Goal: Contribute content

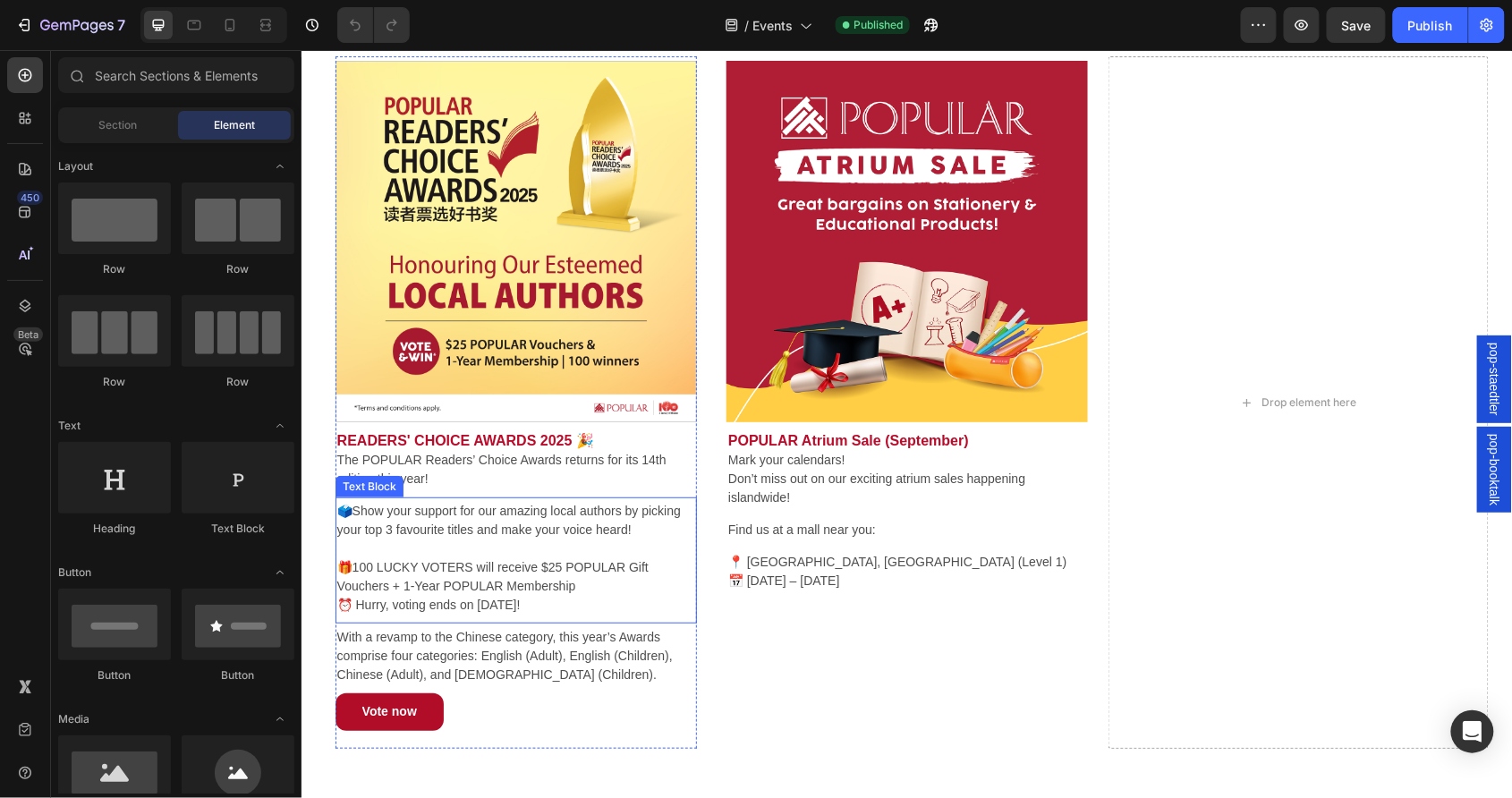
scroll to position [151, 0]
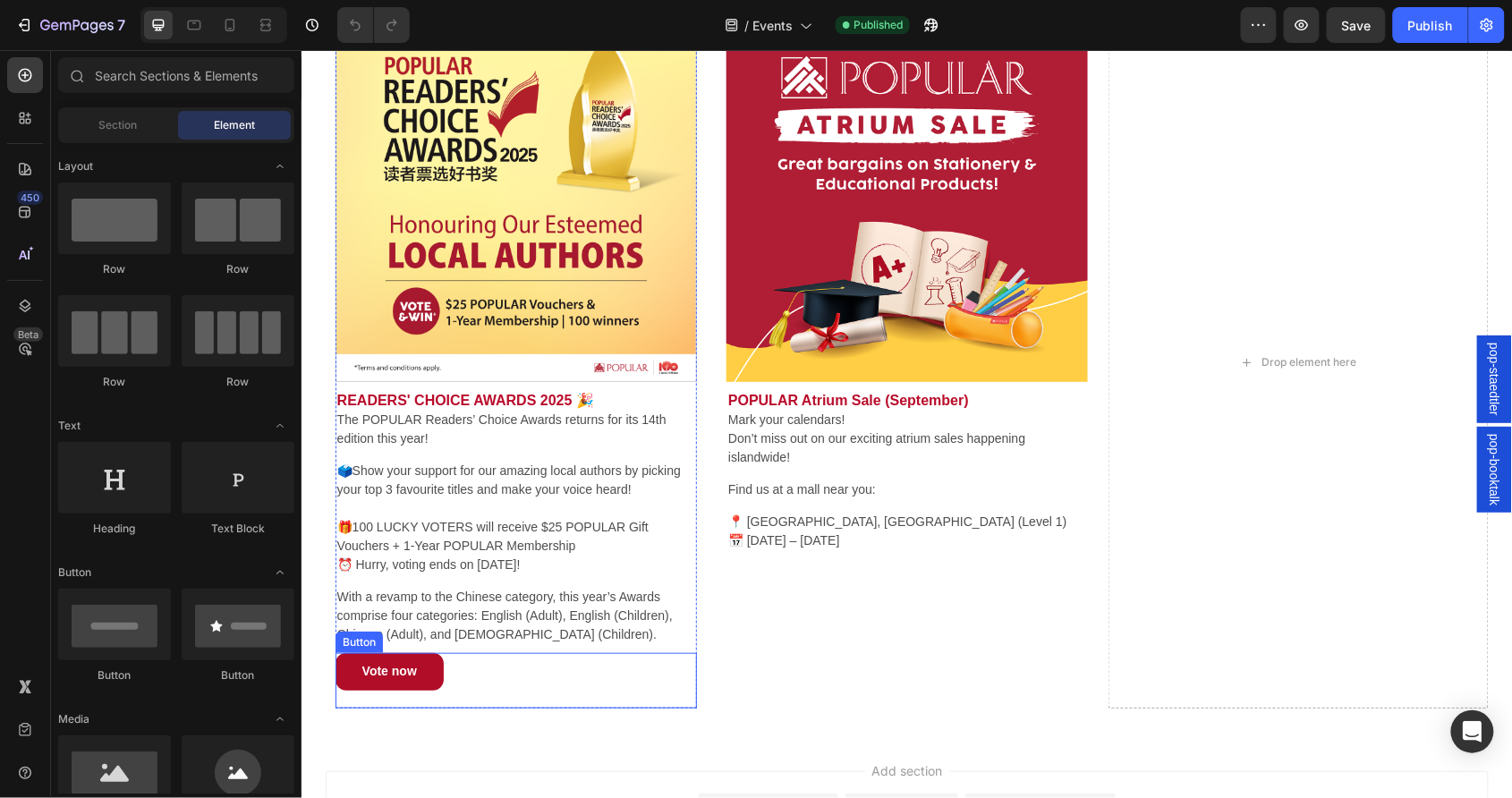
click at [568, 671] on div "Vote now Button" at bounding box center [514, 679] width 361 height 54
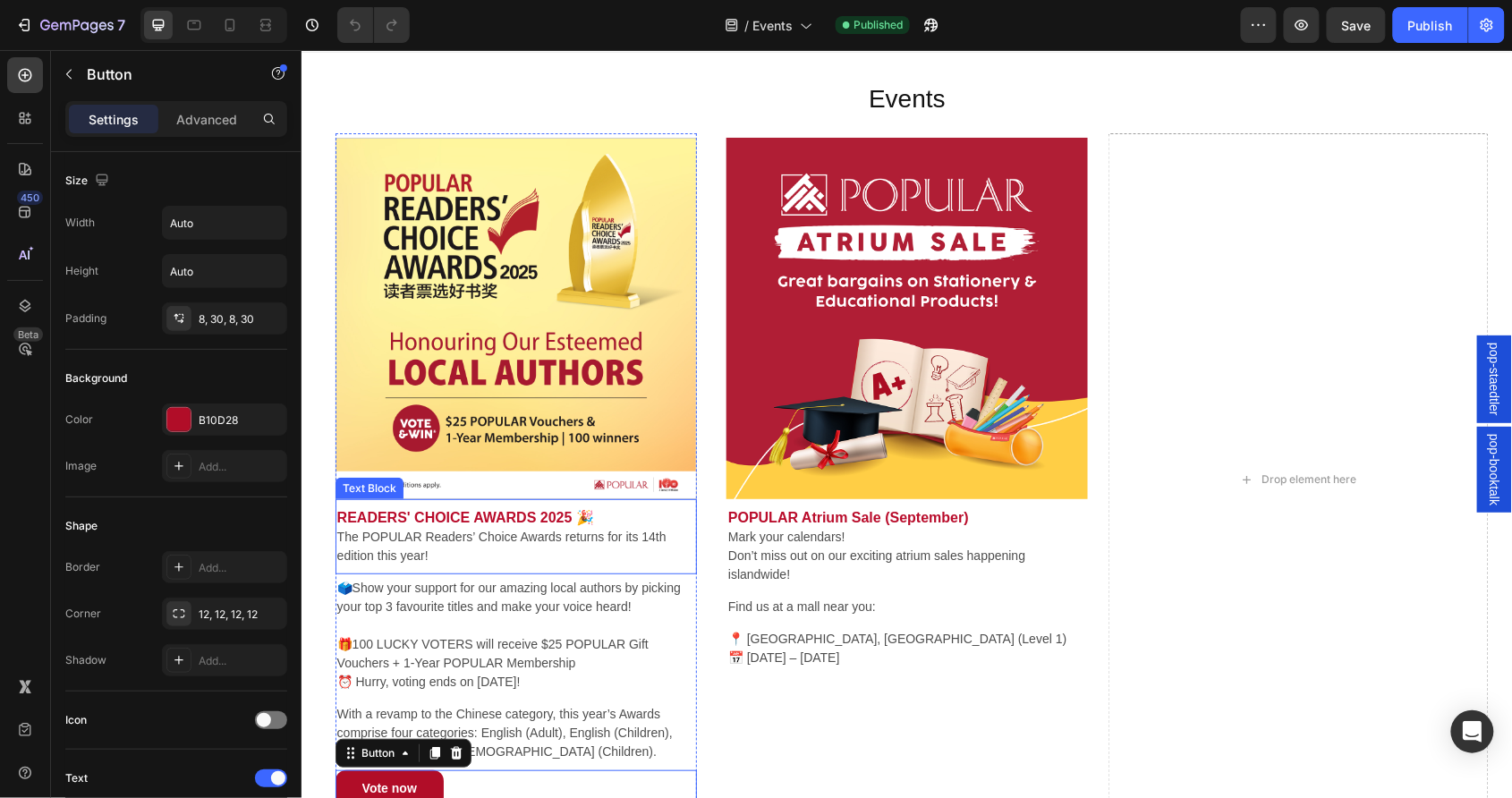
scroll to position [0, 0]
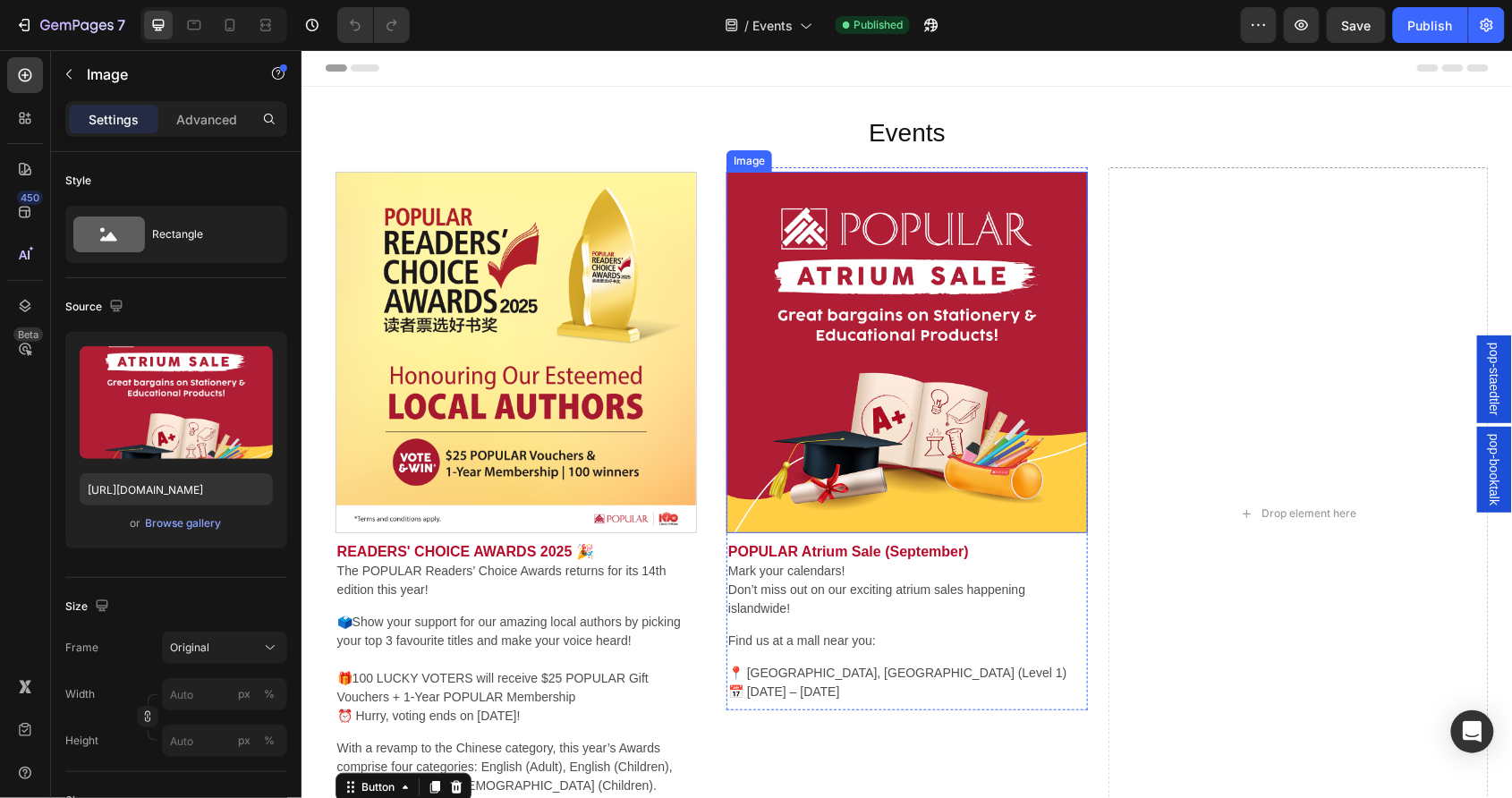
click at [1074, 171] on img at bounding box center [906, 351] width 361 height 361
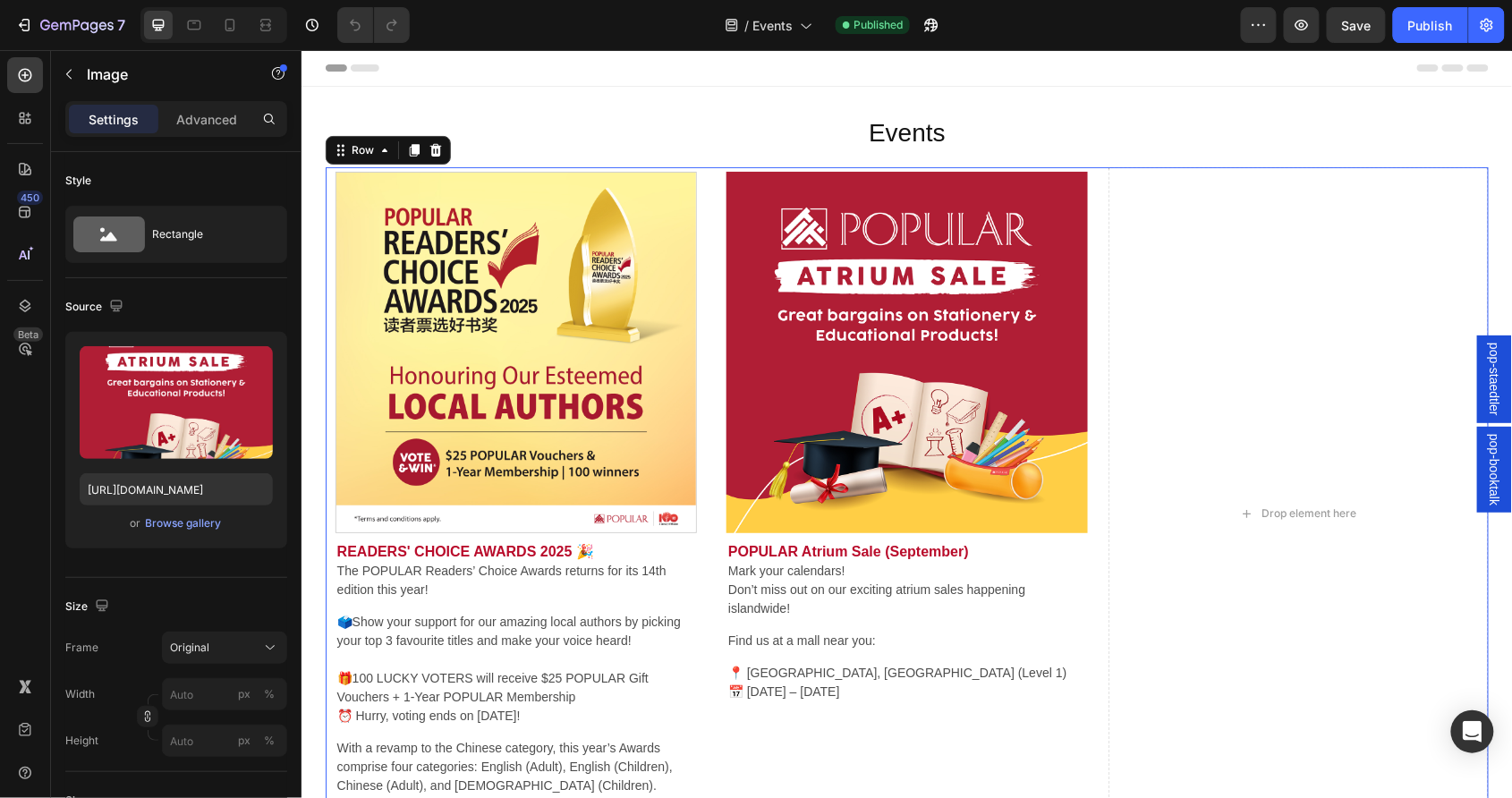
click at [1080, 169] on div "Image POPULAR Atrium Sale (September) Mark your calendars! Don’t miss out on ou…" at bounding box center [906, 512] width 381 height 691
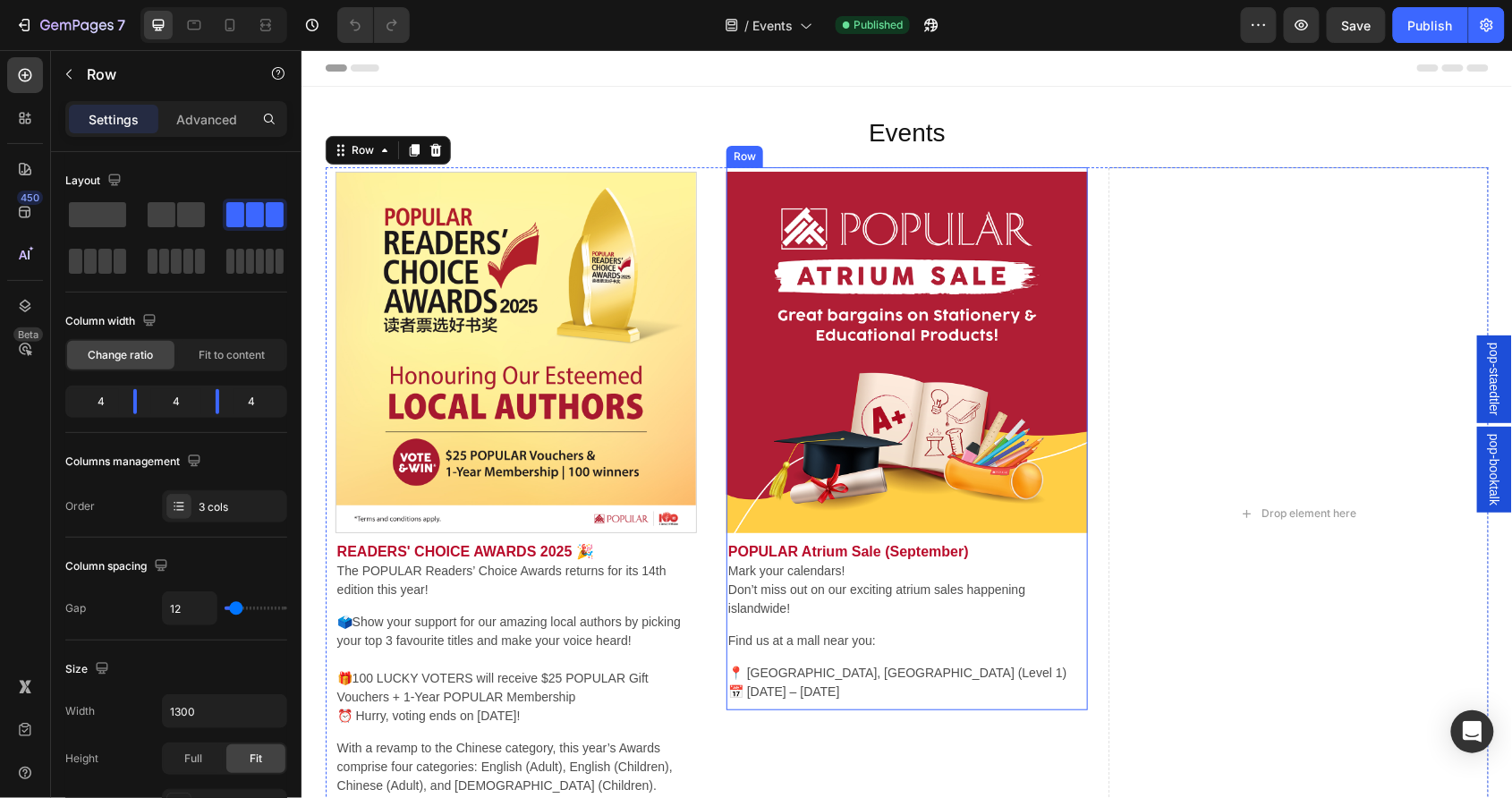
click at [1076, 169] on div "Image POPULAR Atrium Sale (September) Mark your calendars! Don’t miss out on ou…" at bounding box center [906, 438] width 361 height 543
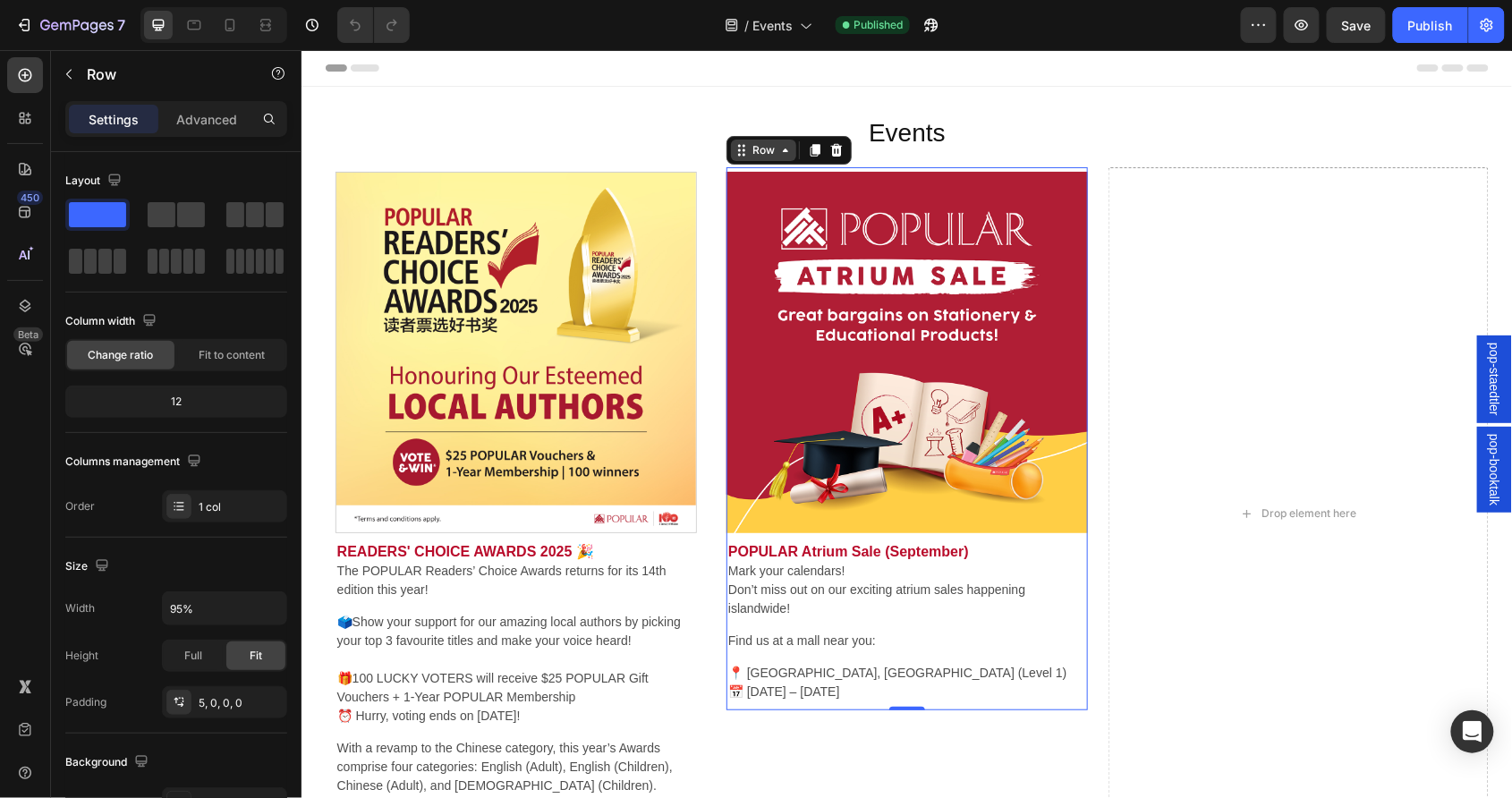
click at [732, 157] on div "Row" at bounding box center [762, 149] width 65 height 21
click at [810, 150] on icon at bounding box center [815, 150] width 10 height 13
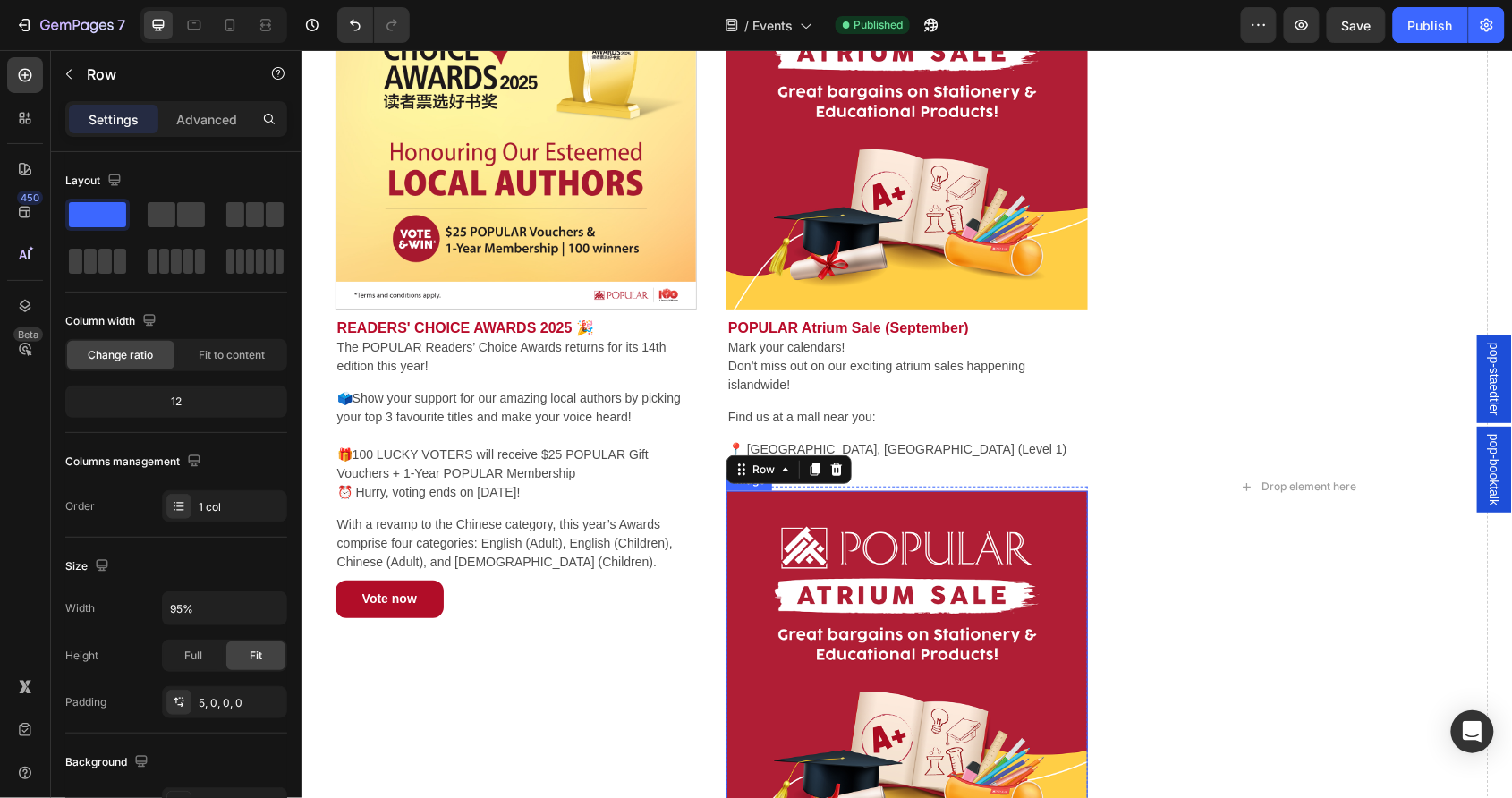
scroll to position [177, 0]
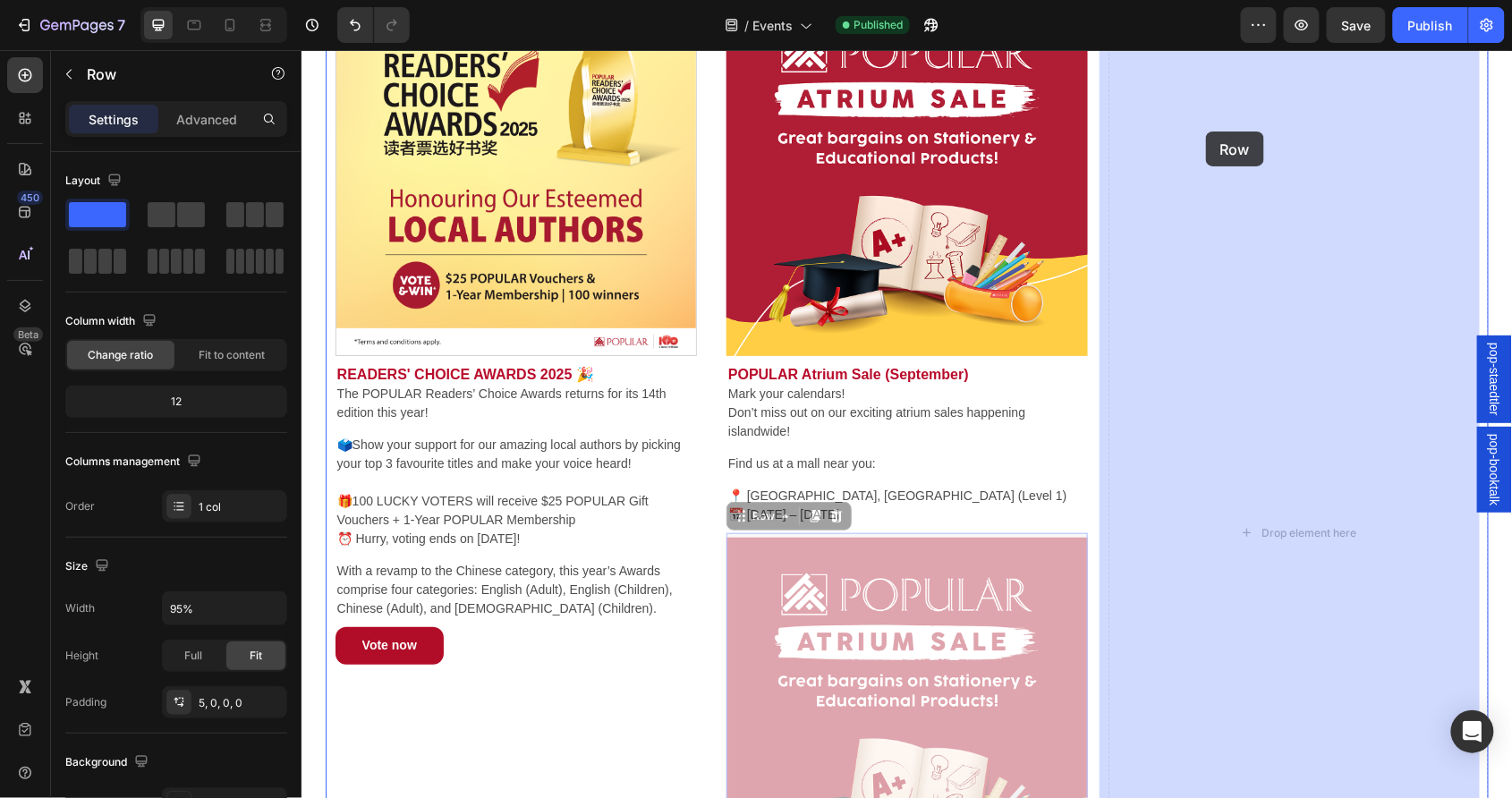
drag, startPoint x: 733, startPoint y: 520, endPoint x: 1205, endPoint y: 131, distance: 611.6
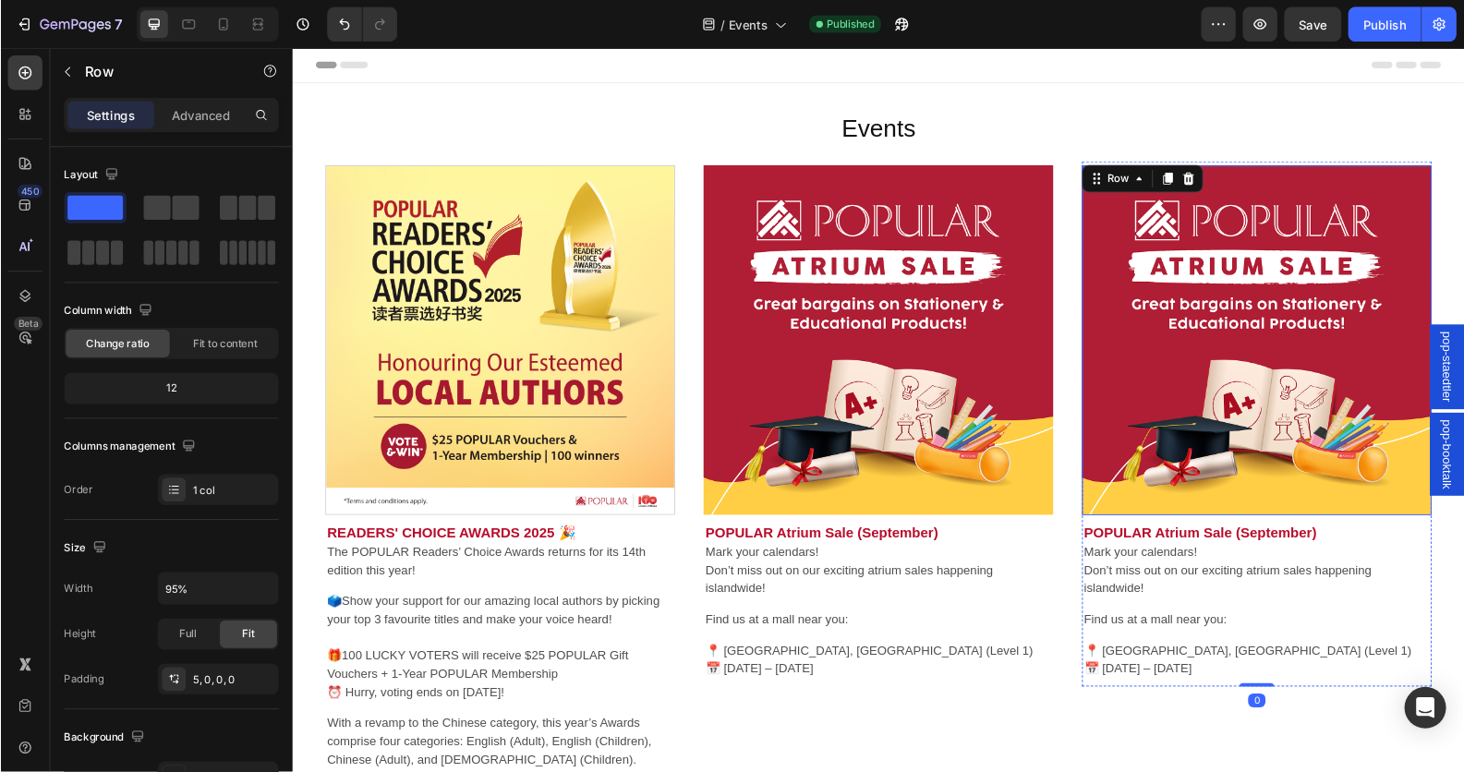
scroll to position [0, 0]
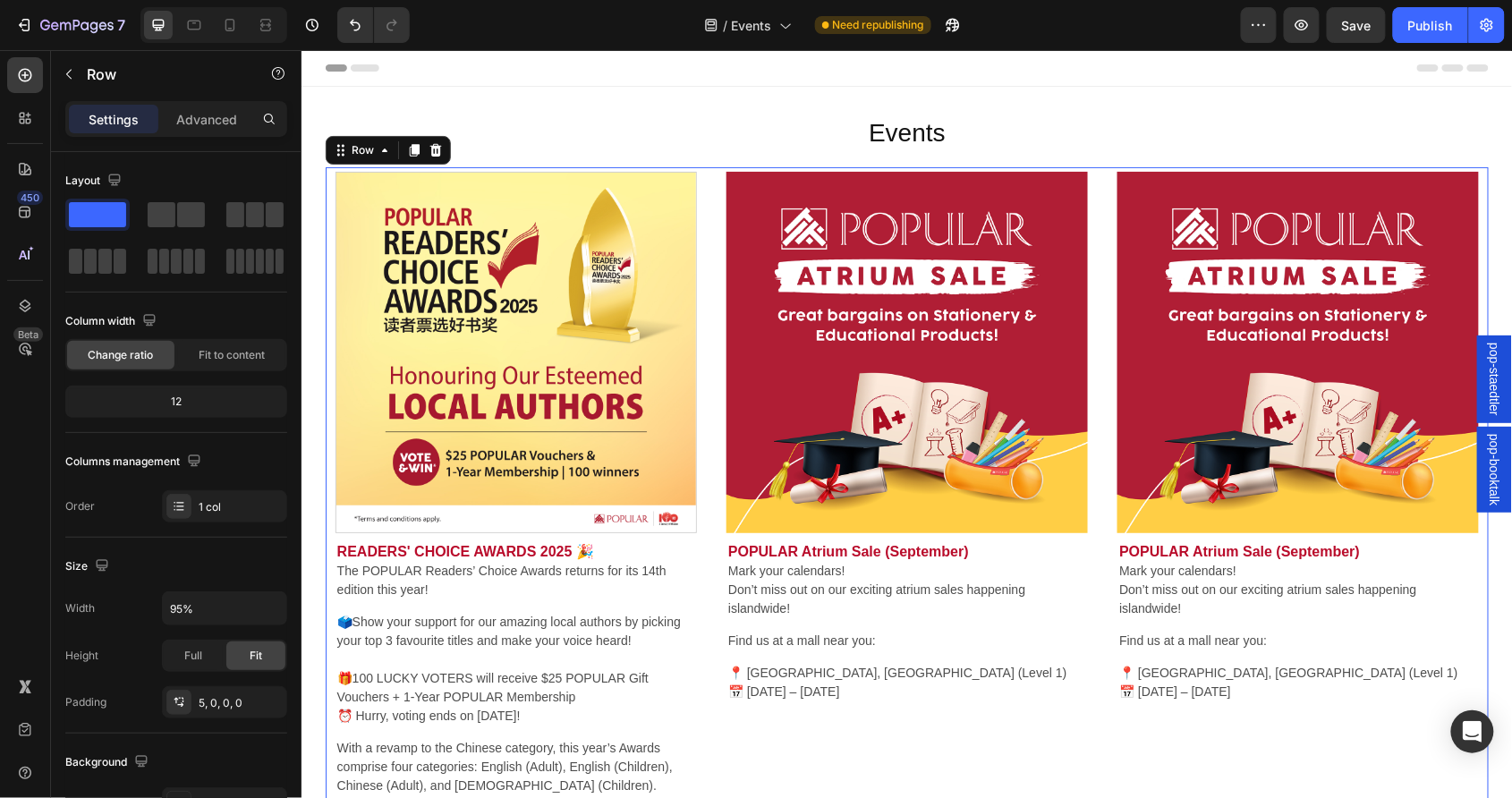
click at [688, 185] on div "Image READERS' CHOICE AWARDS 2025 🎉 The POPULAR Readers’ Choice Awards returns …" at bounding box center [514, 512] width 381 height 691
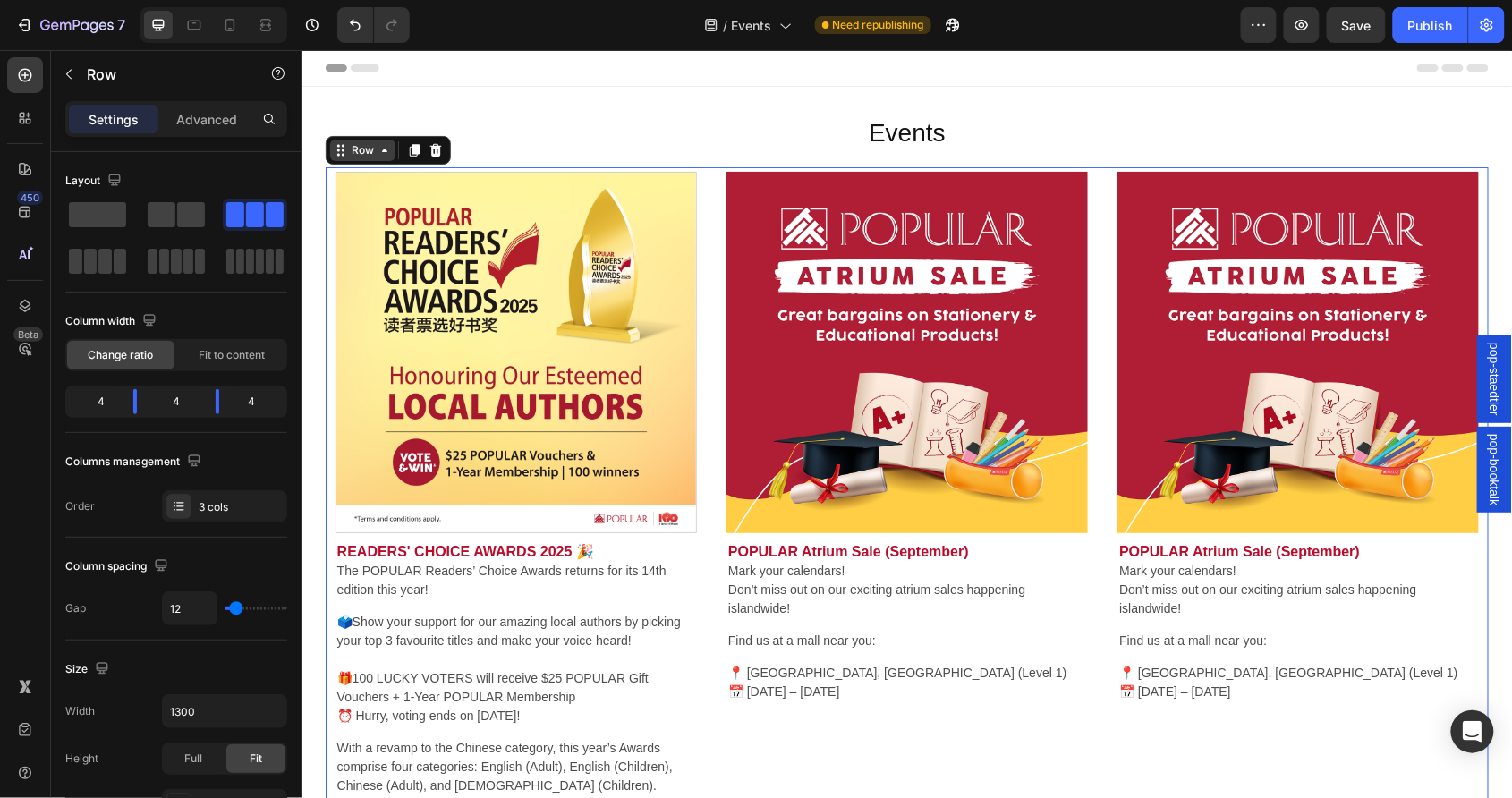
click at [336, 154] on icon at bounding box center [337, 154] width 3 height 3
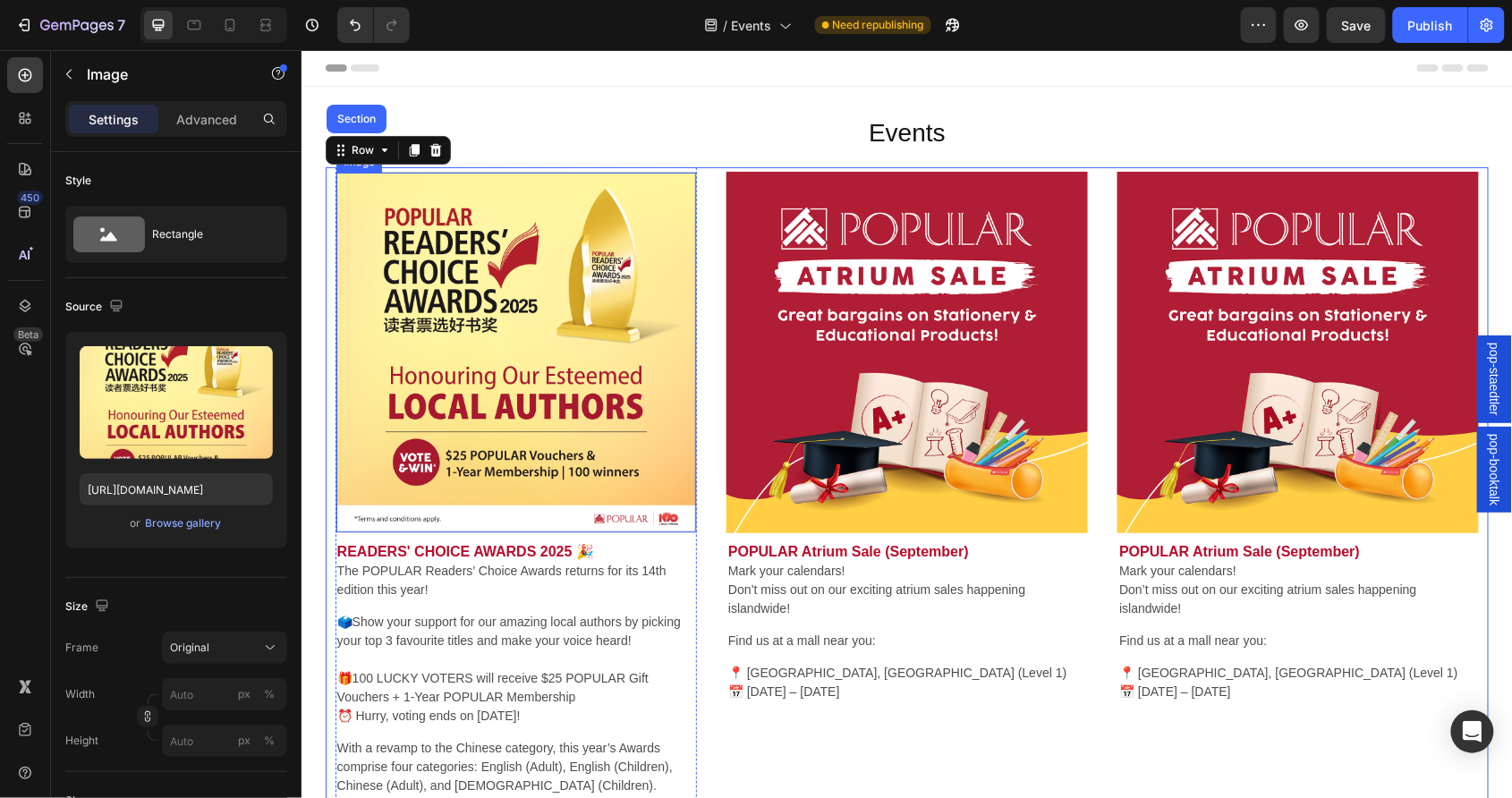
click at [638, 248] on img at bounding box center [514, 351] width 359 height 359
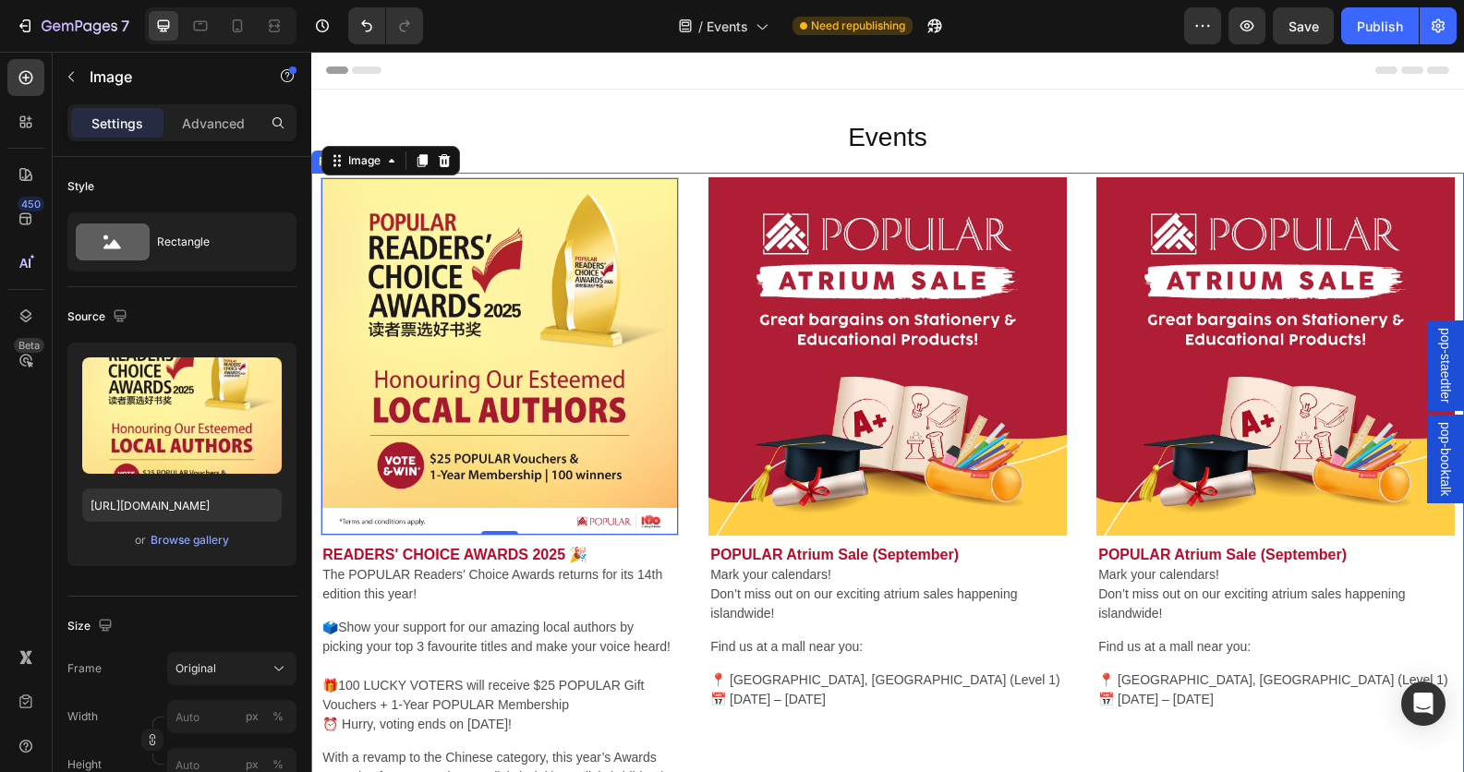
click at [674, 177] on div "Image 0 READERS' CHOICE AWARDS 2025 🎉 The POPULAR Readers’ Choice Awards return…" at bounding box center [499, 522] width 377 height 699
click at [664, 181] on img at bounding box center [499, 356] width 357 height 357
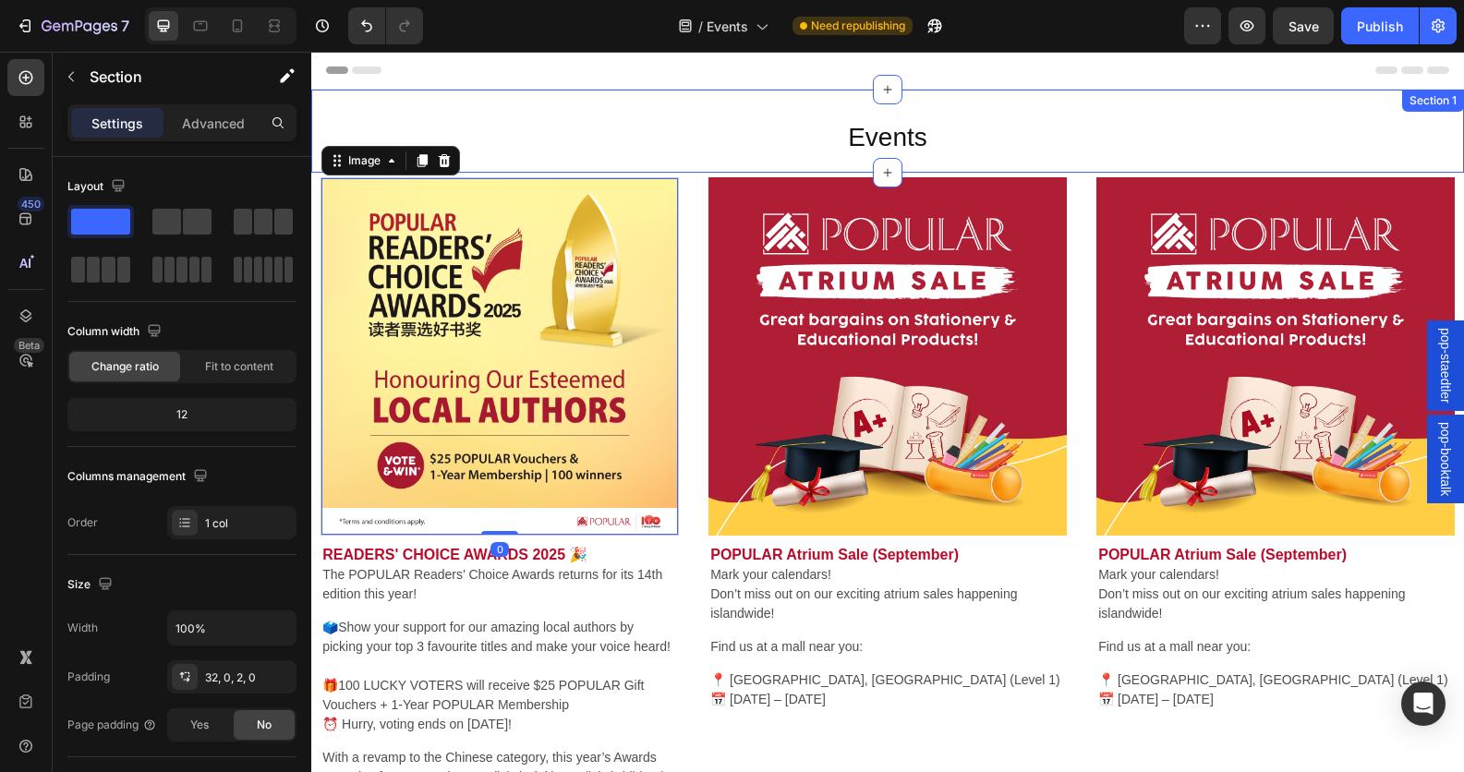
click at [674, 171] on div "Events Heading Row Section 1" at bounding box center [887, 131] width 1153 height 83
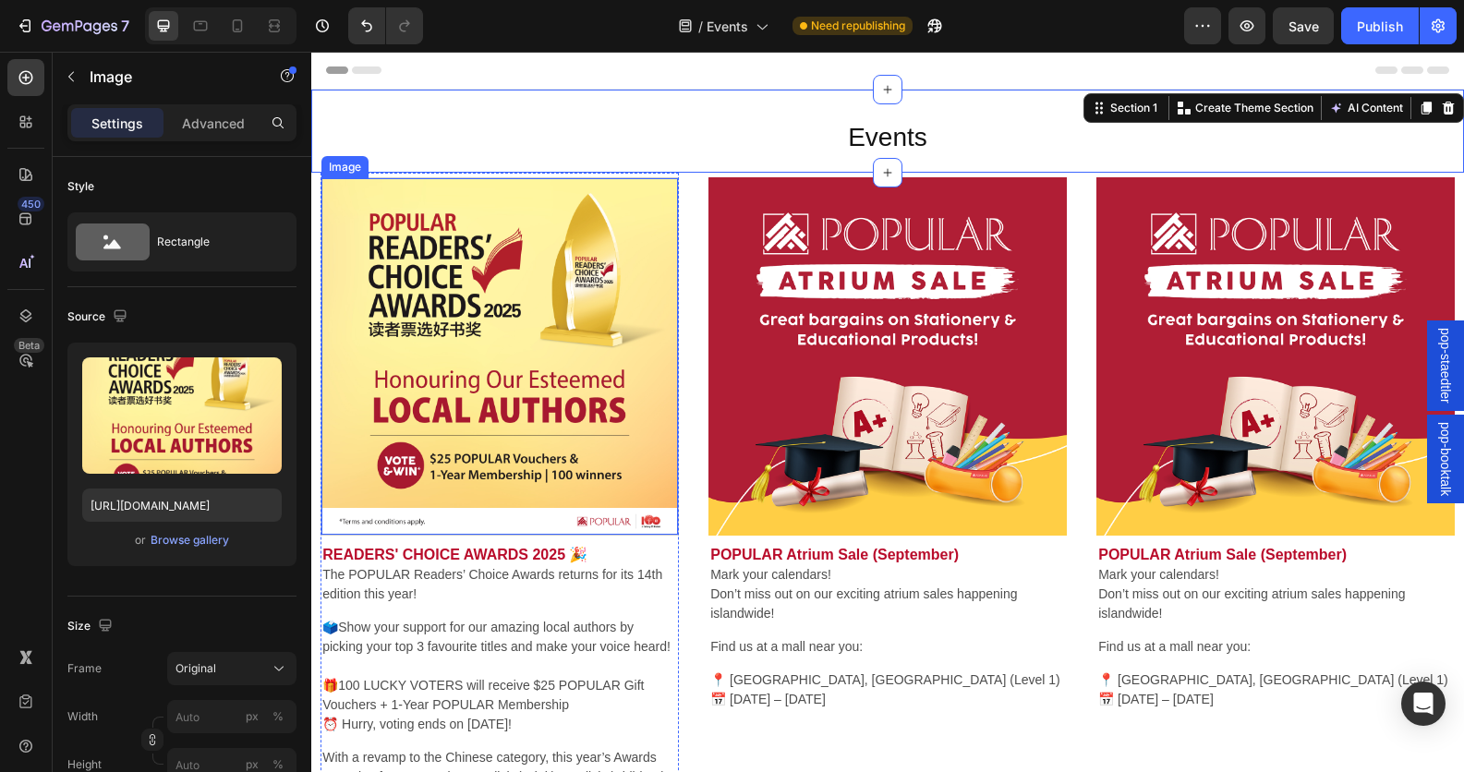
click at [671, 177] on div "Image" at bounding box center [499, 356] width 358 height 358
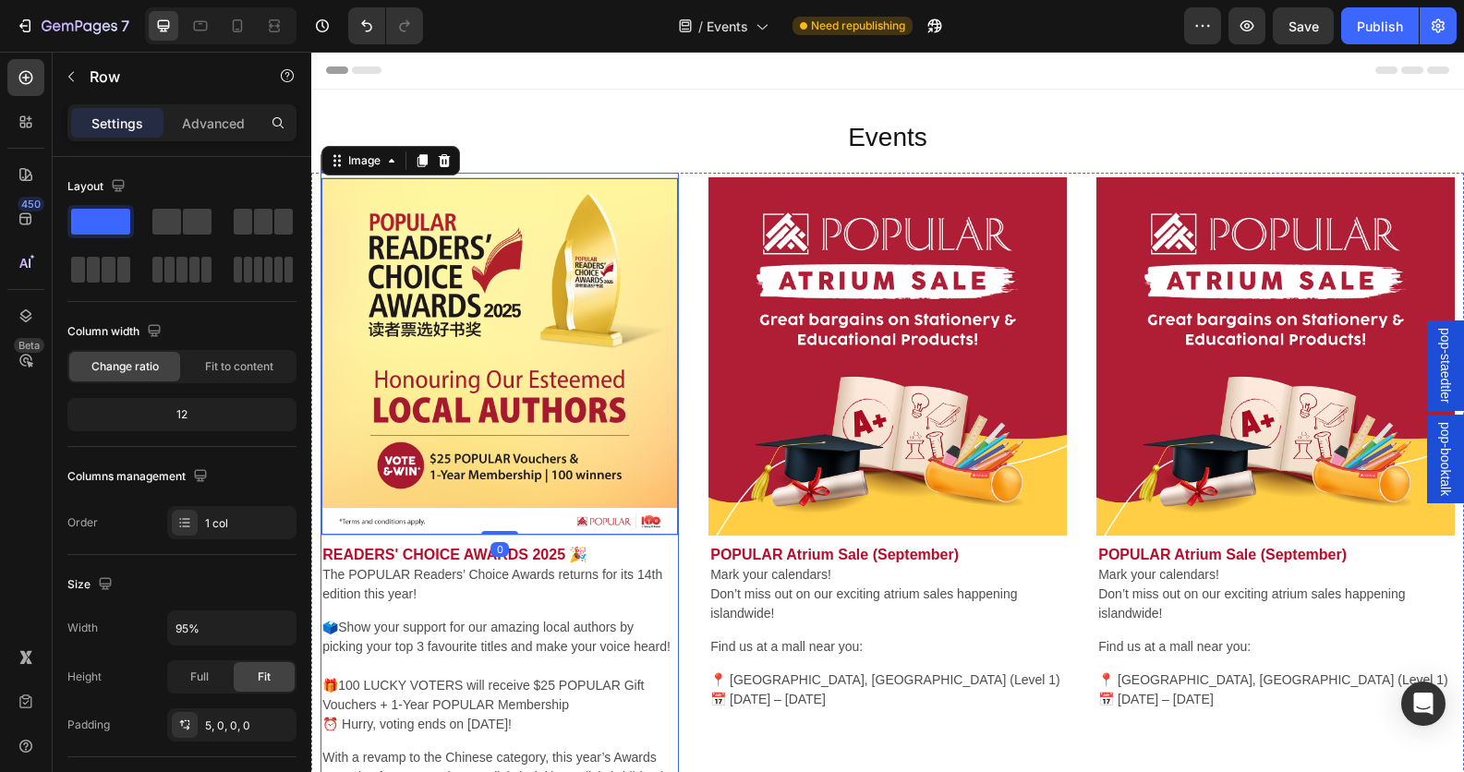
click at [671, 175] on div "Image 0 READERS' CHOICE AWARDS 2025 🎉 The POPULAR Readers’ Choice Awards return…" at bounding box center [499, 522] width 358 height 699
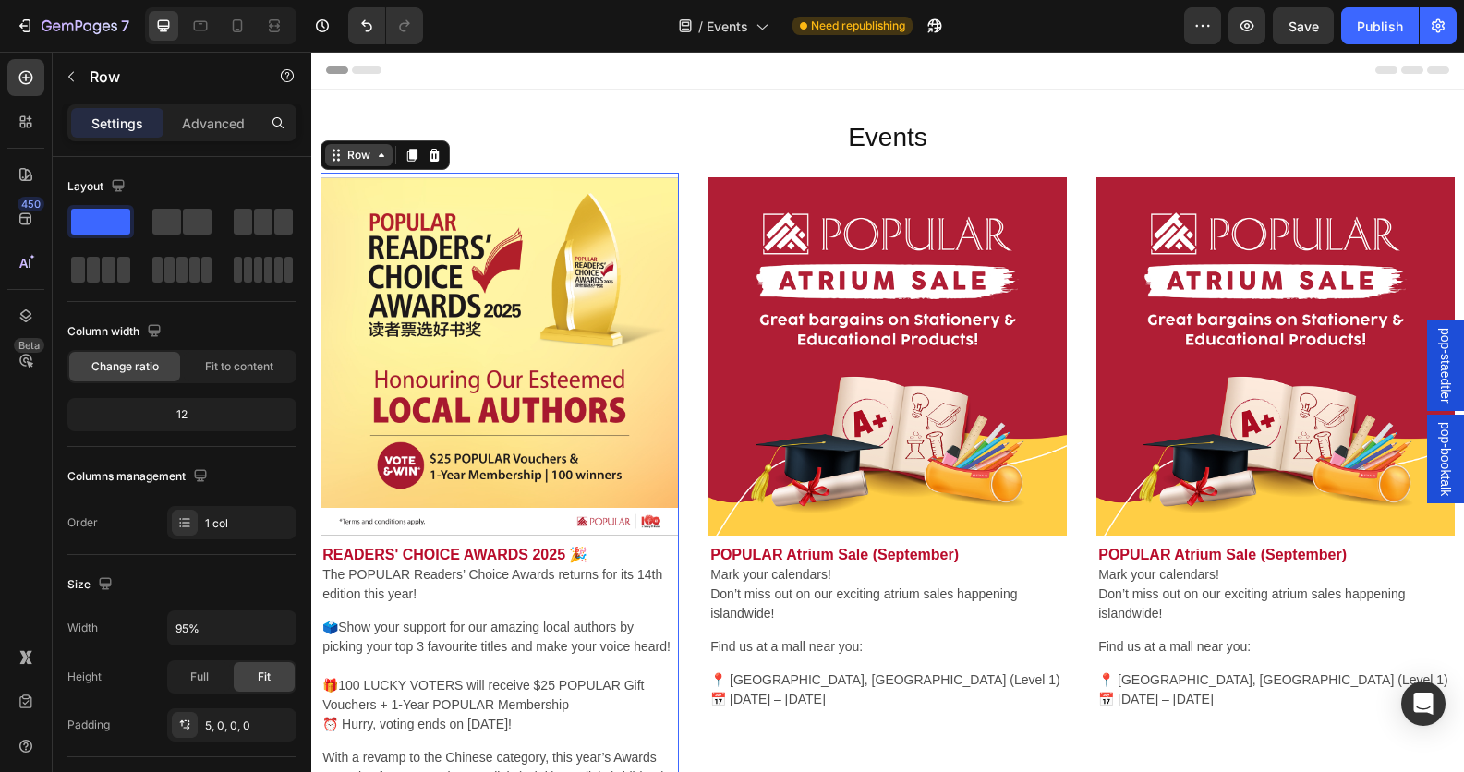
click at [334, 157] on icon at bounding box center [336, 155] width 15 height 15
click at [409, 160] on icon at bounding box center [412, 155] width 15 height 15
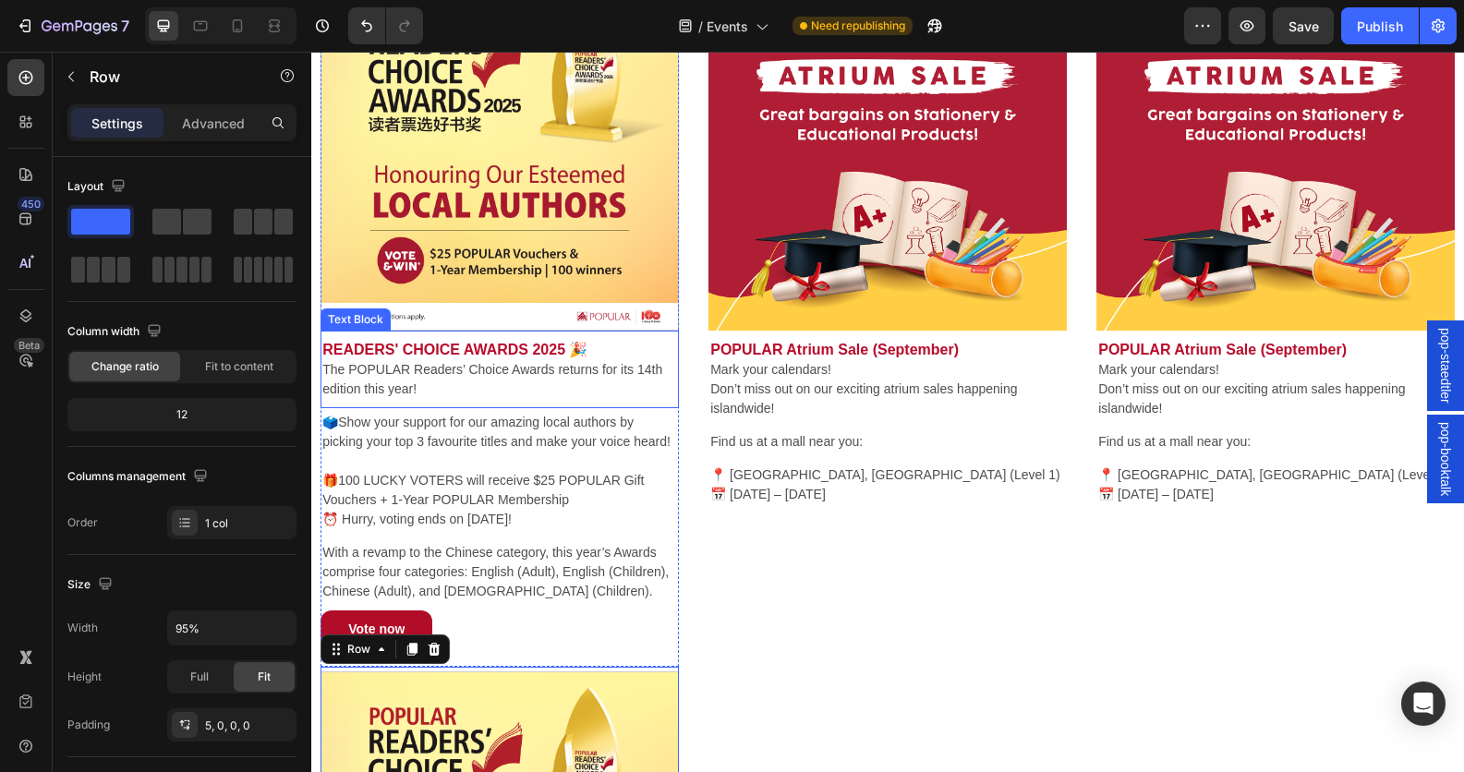
scroll to position [186, 0]
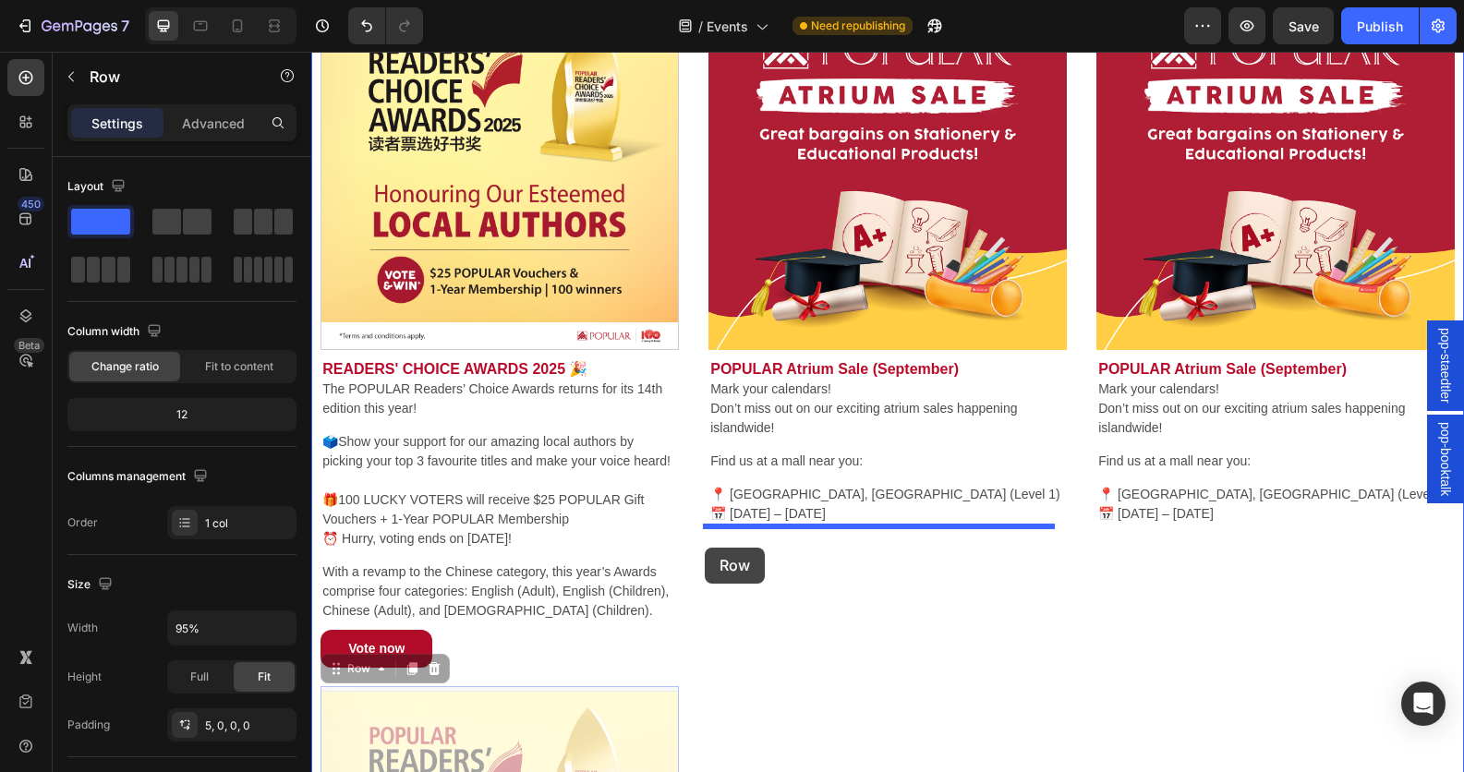
drag, startPoint x: 344, startPoint y: 688, endPoint x: 705, endPoint y: 548, distance: 387.5
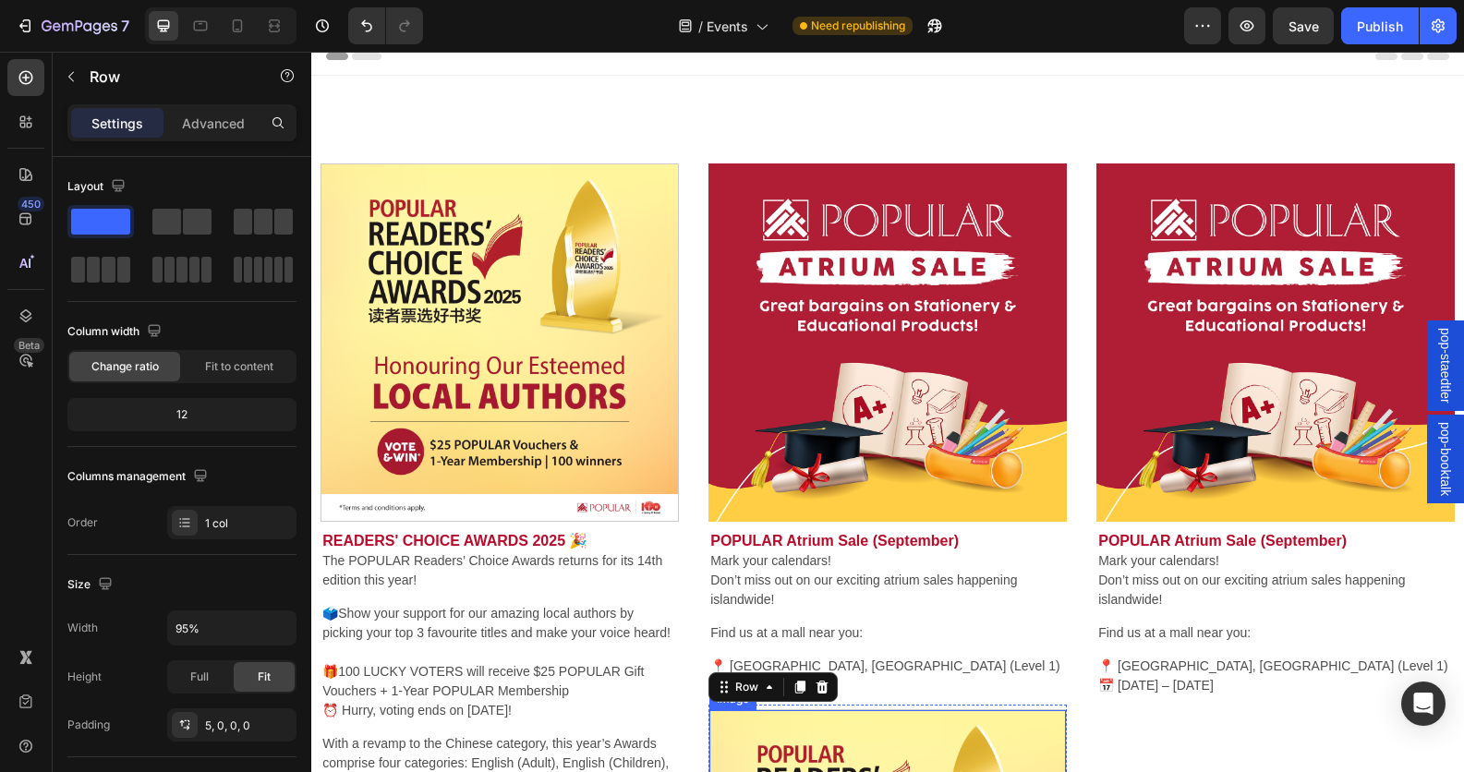
scroll to position [0, 0]
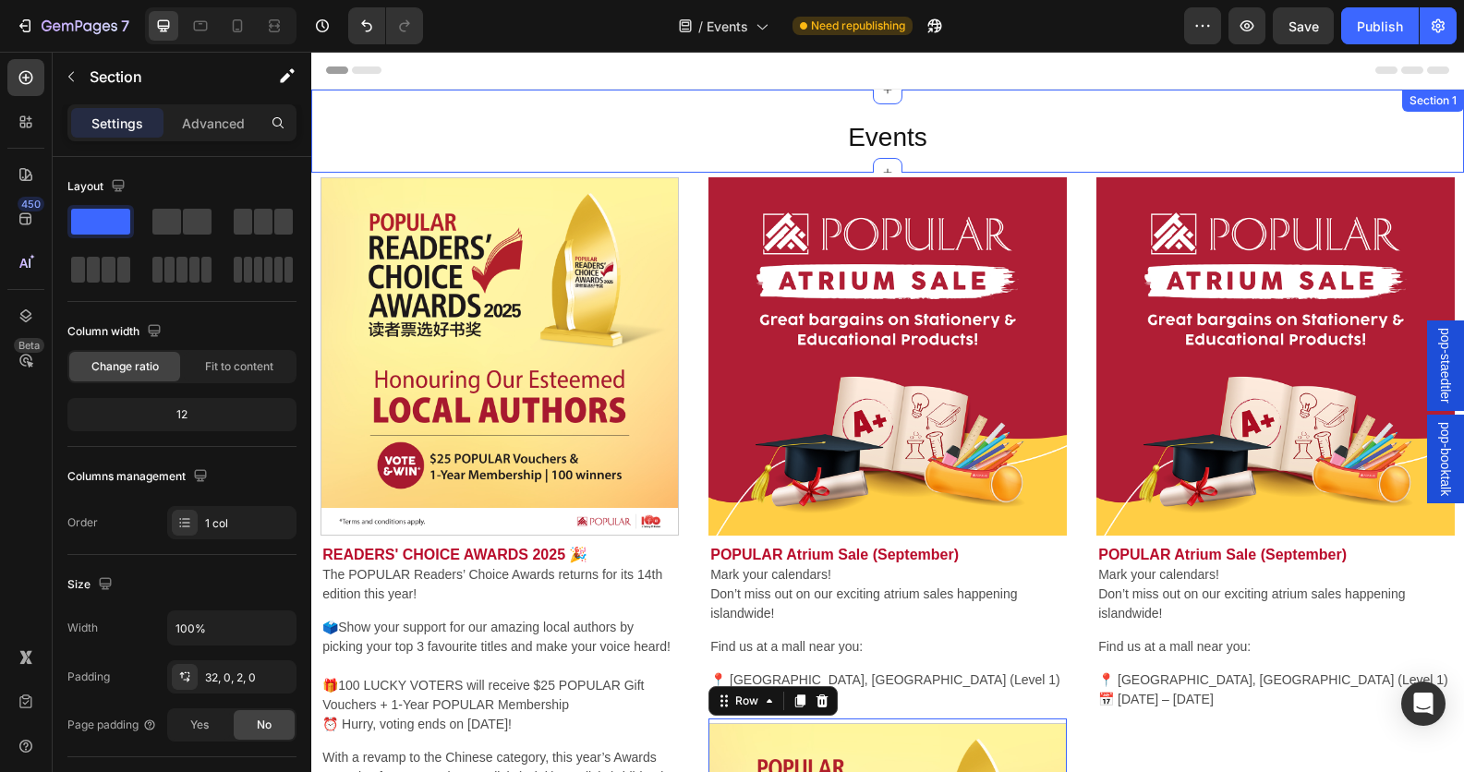
click at [829, 166] on div "Events Heading Row" at bounding box center [887, 145] width 1153 height 52
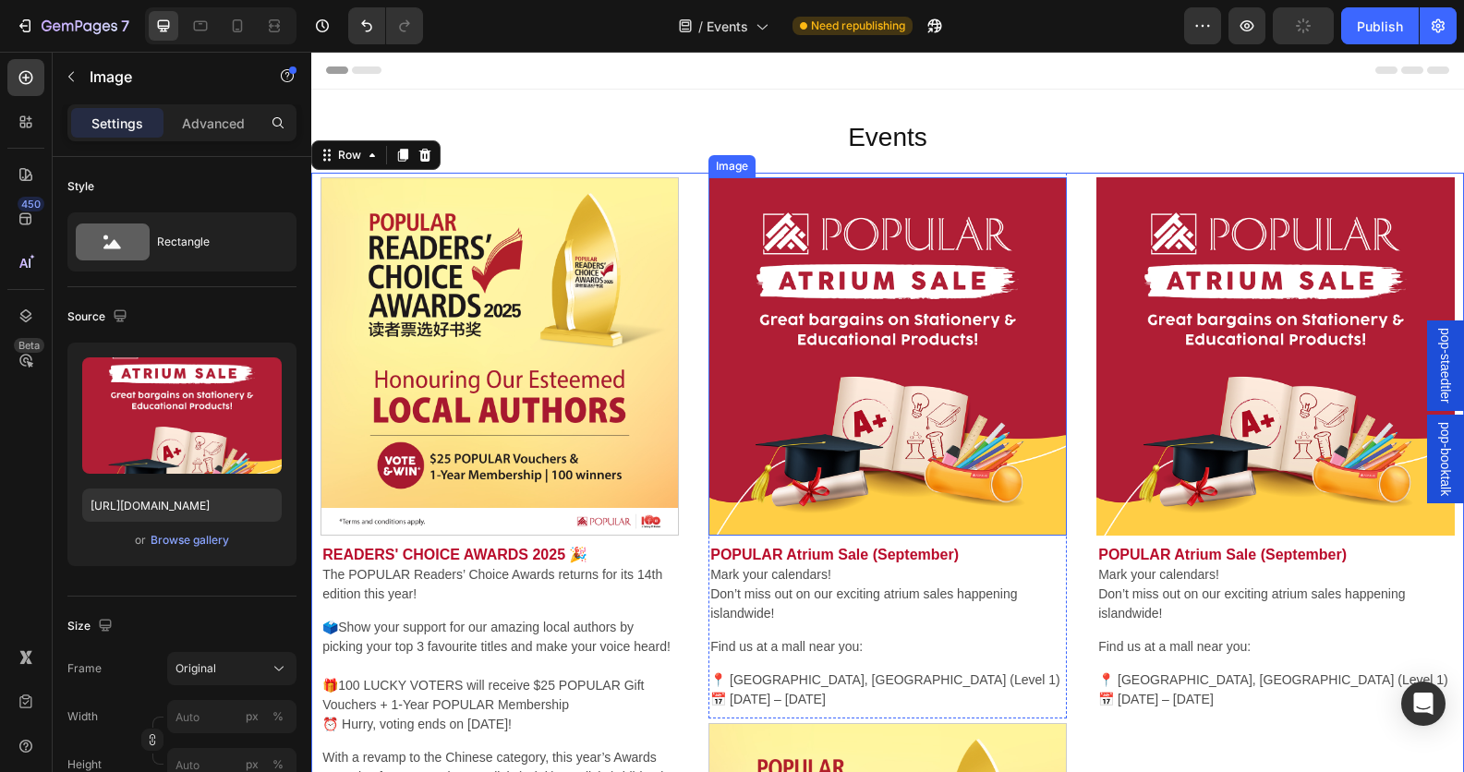
click at [1054, 208] on img at bounding box center [887, 356] width 358 height 358
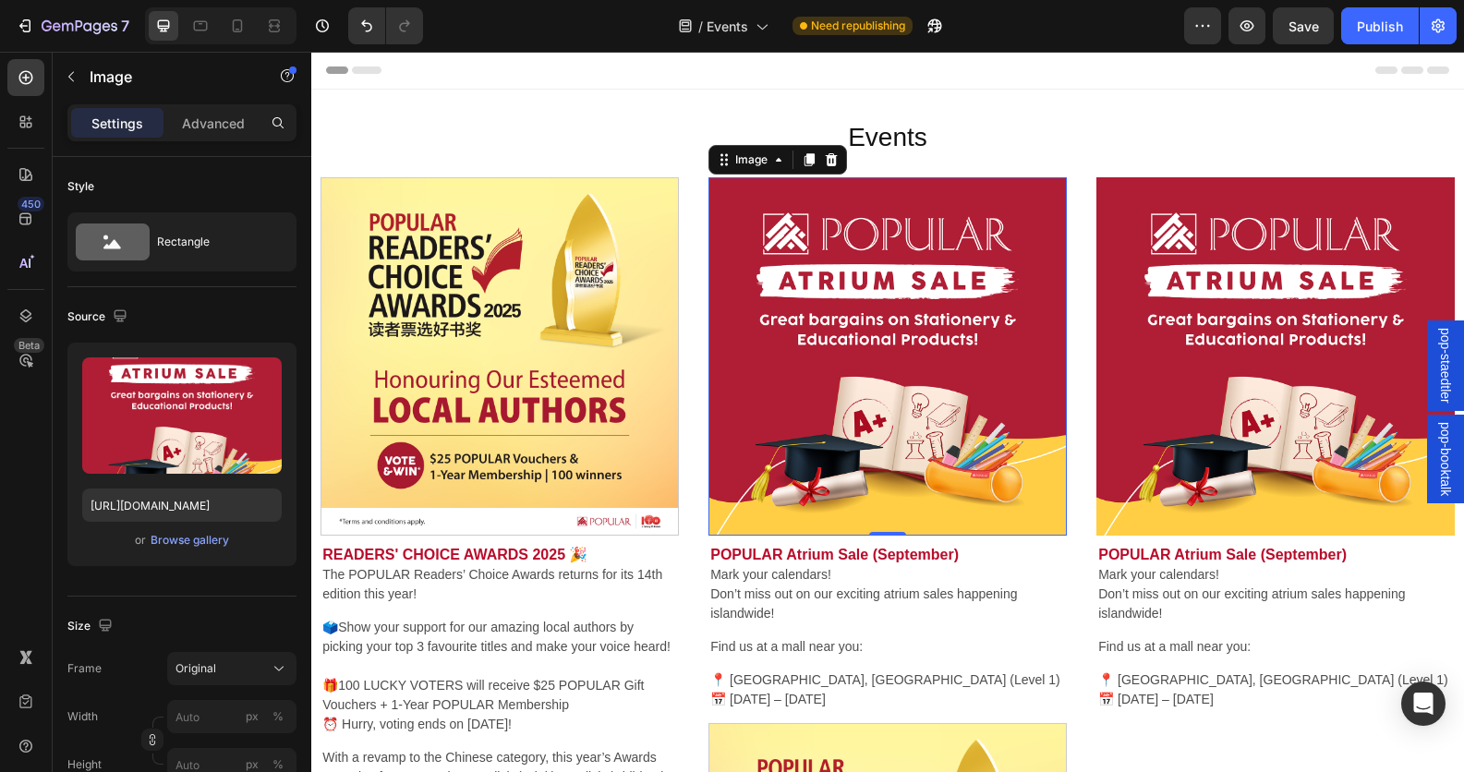
click at [1051, 179] on img at bounding box center [887, 356] width 358 height 358
click at [1046, 177] on img at bounding box center [887, 356] width 358 height 358
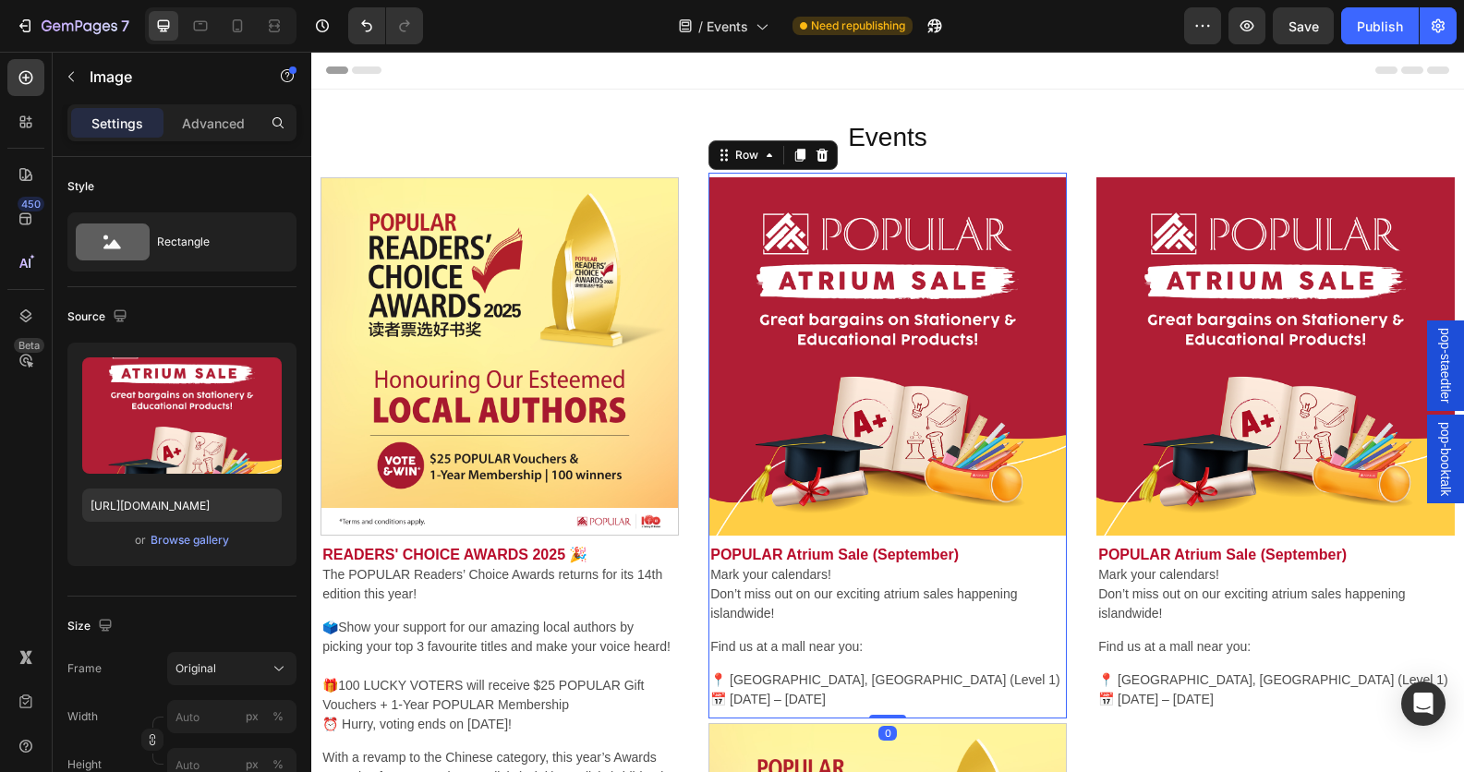
click at [1047, 173] on div "Image POPULAR Atrium Sale (September) Mark your calendars! Don’t miss out on ou…" at bounding box center [887, 446] width 358 height 546
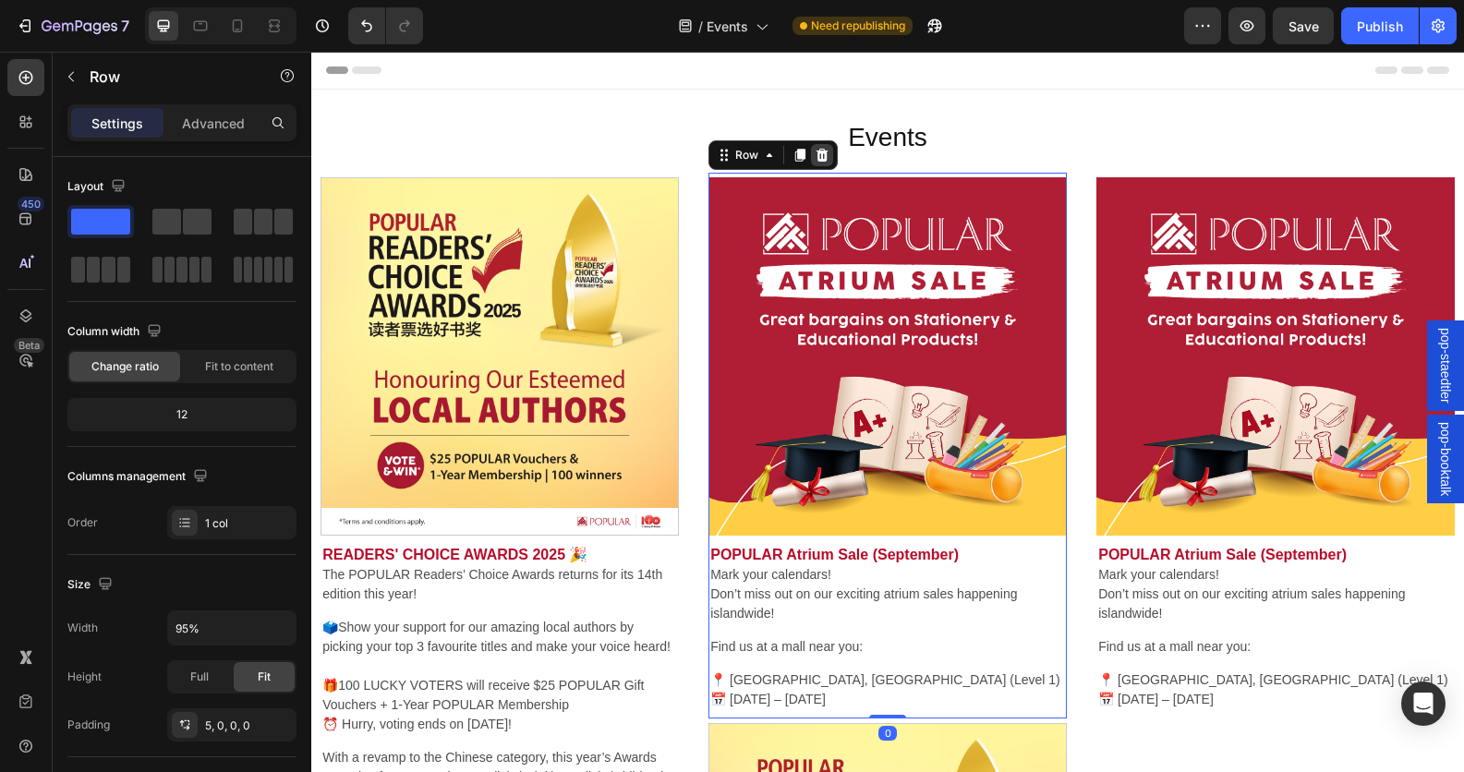
click at [819, 157] on icon at bounding box center [822, 155] width 12 height 13
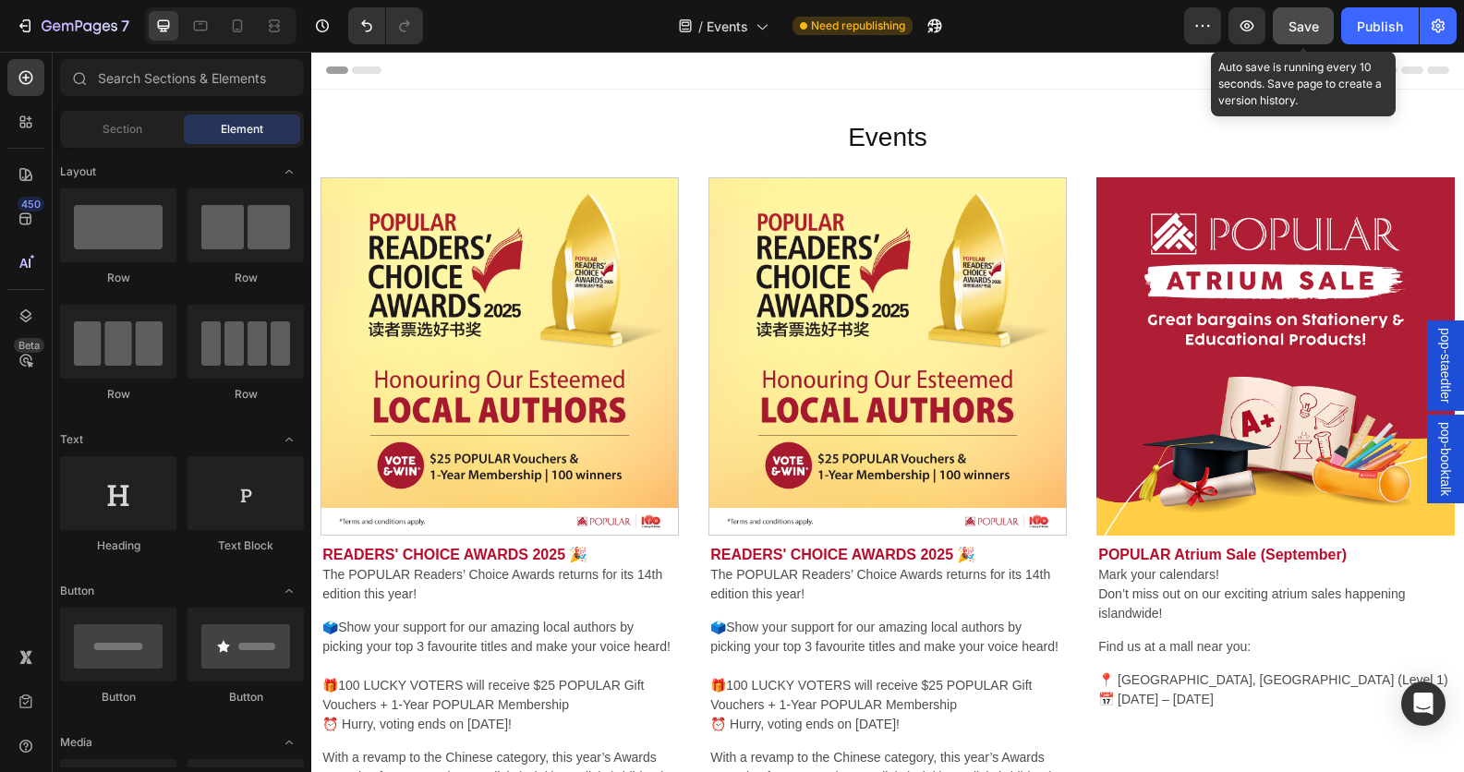
drag, startPoint x: 1313, startPoint y: 25, endPoint x: 980, endPoint y: 236, distance: 394.9
click at [1313, 25] on span "Save" at bounding box center [1303, 26] width 30 height 16
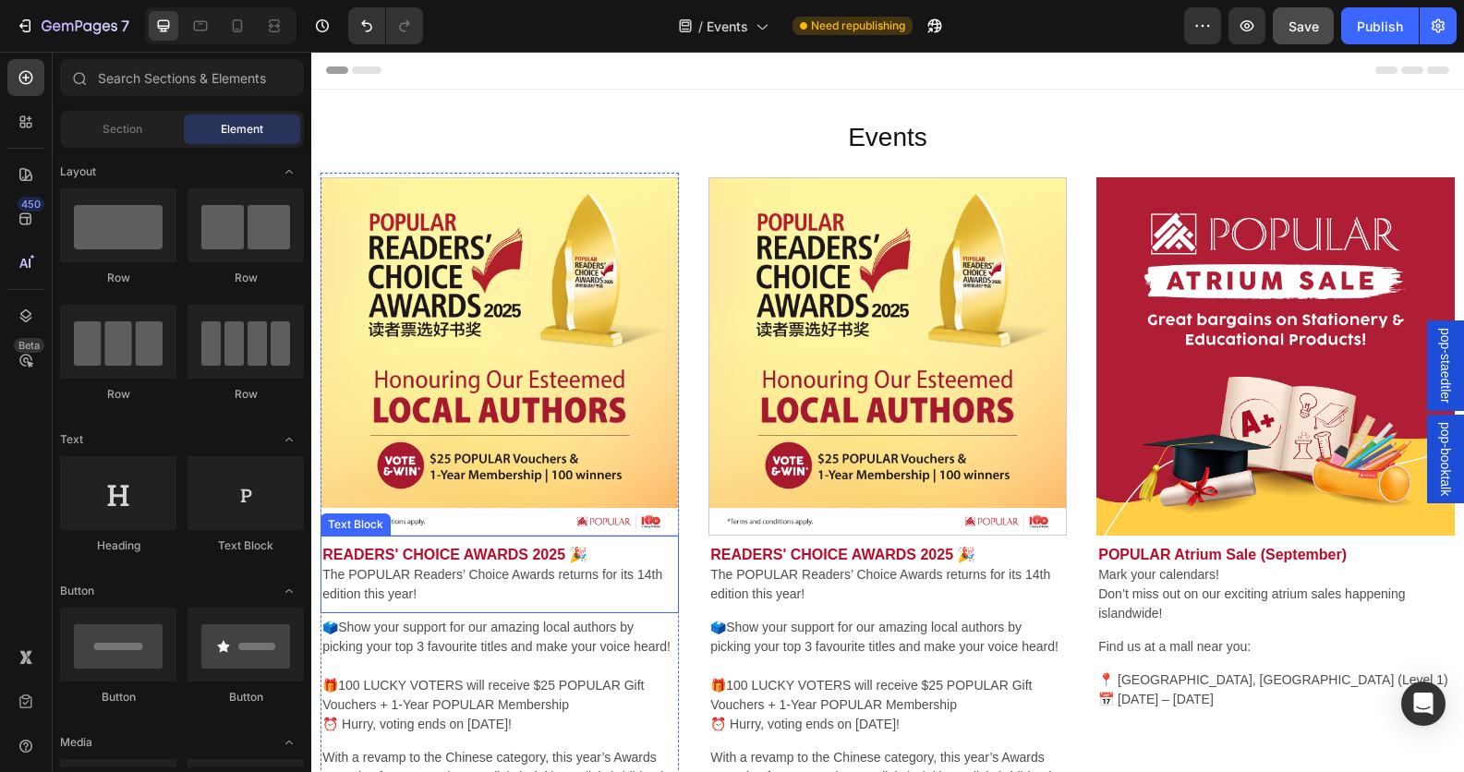
click at [509, 550] on strong "READERS' CHOICE AWARDS 2025 🎉" at bounding box center [454, 555] width 265 height 16
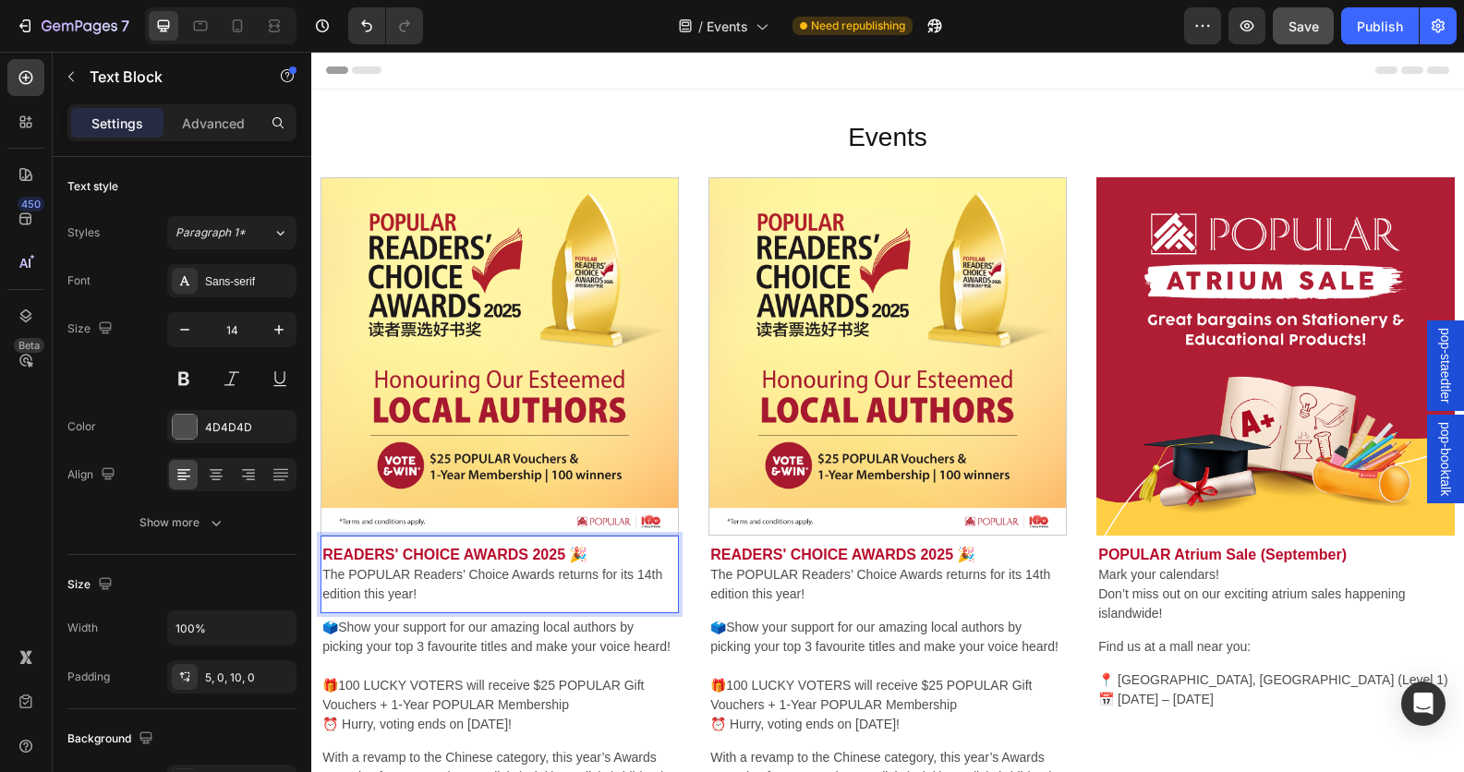
click at [389, 565] on p "The POPULAR Readers’ Choice Awards returns for its 14th edition this year!" at bounding box center [499, 584] width 355 height 39
click at [422, 553] on strong "READERS' CHOICE AWARDS 2025 🎉" at bounding box center [454, 555] width 265 height 16
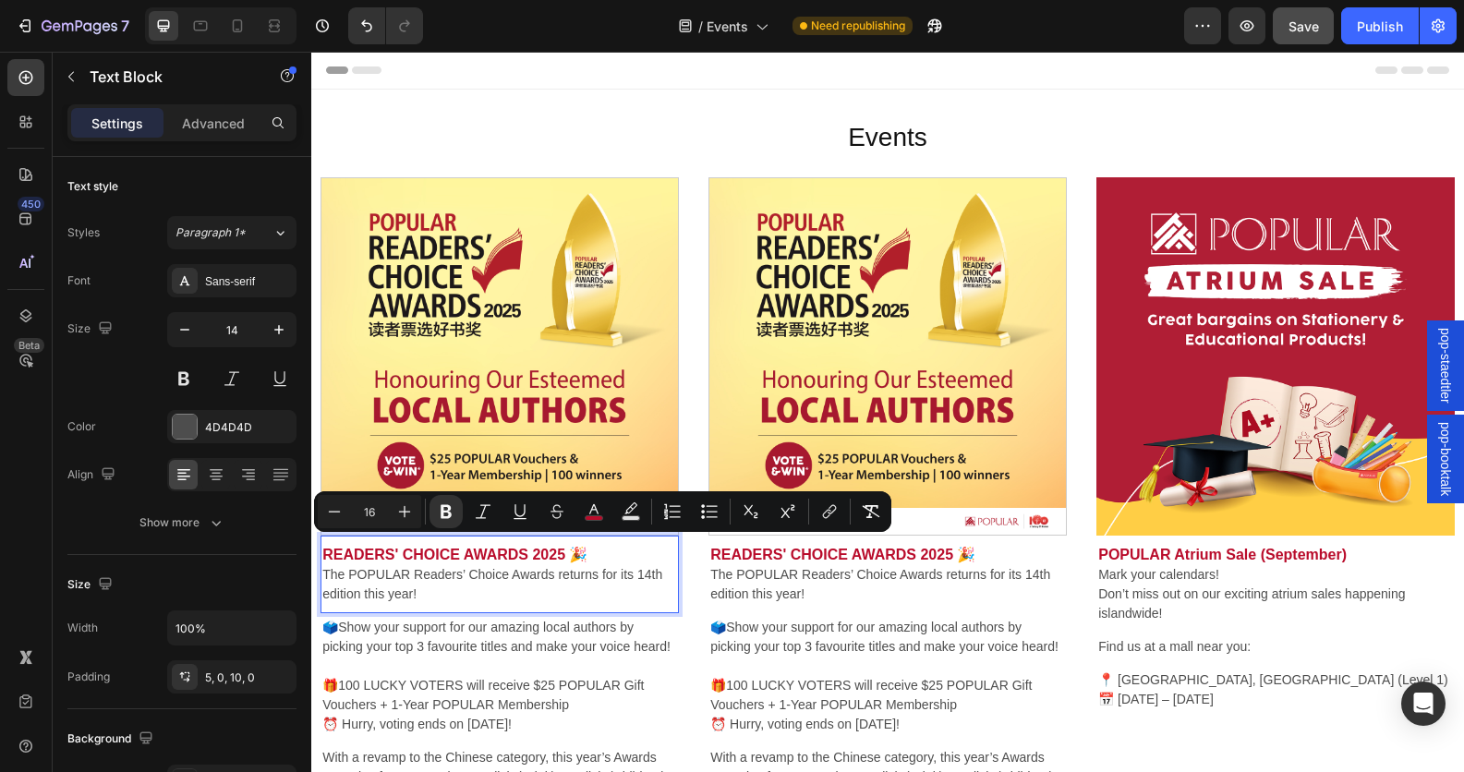
click at [598, 545] on p "READERS' CHOICE AWARDS 2025 🎉" at bounding box center [499, 555] width 355 height 20
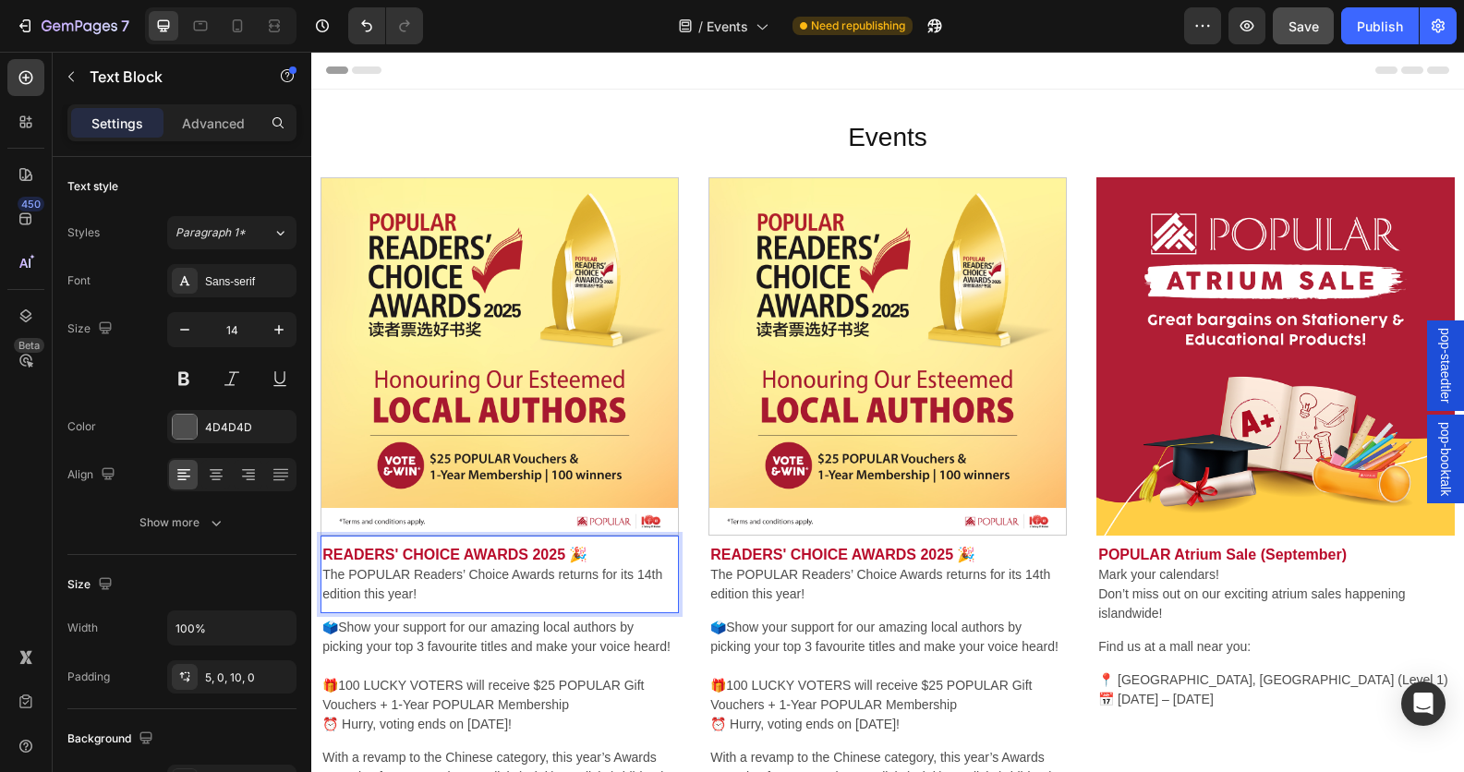
click at [598, 545] on p "READERS' CHOICE AWARDS 2025 🎉" at bounding box center [499, 555] width 355 height 20
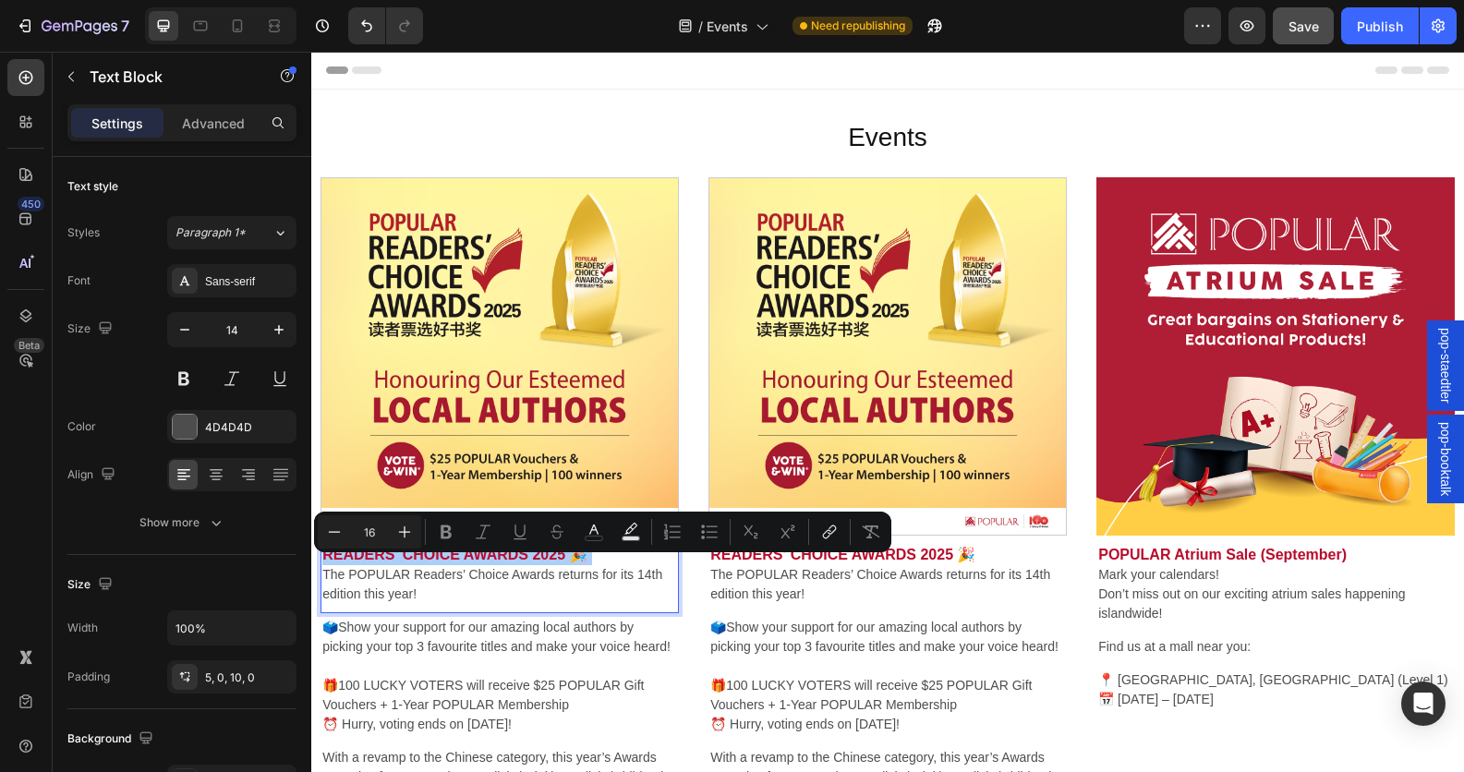
type input "14"
click at [598, 543] on button "color" at bounding box center [593, 531] width 33 height 33
type input "4D4D4D"
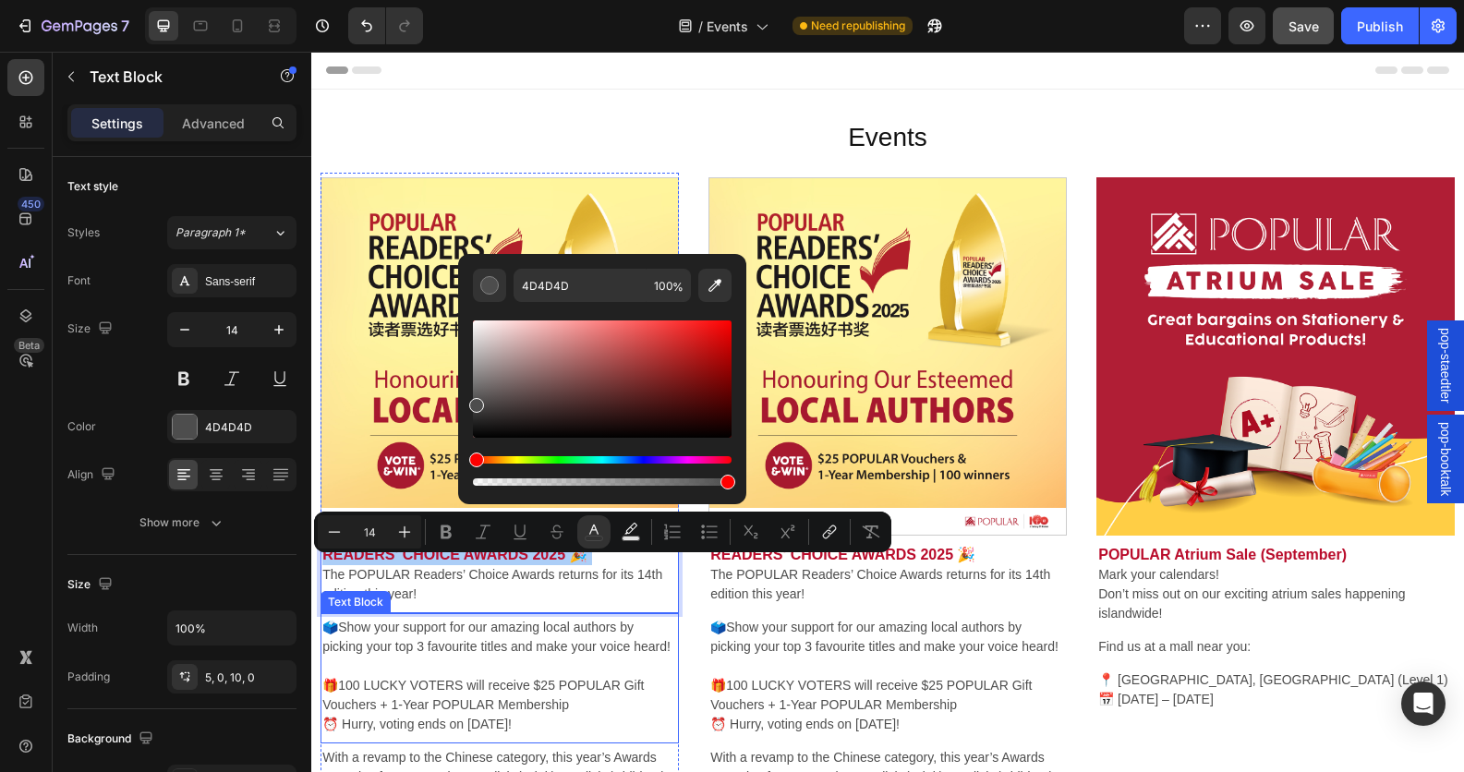
click at [616, 634] on p "🗳️Show your support for our amazing local authors by picking your top 3 favouri…" at bounding box center [499, 637] width 355 height 39
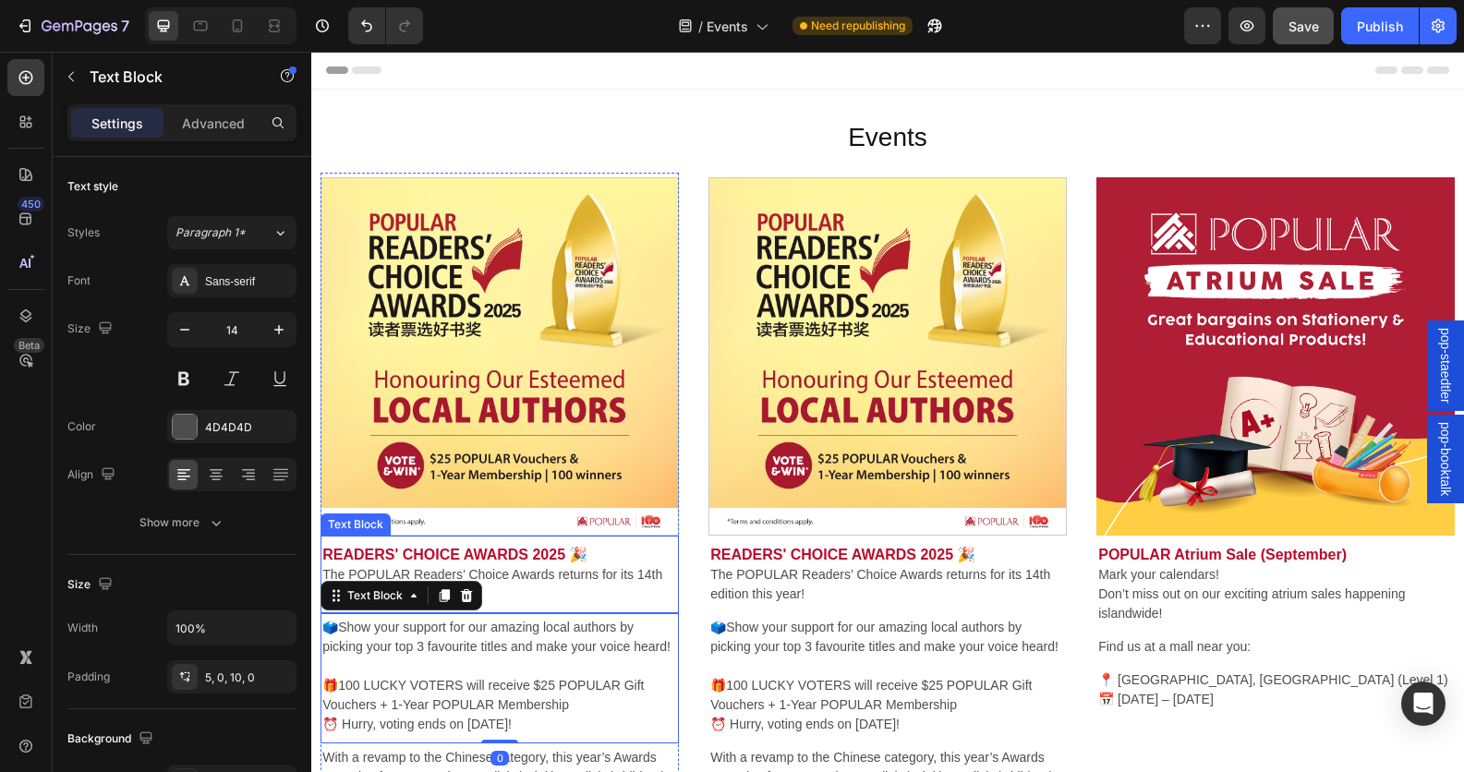
click at [587, 554] on strong "READERS' CHOICE AWARDS 2025 🎉" at bounding box center [454, 555] width 265 height 16
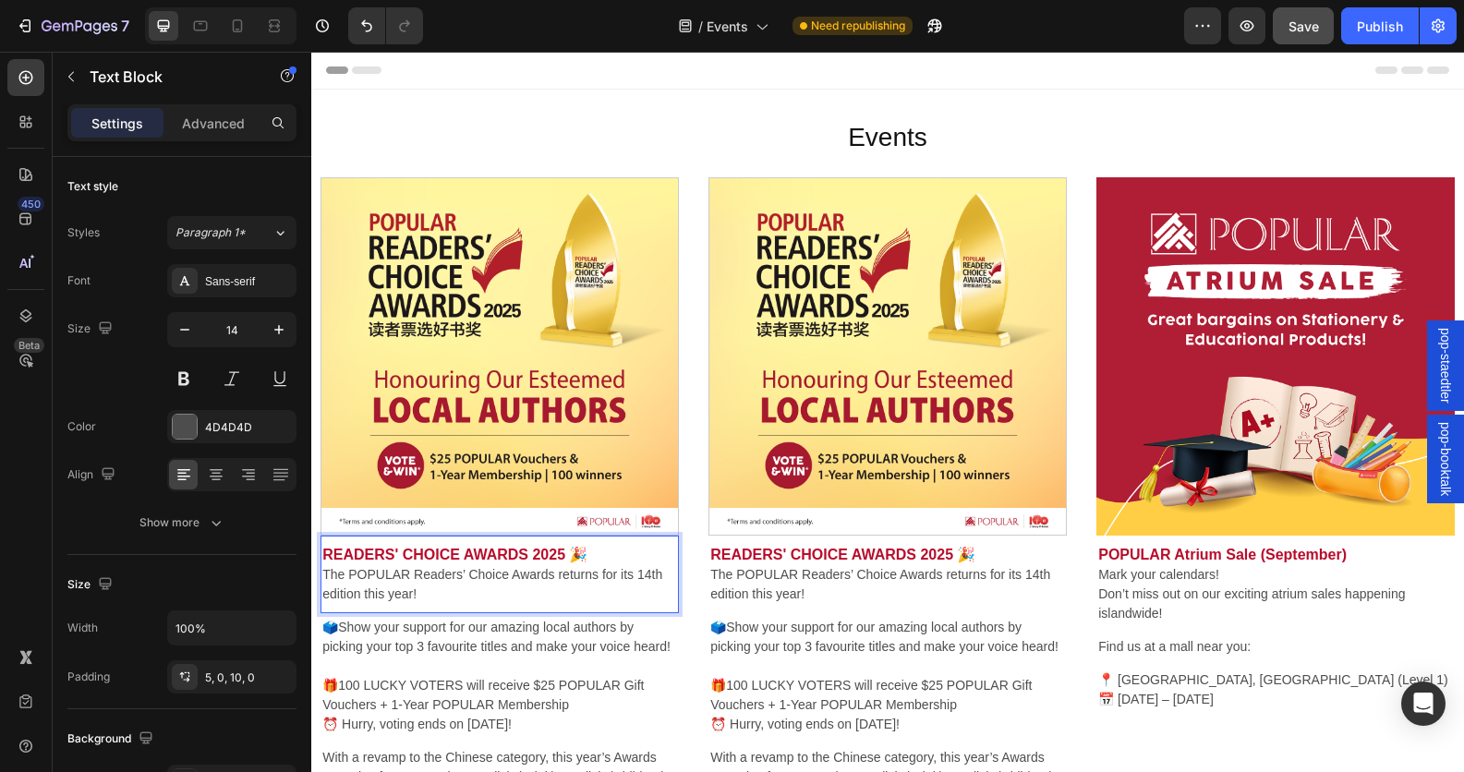
click at [599, 545] on p "READERS' CHOICE AWARDS 2025 🎉" at bounding box center [499, 555] width 355 height 20
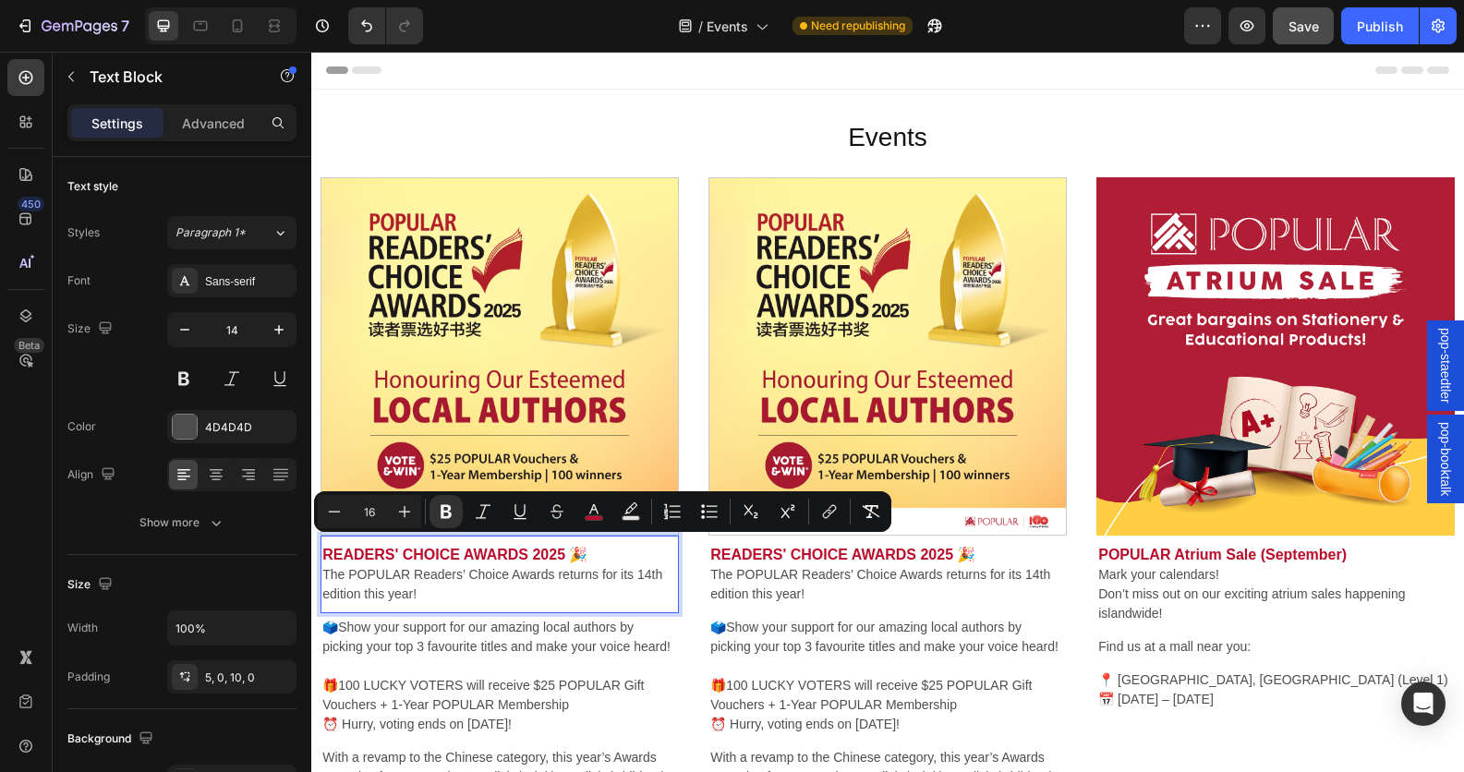
click at [605, 549] on p "READERS' CHOICE AWARDS 2025 🎉" at bounding box center [499, 555] width 355 height 20
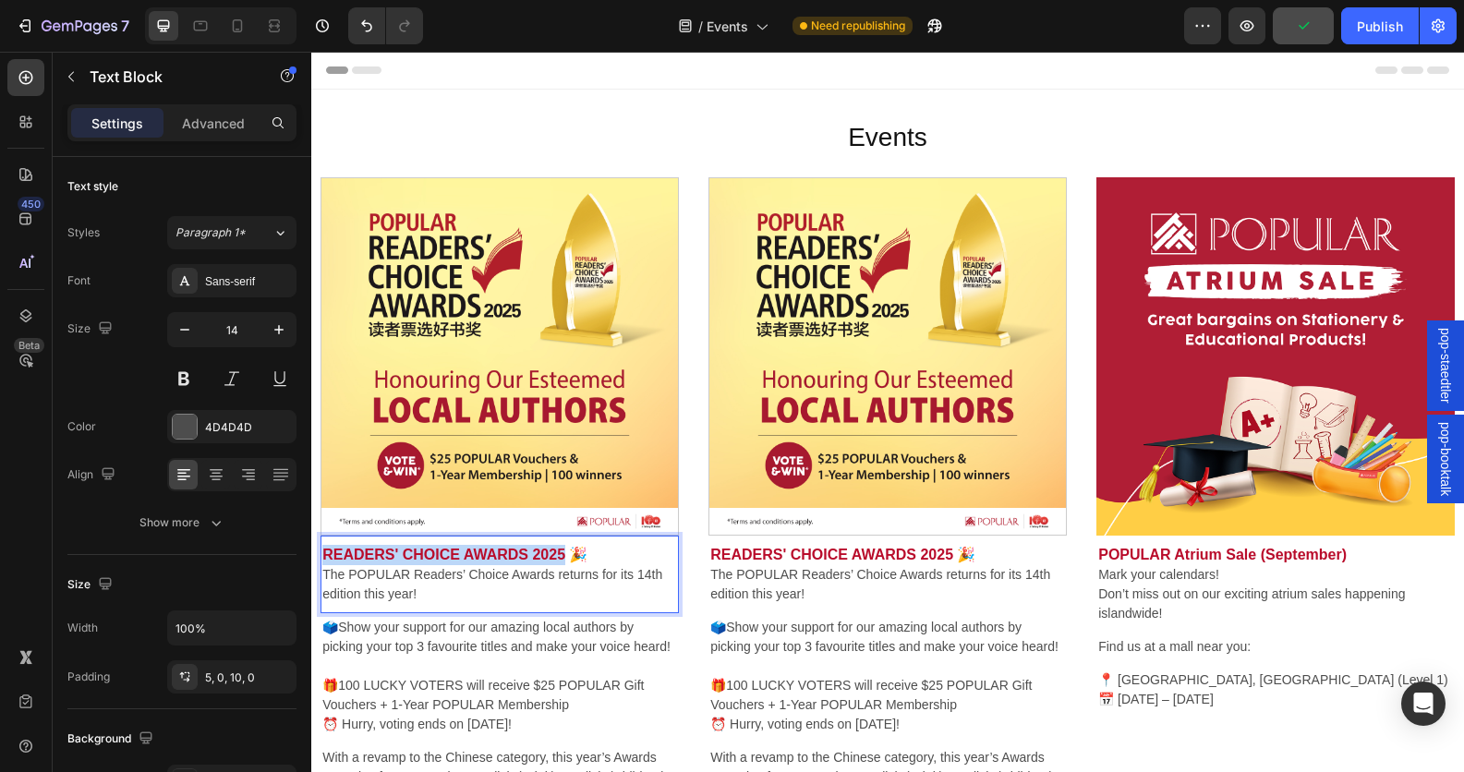
click at [565, 548] on strong "READERS' CHOICE AWARDS 2025 🎉" at bounding box center [454, 555] width 265 height 16
click at [408, 564] on p "[DATE] | PARTY WITH [PERSON_NAME] 🎉" at bounding box center [499, 555] width 355 height 20
click at [412, 561] on p "[DATE] | PARTY WITH [PERSON_NAME]" at bounding box center [499, 555] width 355 height 20
click at [564, 563] on p "[DATE] | PARTY WITH [PERSON_NAME]" at bounding box center [499, 555] width 355 height 20
click at [366, 565] on p "[DATE] | PARTY WITH [PERSON_NAME]" at bounding box center [499, 555] width 355 height 20
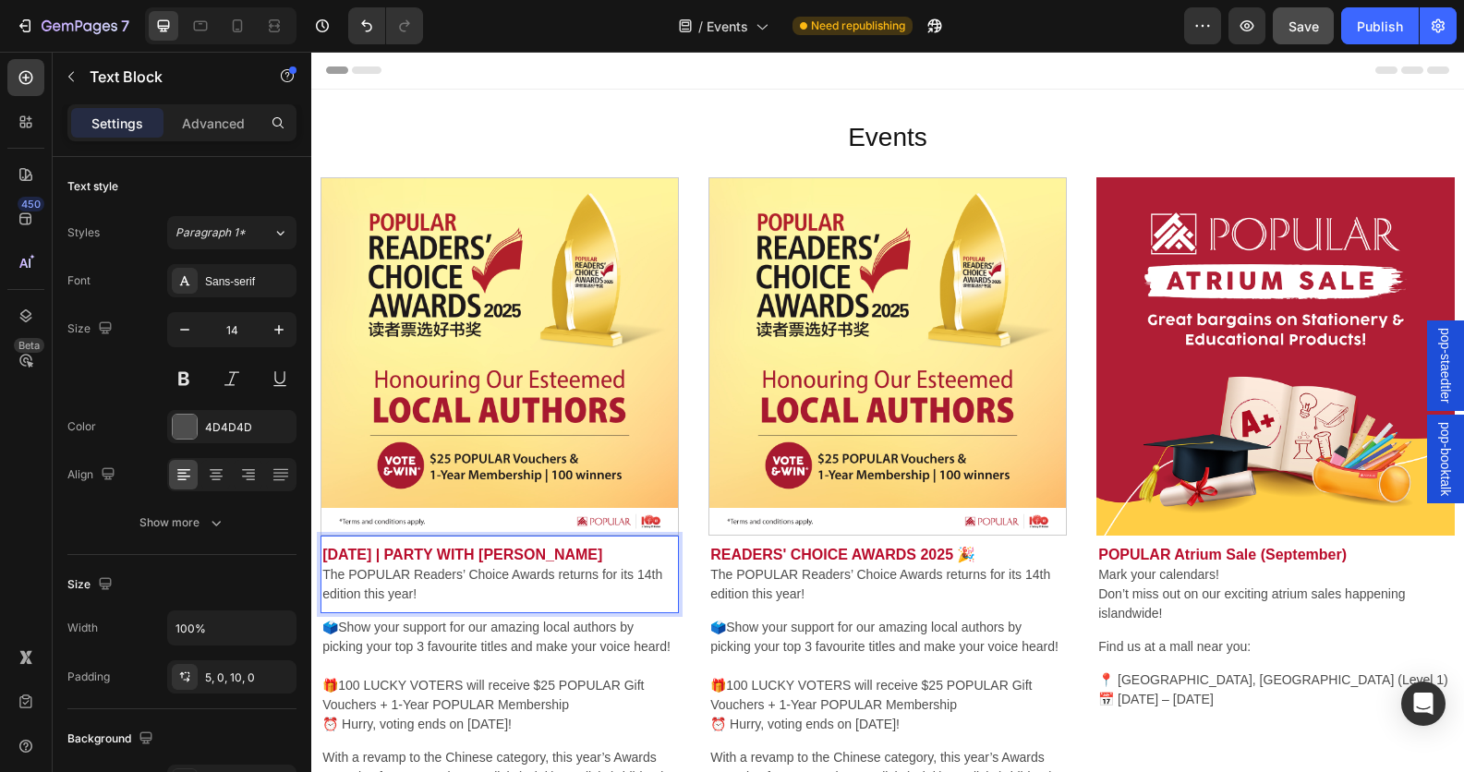
click at [383, 559] on p "[DATE] | PARTY WITH [PERSON_NAME]" at bounding box center [499, 555] width 355 height 20
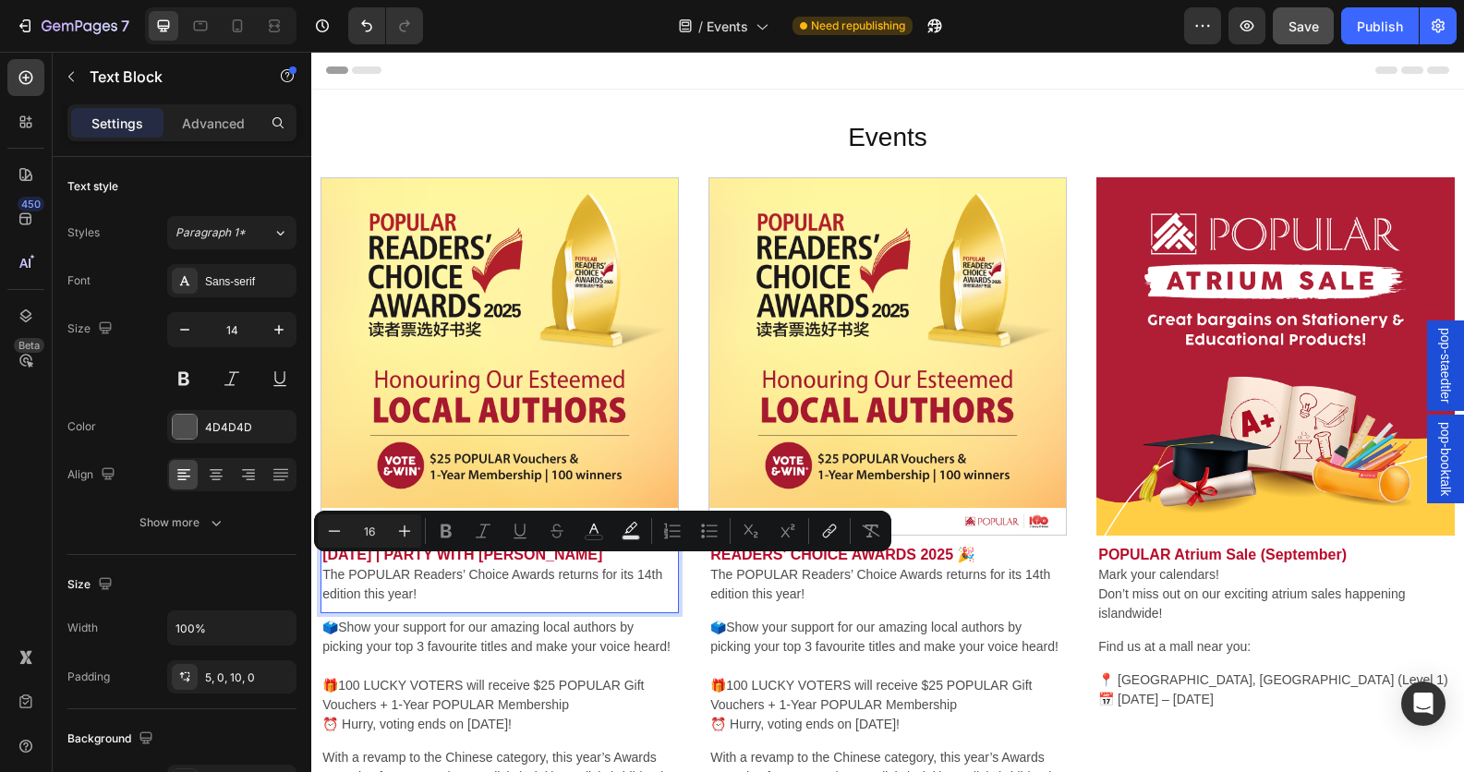
click at [366, 562] on p "[DATE] | PARTY WITH [PERSON_NAME]" at bounding box center [499, 555] width 355 height 20
type input "14"
click at [374, 564] on p "[DATE] | PARTY WITH [PERSON_NAME]" at bounding box center [499, 555] width 355 height 20
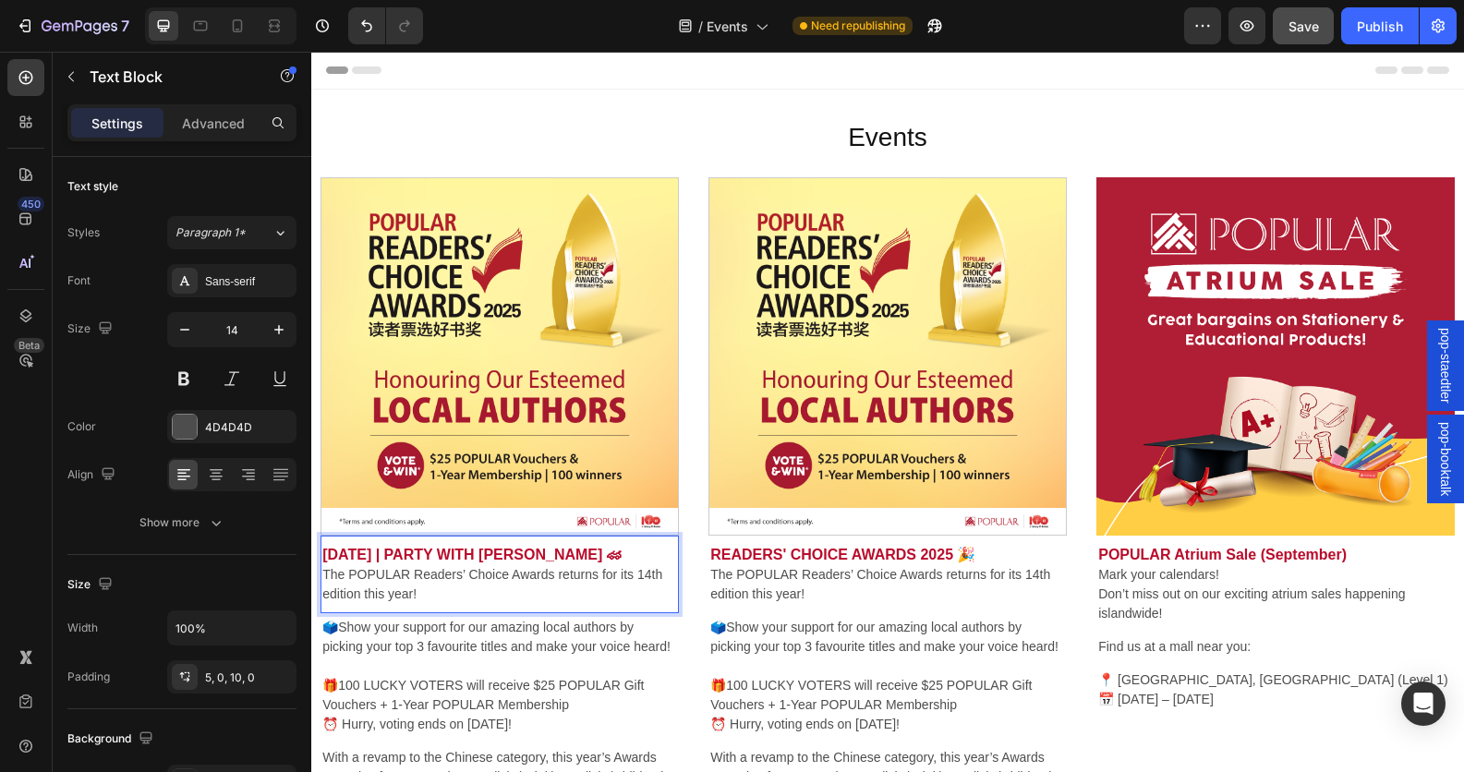
click at [460, 599] on p "The POPULAR Readers’ Choice Awards returns for its 14th edition this year!" at bounding box center [499, 584] width 355 height 39
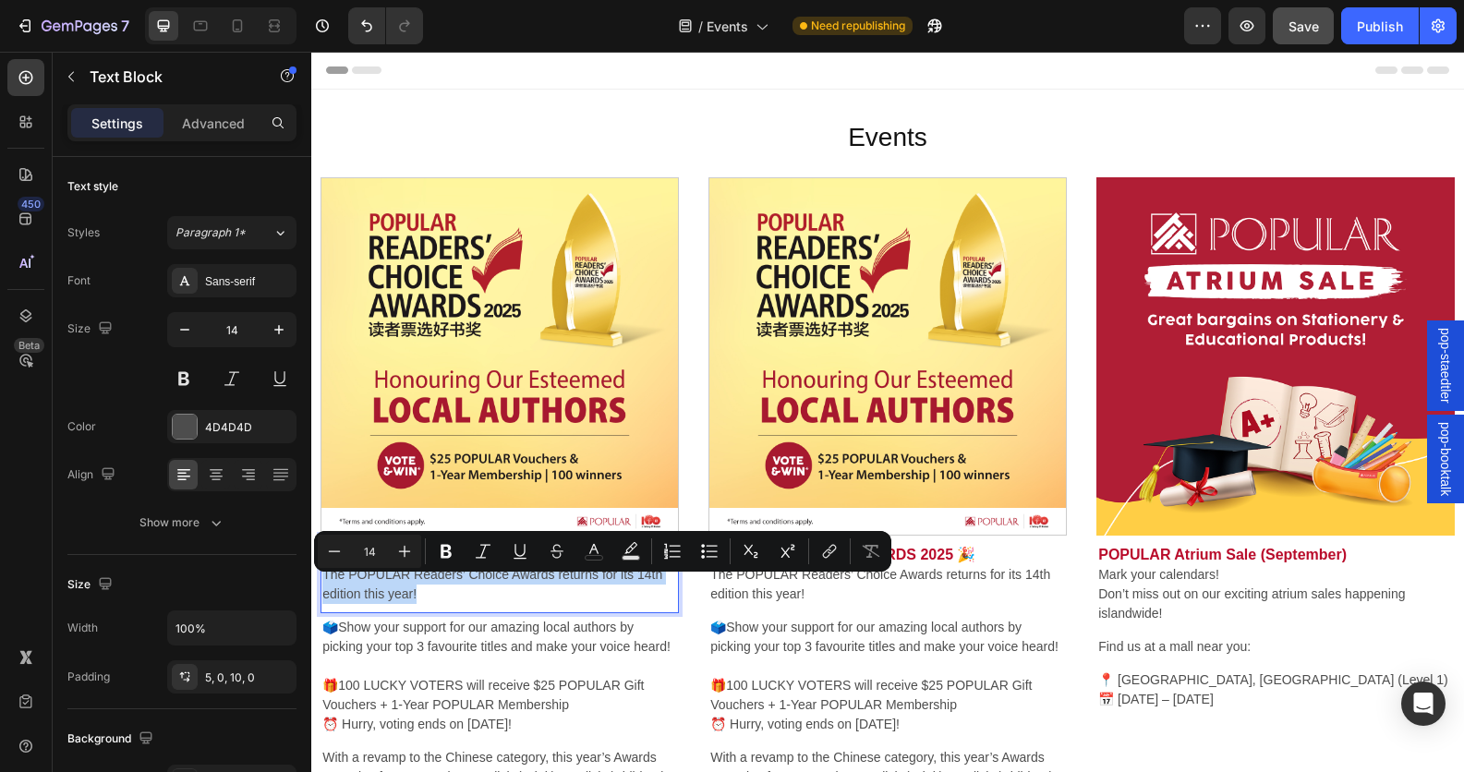
drag, startPoint x: 430, startPoint y: 604, endPoint x: 279, endPoint y: 581, distance: 153.2
click at [311, 581] on html "pop-staedtler pop-booktalk Header Events Heading Row Section 1 Image [DATE] | P…" at bounding box center [887, 609] width 1153 height 1114
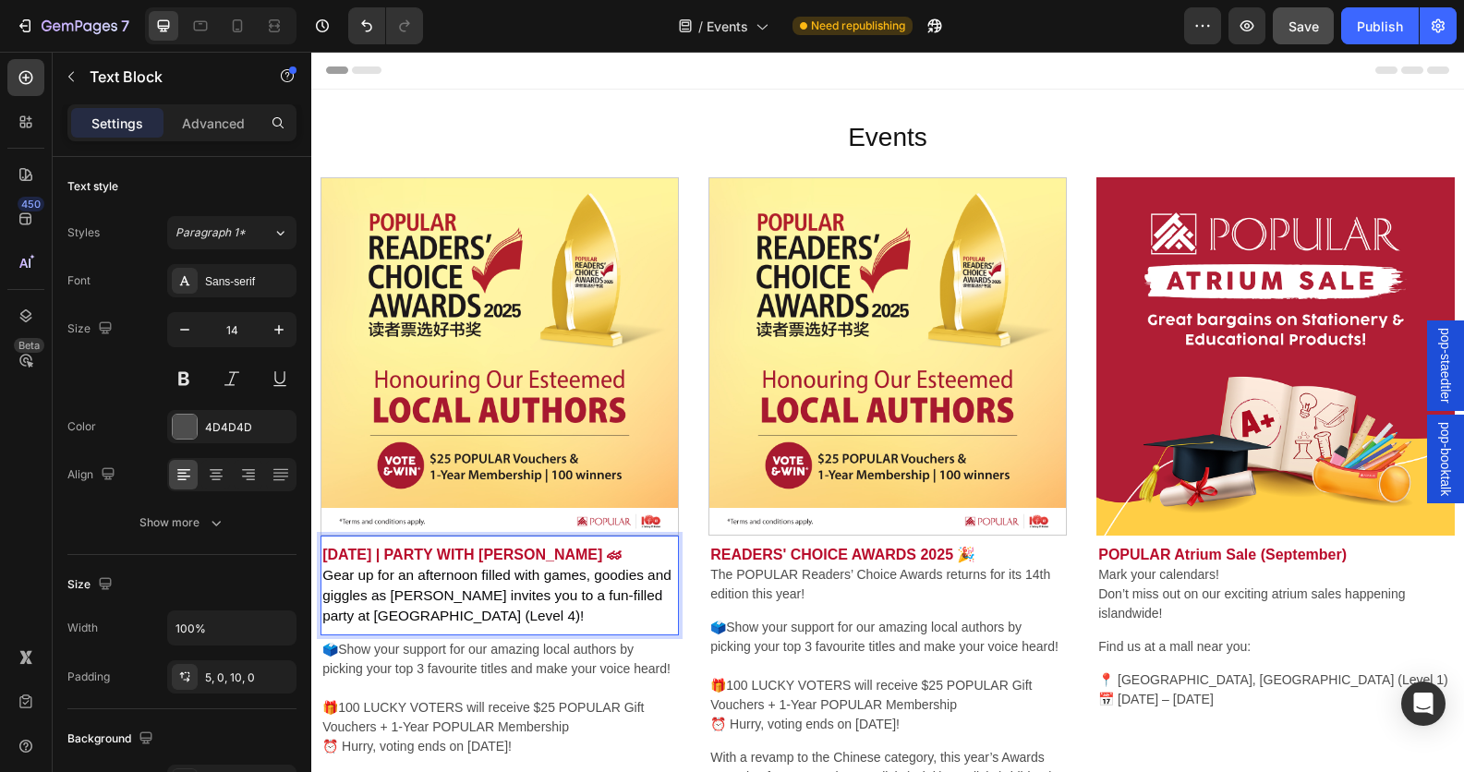
click at [641, 635] on div "[DATE] | PARTY WITH [PERSON_NAME] 🏎 Gear up for an afternoon filled with games,…" at bounding box center [499, 587] width 358 height 95
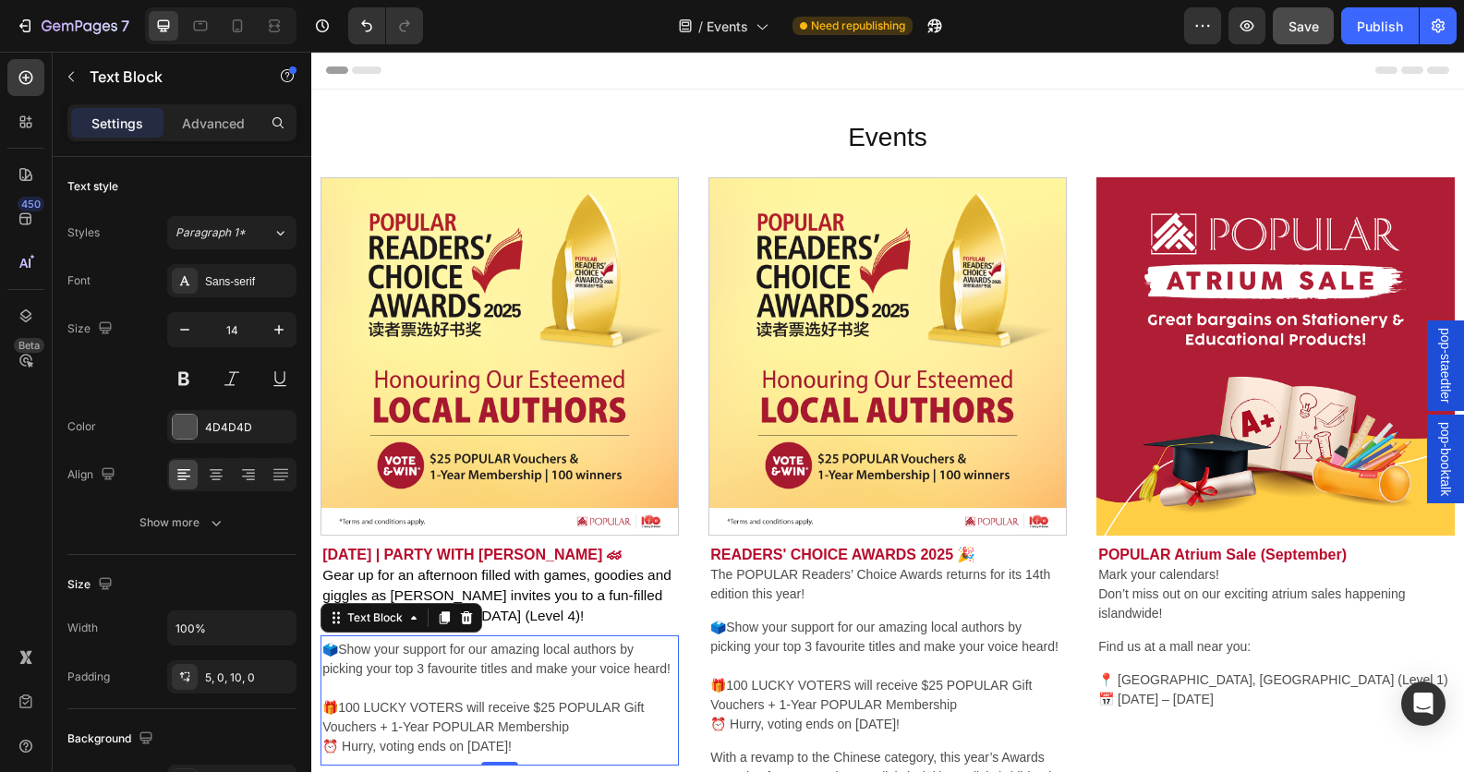
click at [597, 679] on p "🗳️Show your support for our amazing local authors by picking your top 3 favouri…" at bounding box center [499, 659] width 355 height 39
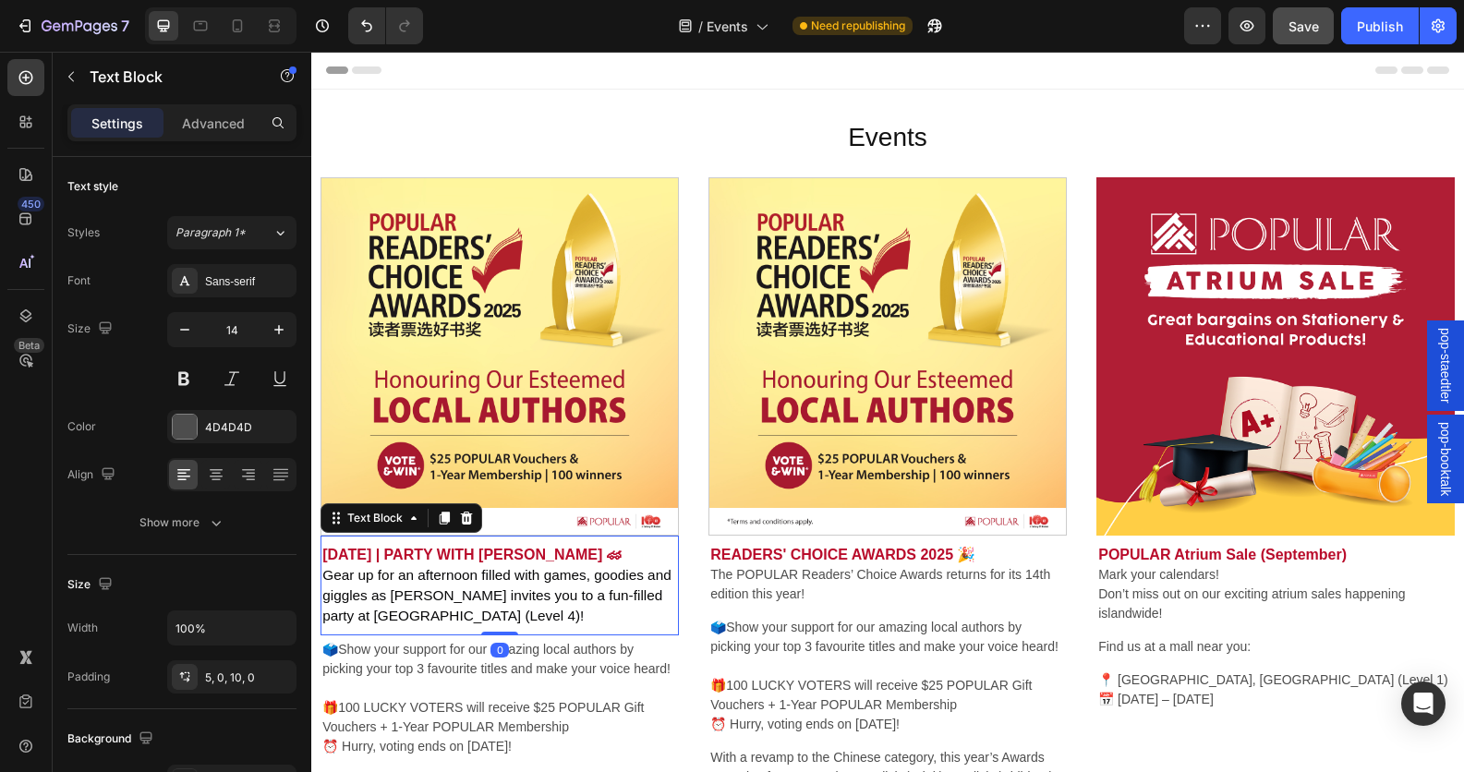
click at [637, 618] on span "Gear up for an afternoon filled with games, goodies and giggles as [PERSON_NAME…" at bounding box center [496, 595] width 348 height 56
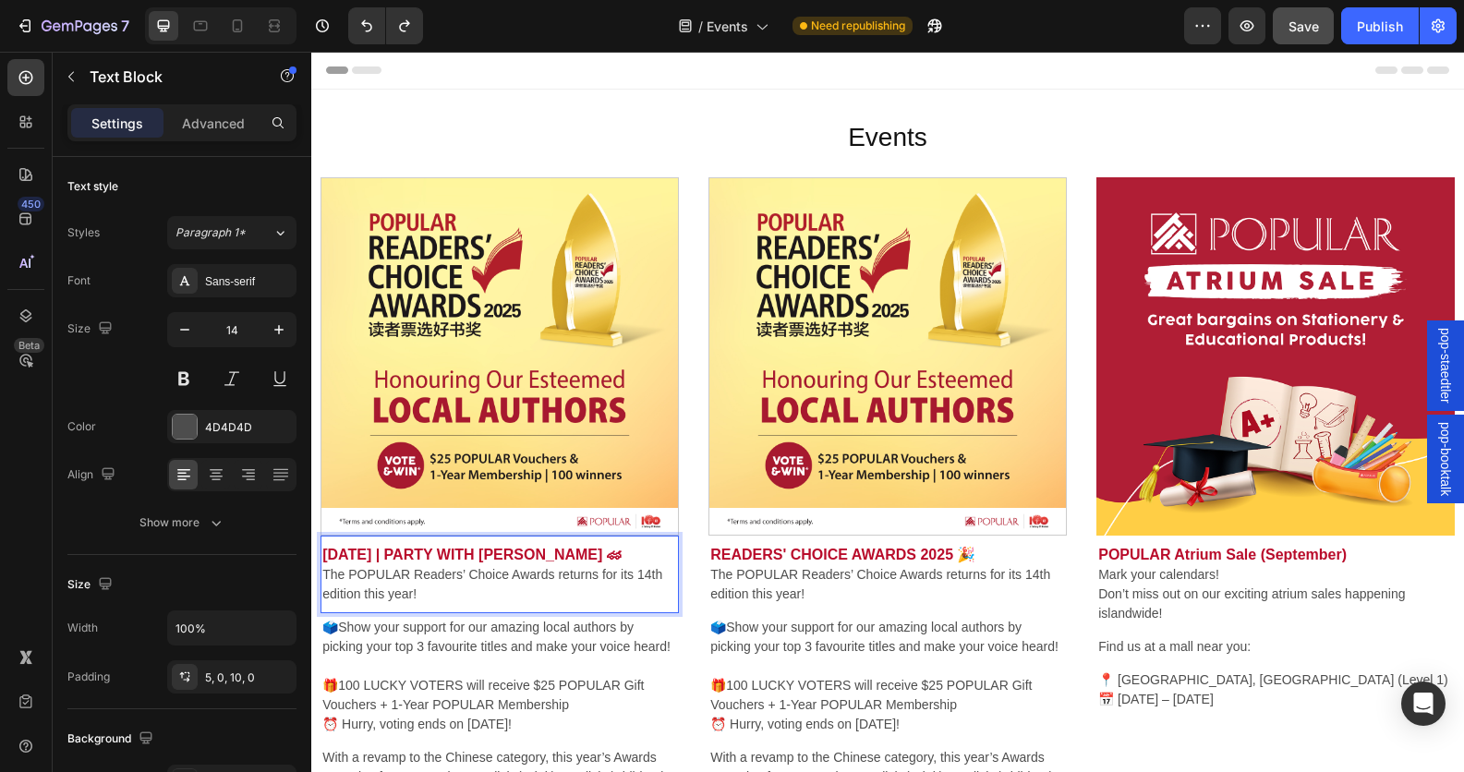
click at [404, 597] on p "The POPULAR Readers’ Choice Awards returns for its 14th edition this year!" at bounding box center [499, 584] width 355 height 39
click at [426, 604] on p "The POPULAR Readers’ Choice Awards returns for its 14th edition this year!" at bounding box center [499, 584] width 355 height 39
click at [424, 602] on p "The POPULAR Readers’ Choice Awards returns for its 14th edition this year!" at bounding box center [499, 584] width 355 height 39
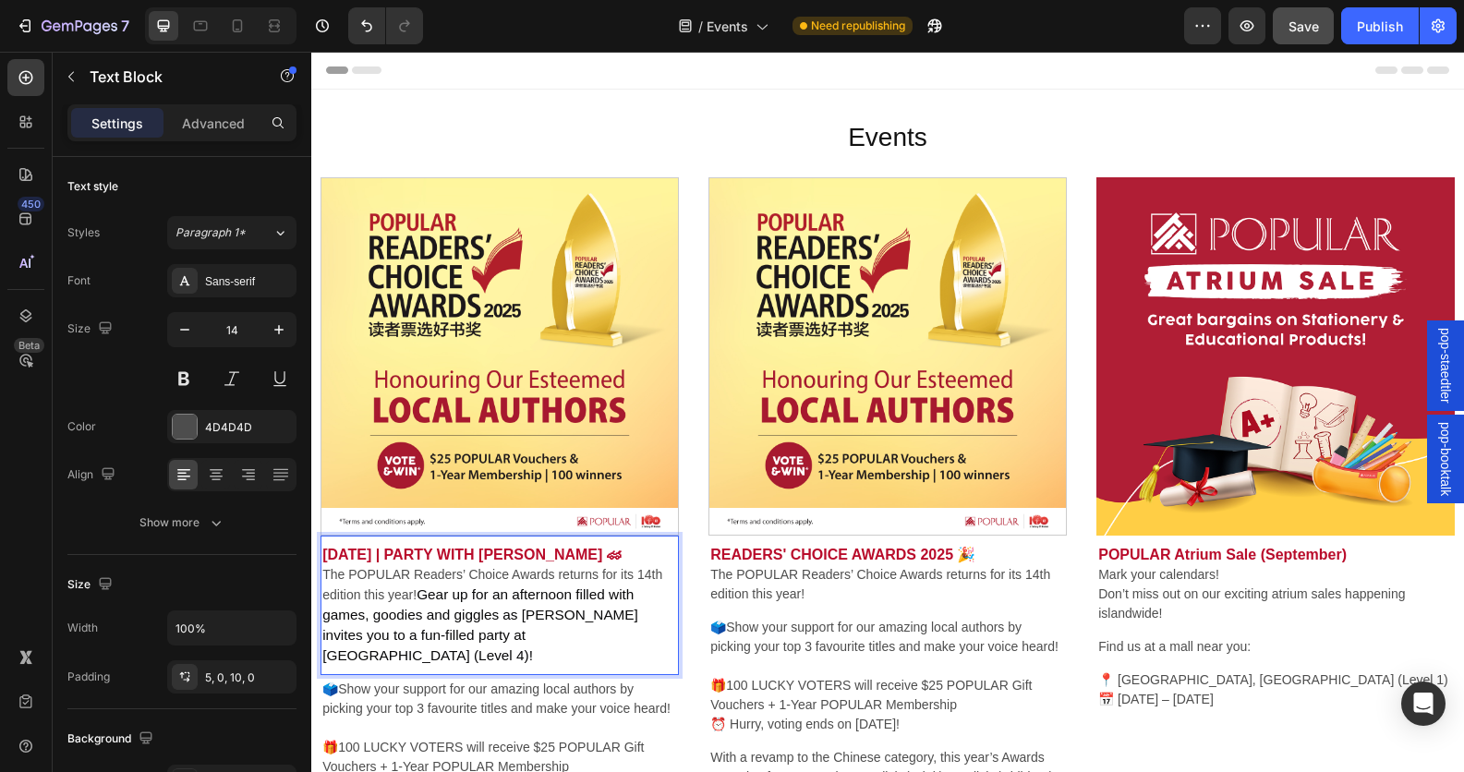
click at [404, 604] on p "The POPULAR Readers’ Choice Awards returns for its 14th edition this year! Gear…" at bounding box center [499, 615] width 355 height 101
click at [408, 606] on p "The POPULAR Readers’ Choice Awards returns for its 14th edition this year! Gear…" at bounding box center [499, 615] width 355 height 101
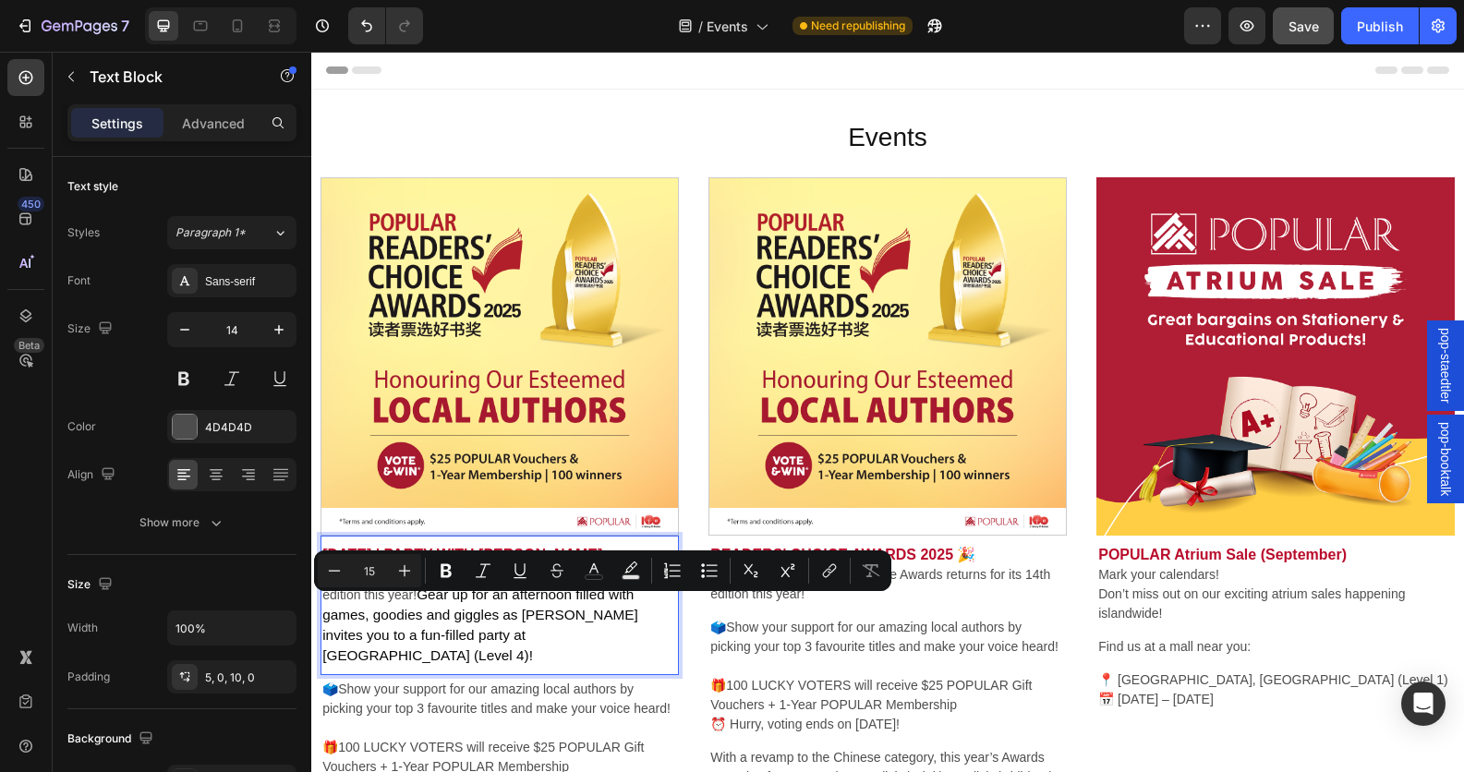
click at [464, 655] on p "The POPULAR Readers’ Choice Awards returns for its 14th edition this year! Gear…" at bounding box center [499, 615] width 355 height 101
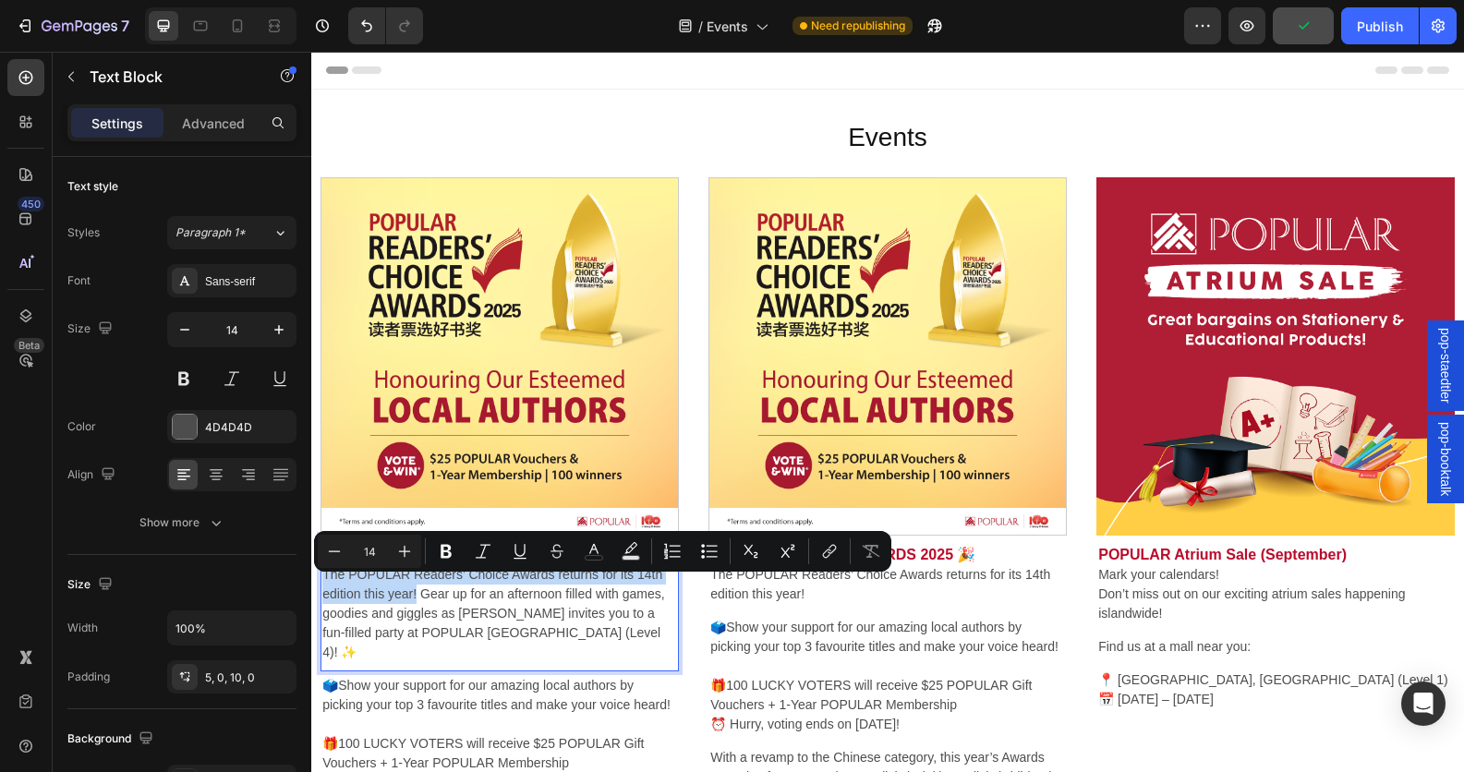
drag, startPoint x: 417, startPoint y: 602, endPoint x: 285, endPoint y: 585, distance: 133.2
click at [311, 585] on html "pop-staedtler pop-booktalk Header Events Heading Row Section 1 Image [DATE] | P…" at bounding box center [887, 638] width 1153 height 1172
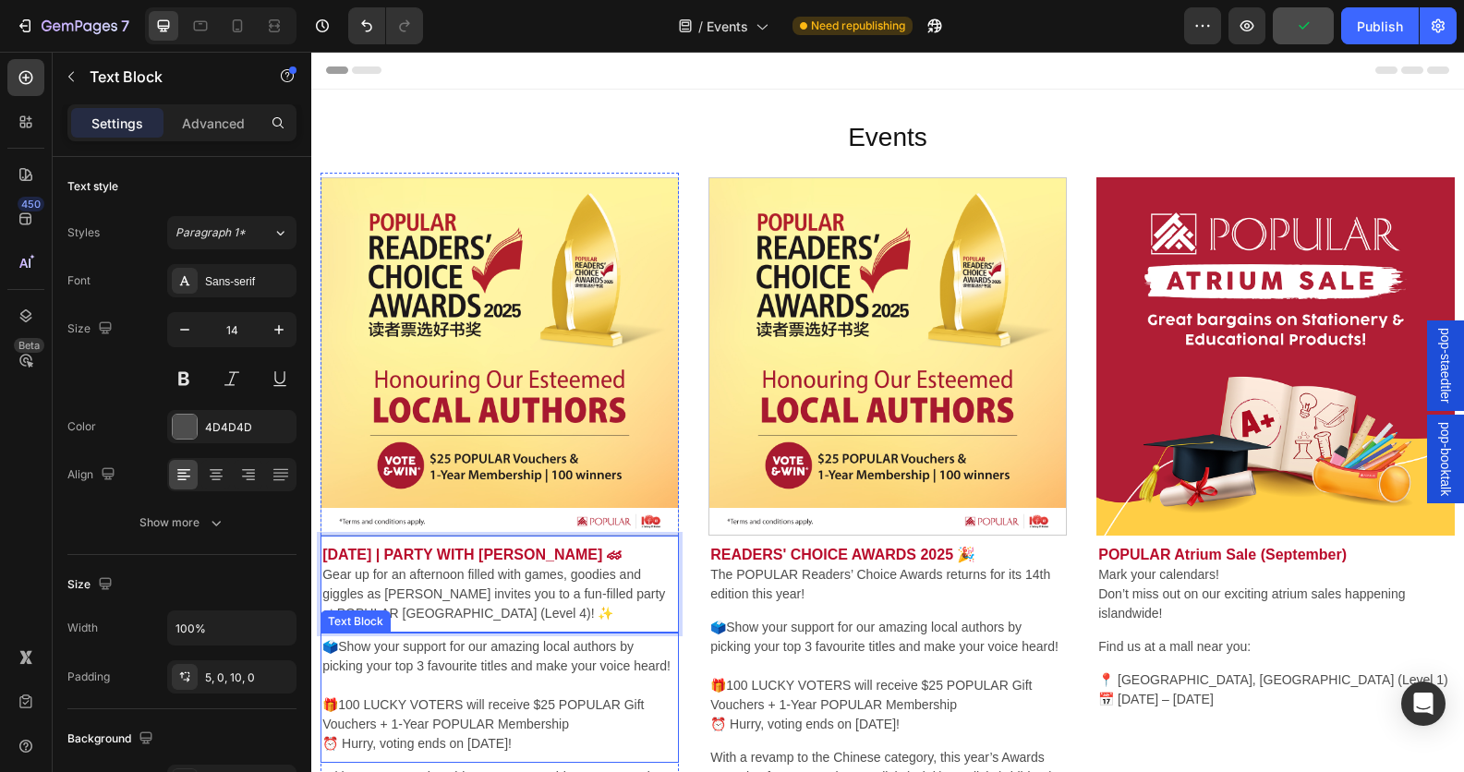
click at [548, 675] on p "🗳️Show your support for our amazing local authors by picking your top 3 favouri…" at bounding box center [499, 656] width 355 height 39
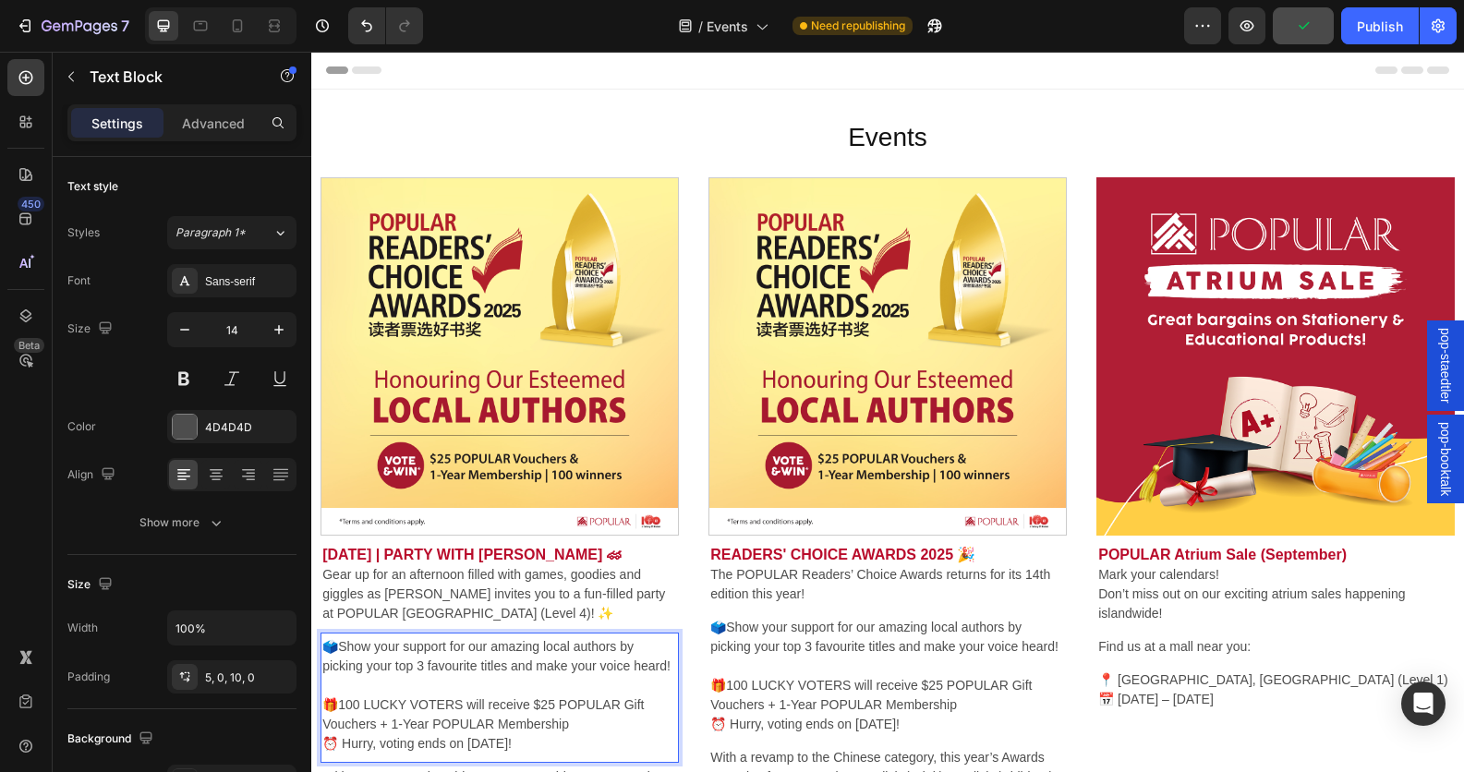
click at [374, 676] on p "🗳️Show your support for our amazing local authors by picking your top 3 favouri…" at bounding box center [499, 656] width 355 height 39
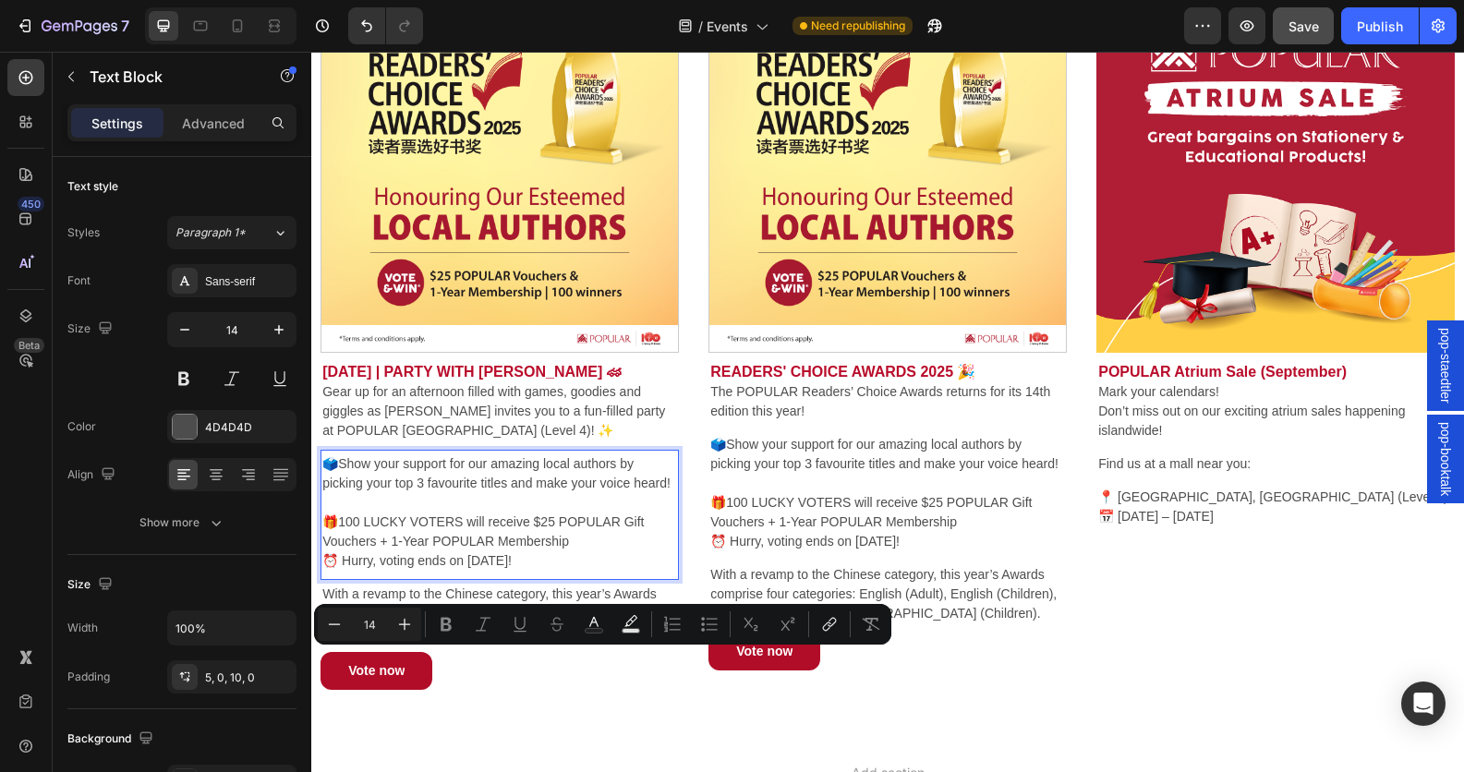
scroll to position [197, 0]
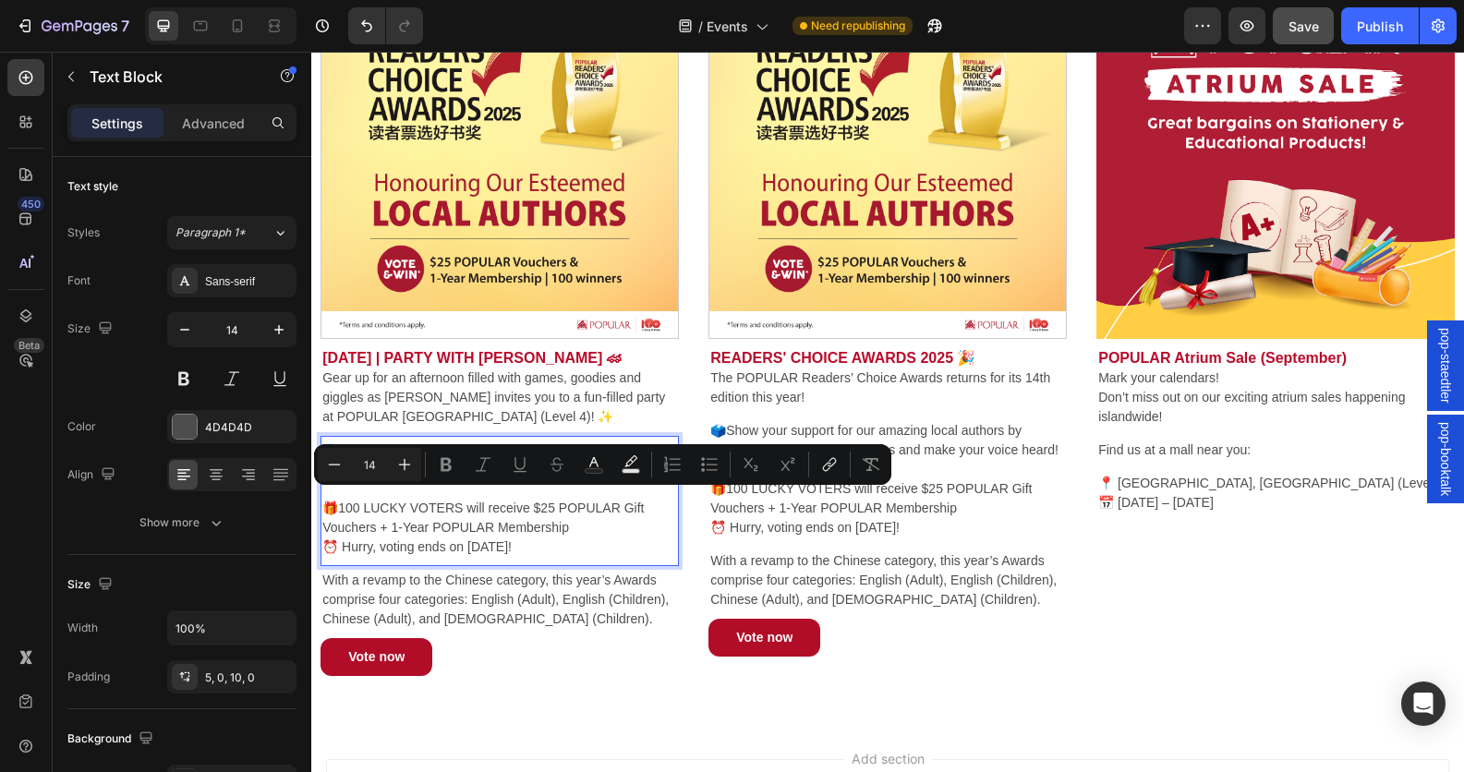
click at [540, 557] on p "🎁100 LUCKY VOTERS will receive $25 POPULAR Gift Vouchers + 1-Year POPULAR Membe…" at bounding box center [499, 518] width 355 height 78
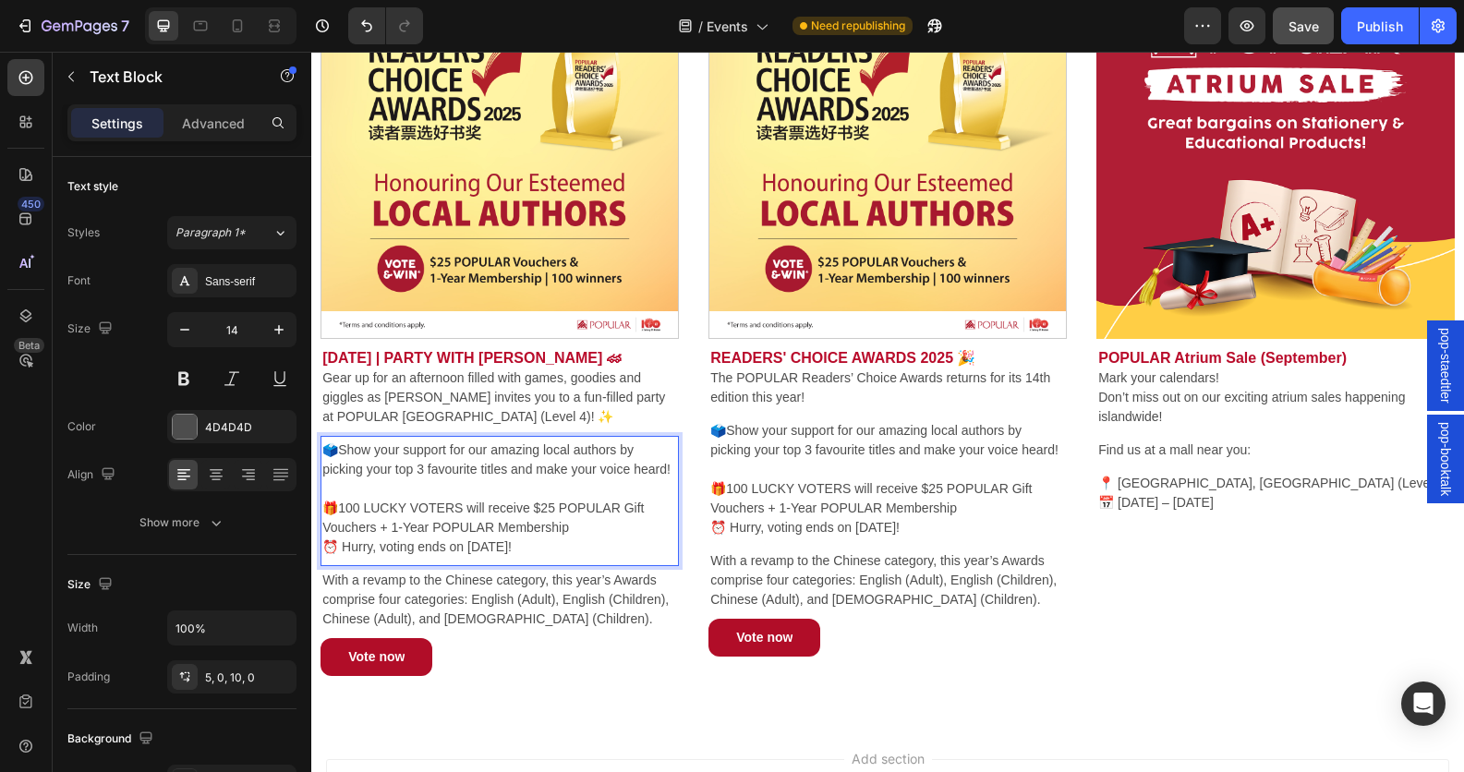
click at [540, 557] on p "🎁100 LUCKY VOTERS will receive $25 POPULAR Gift Vouchers + 1-Year POPULAR Membe…" at bounding box center [499, 518] width 355 height 78
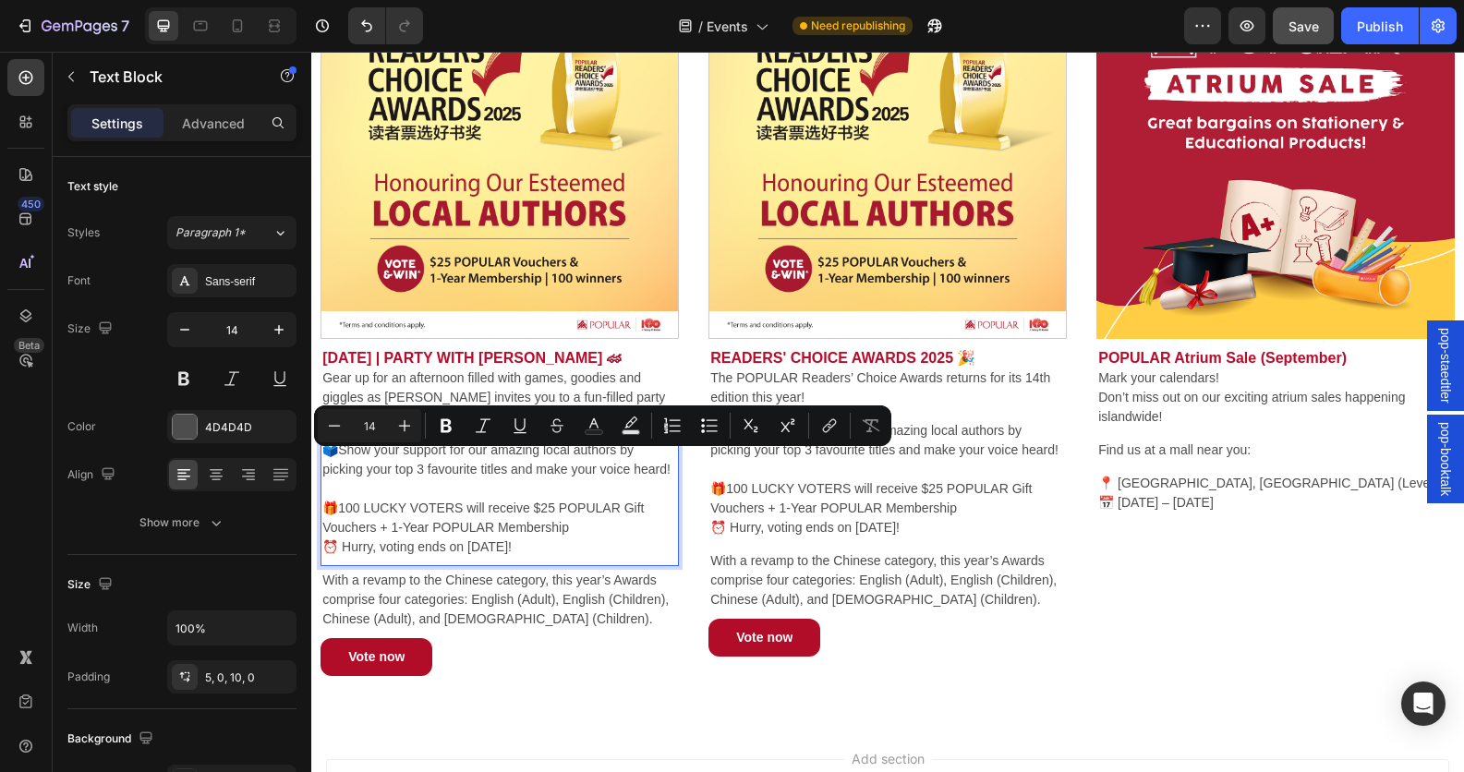
drag, startPoint x: 574, startPoint y: 574, endPoint x: 321, endPoint y: 466, distance: 274.0
click at [321, 466] on div "🗳️Show your support for our amazing local authors by picking your top 3 favouri…" at bounding box center [499, 501] width 358 height 130
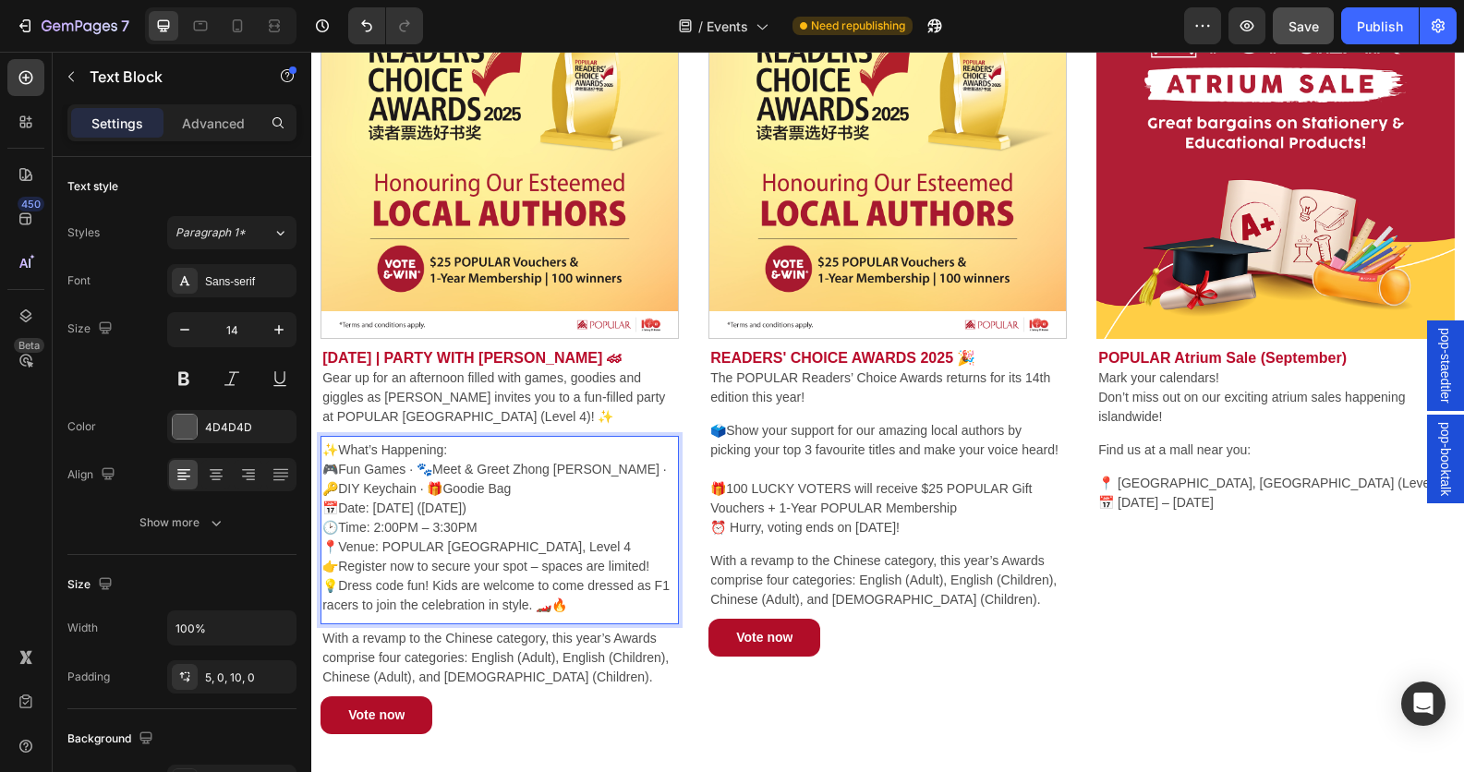
click at [517, 468] on p "✨What’s Happening: 🎮Fun Games · 🐾Meet & Greet Zhong [PERSON_NAME] · 🔑DIY Keycha…" at bounding box center [499, 528] width 355 height 175
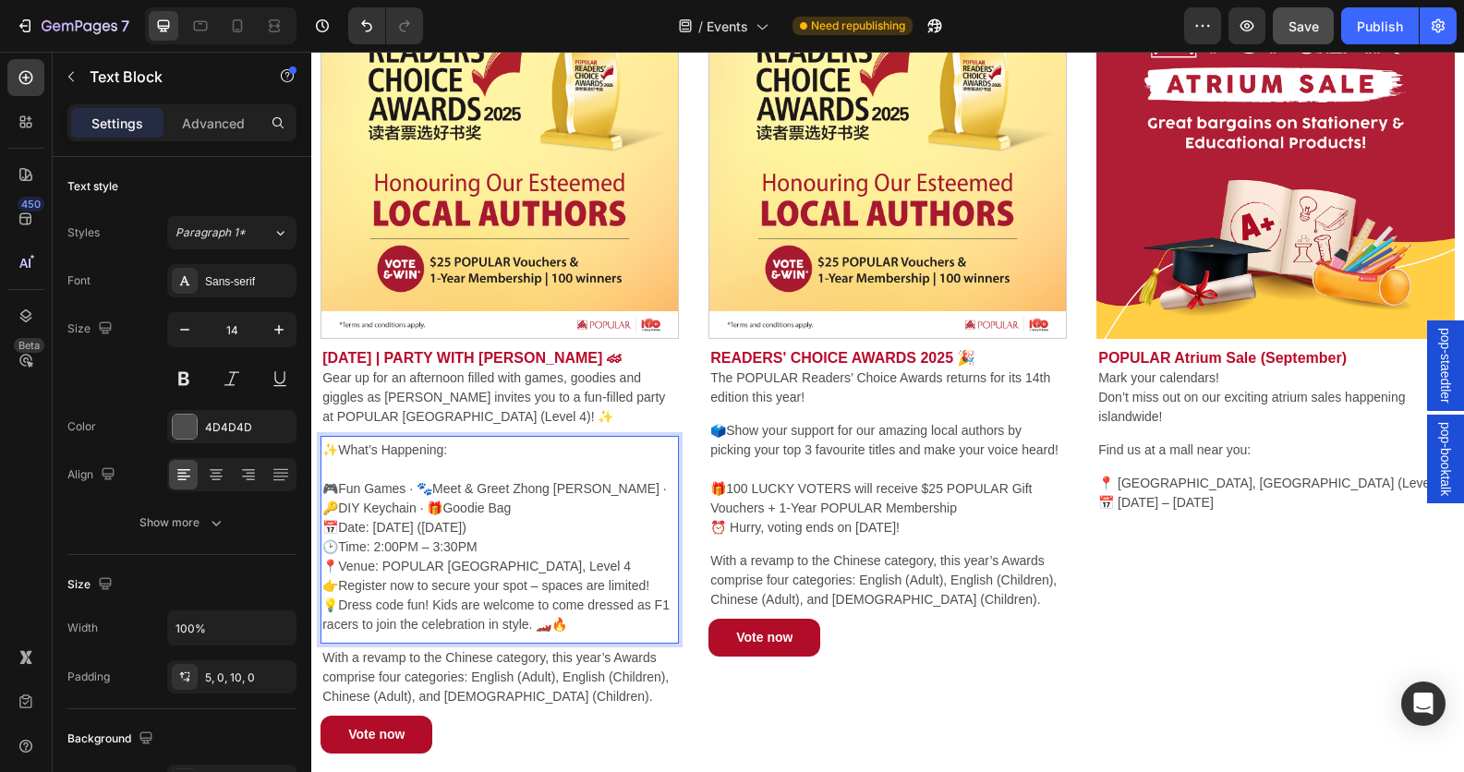
click at [615, 503] on p "⁠⁠⁠⁠⁠⁠⁠ 🎮Fun Games · 🐾Meet & Greet Zhong [PERSON_NAME] · 🔑DIY Keychain · 🎁Goodi…" at bounding box center [499, 547] width 355 height 175
click at [647, 579] on p "🎮Fun Games · 🐾Meet & Greet Zhong [PERSON_NAME] · 🔑DIY Keychain · 🎁Goodie Bag 📅D…" at bounding box center [499, 547] width 355 height 175
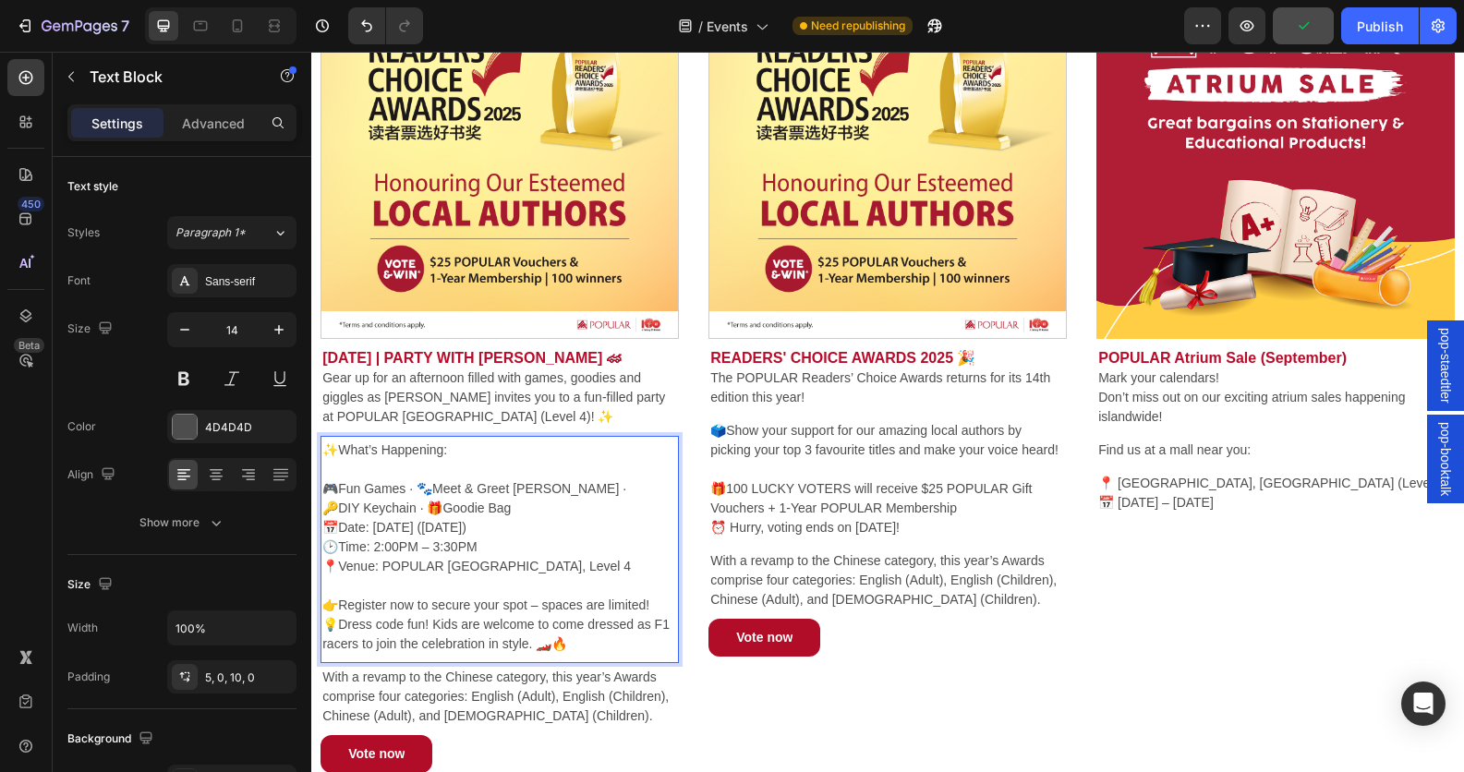
click at [652, 614] on p "🎮Fun Games · 🐾Meet & Greet Zhong [PERSON_NAME] · 🔑DIY Keychain · 🎁Goodie Bag 📅D…" at bounding box center [499, 557] width 355 height 194
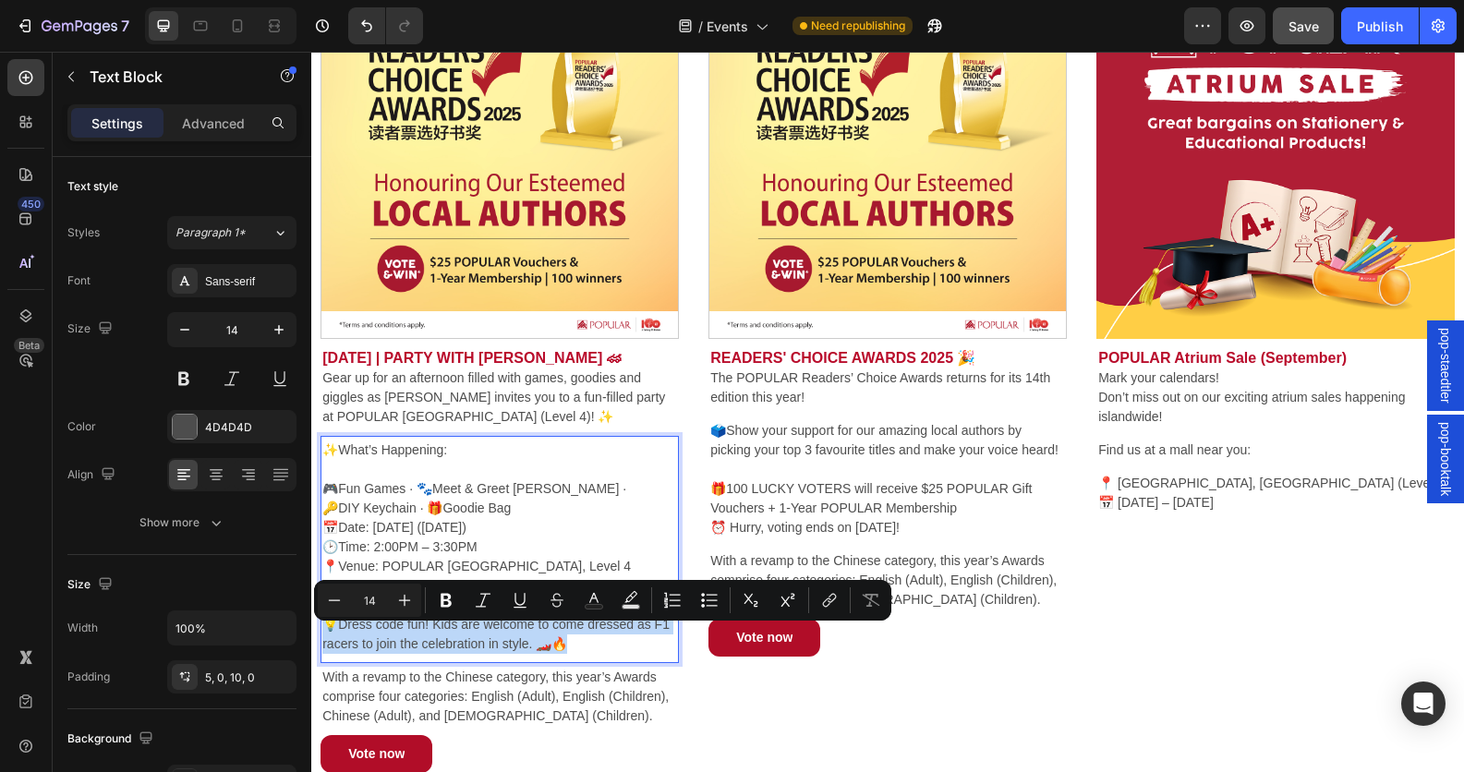
drag, startPoint x: 605, startPoint y: 654, endPoint x: 245, endPoint y: 642, distance: 360.4
click at [311, 642] on html "pop-staedtler pop-booktalk Header Image [DATE] | PARTY WITH [PERSON_NAME] 🏎 Gea…" at bounding box center [887, 470] width 1153 height 1230
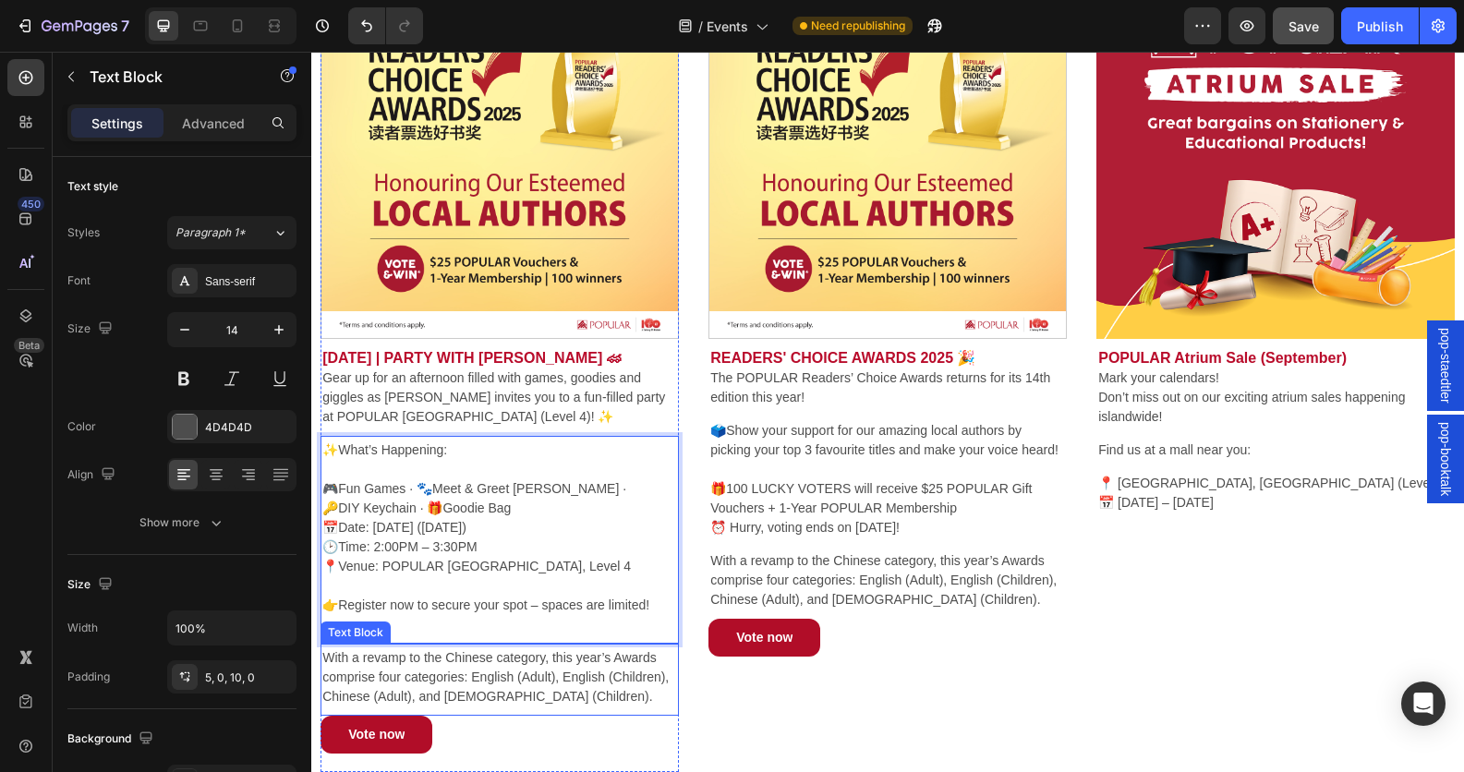
click at [483, 701] on p "With a revamp to the Chinese category, this year’s Awards comprise four categor…" at bounding box center [499, 677] width 355 height 58
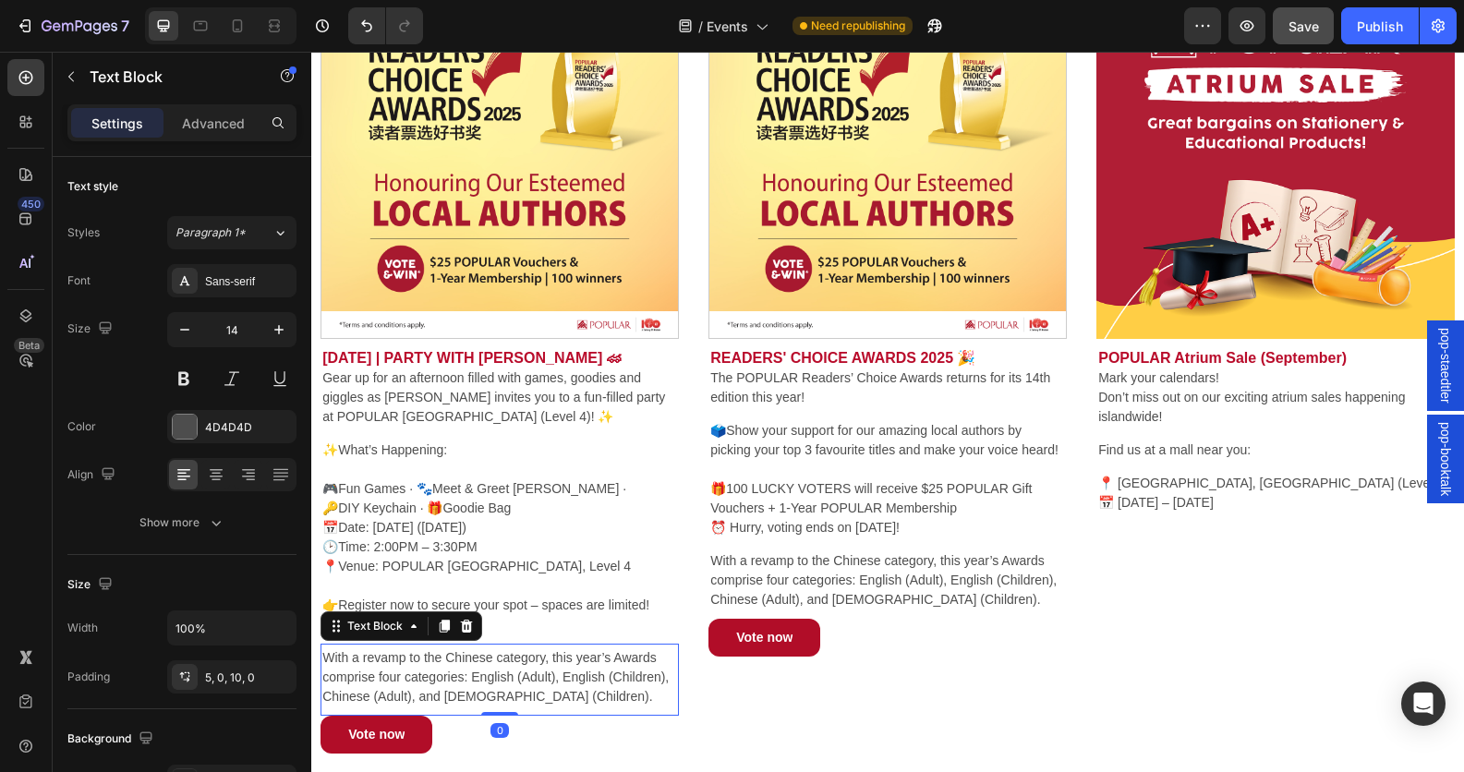
click at [525, 706] on p "With a revamp to the Chinese category, this year’s Awards comprise four categor…" at bounding box center [499, 677] width 355 height 58
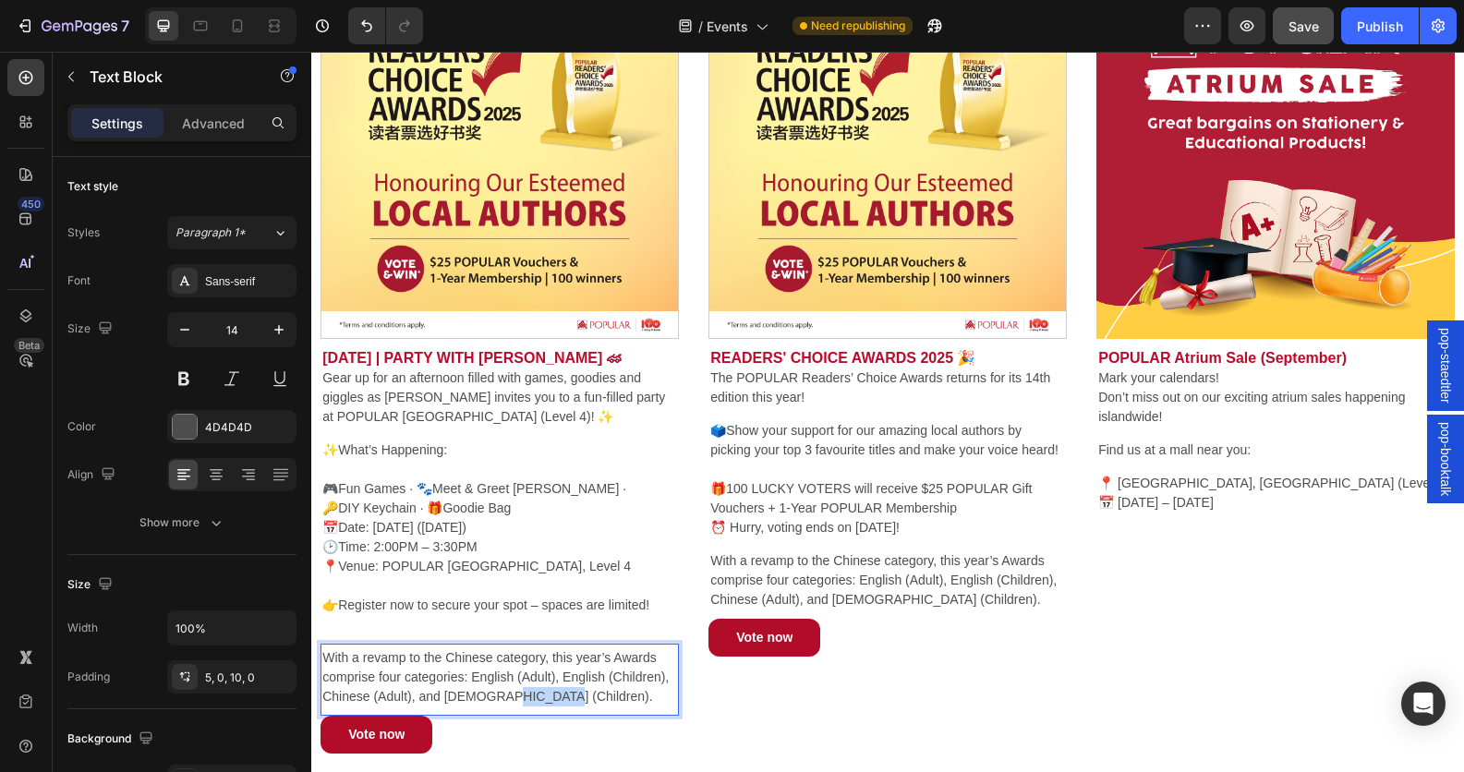
click at [525, 706] on p "With a revamp to the Chinese category, this year’s Awards comprise four categor…" at bounding box center [499, 677] width 355 height 58
click at [585, 707] on p "With a revamp to the Chinese category, this year’s Awards comprise four categor…" at bounding box center [499, 677] width 355 height 58
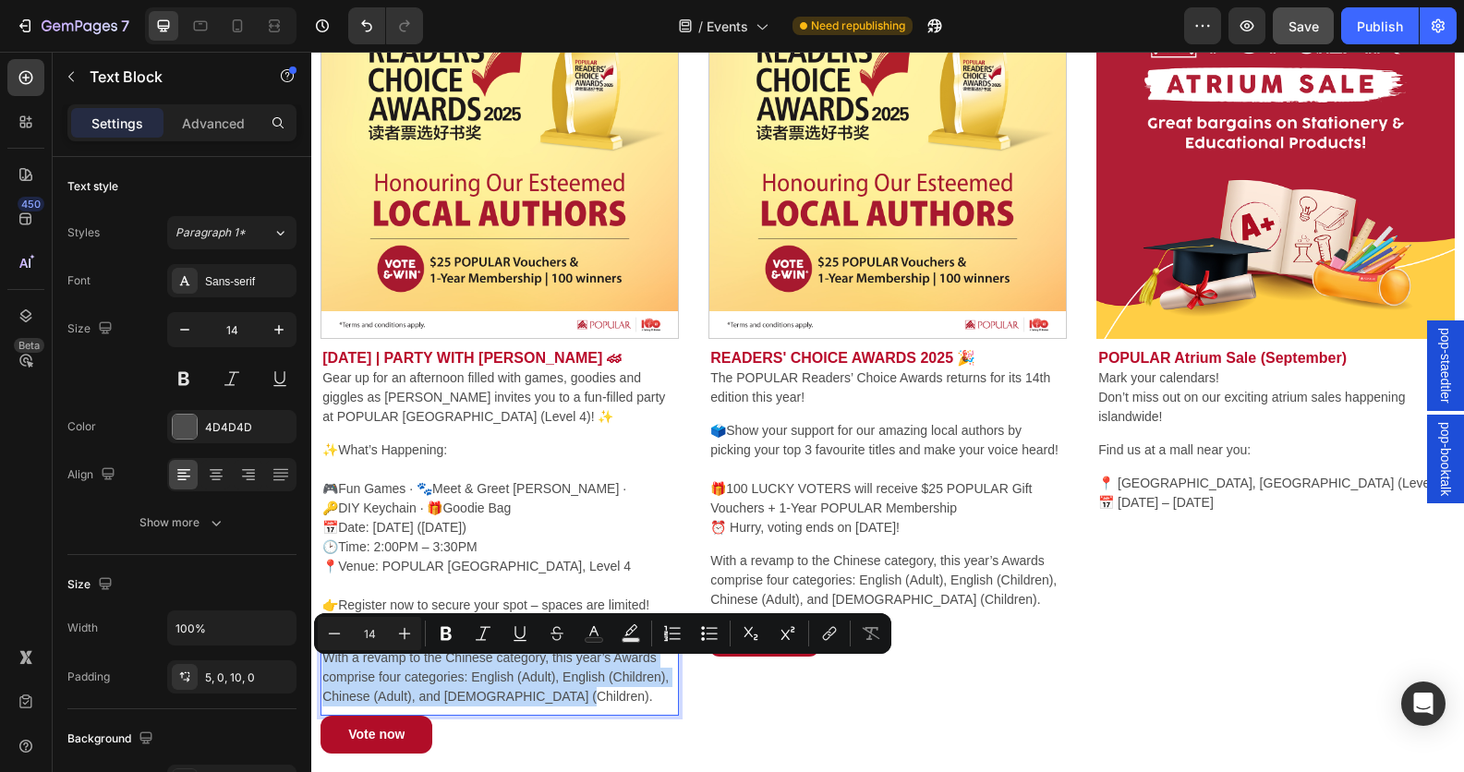
drag, startPoint x: 595, startPoint y: 707, endPoint x: 308, endPoint y: 660, distance: 290.9
click at [311, 660] on html "pop-staedtler pop-booktalk Header Image [DATE] | PARTY WITH [PERSON_NAME] 🏎 Gea…" at bounding box center [887, 460] width 1153 height 1211
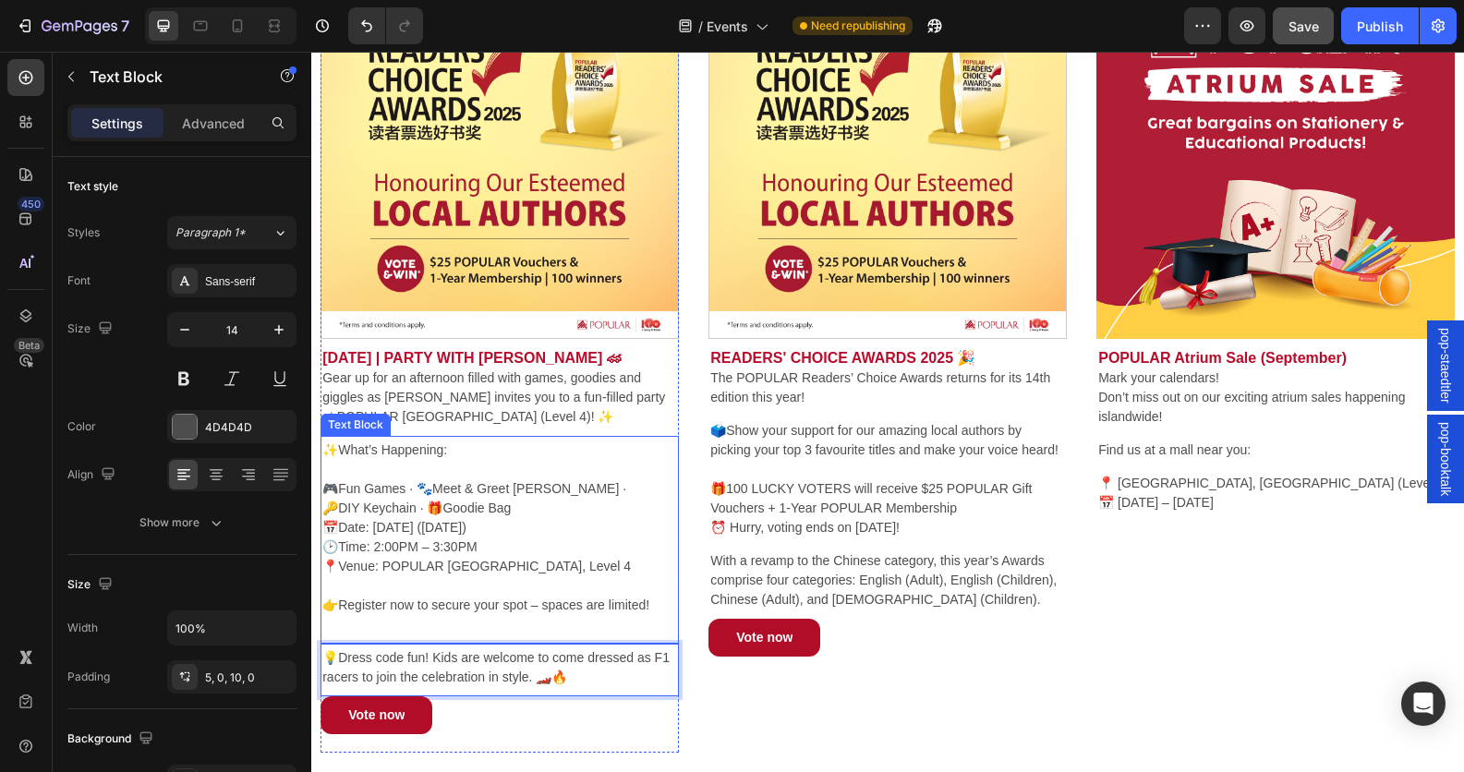
click at [395, 599] on p "🎮Fun Games · 🐾Meet & Greet Zhong [PERSON_NAME] · 🔑DIY Keychain · 🎁Goodie Bag 📅D…" at bounding box center [499, 547] width 355 height 175
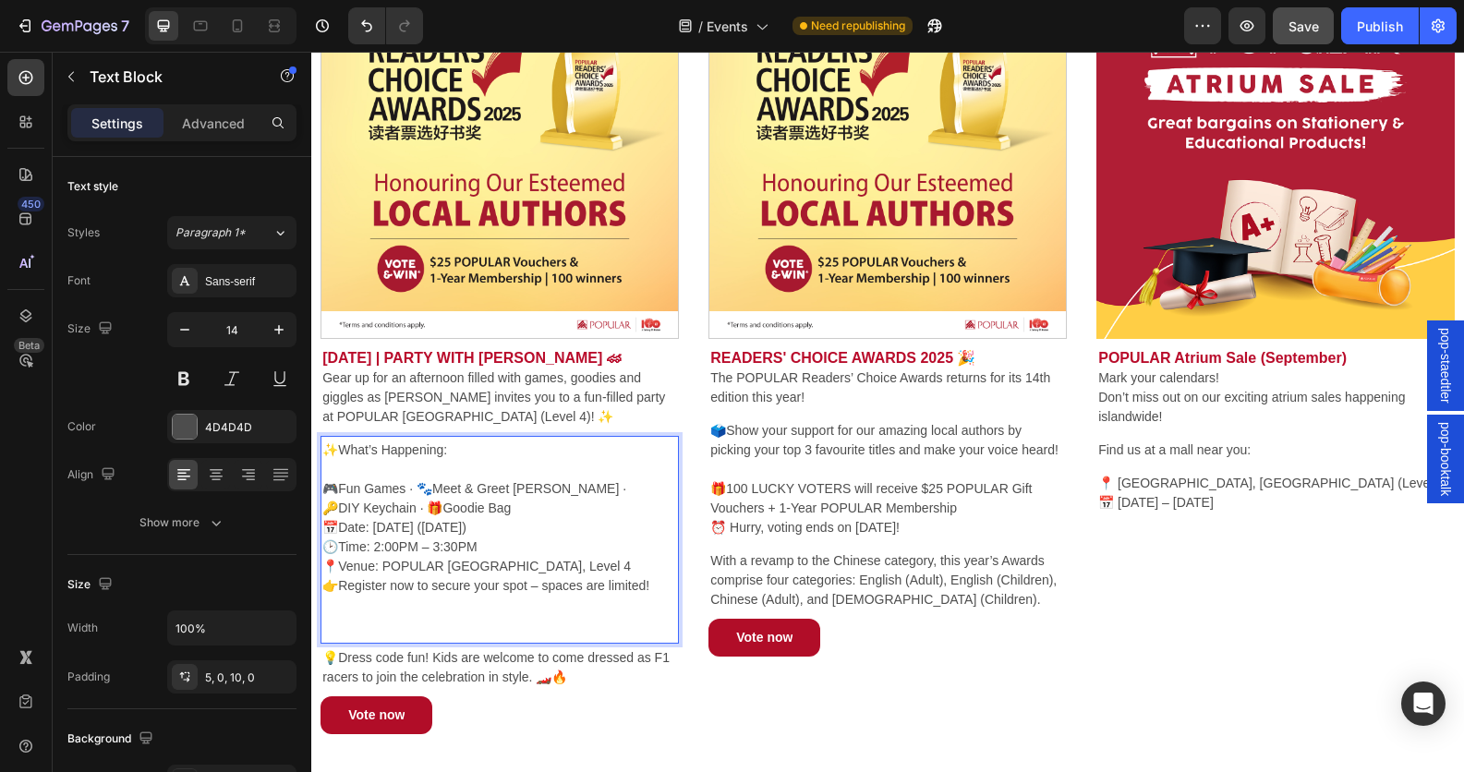
click at [470, 628] on p "🎮Fun Games · 🐾Meet & Greet Zhong [PERSON_NAME] · 🔑DIY Keychain · 🎁Goodie Bag 📅D…" at bounding box center [499, 547] width 355 height 175
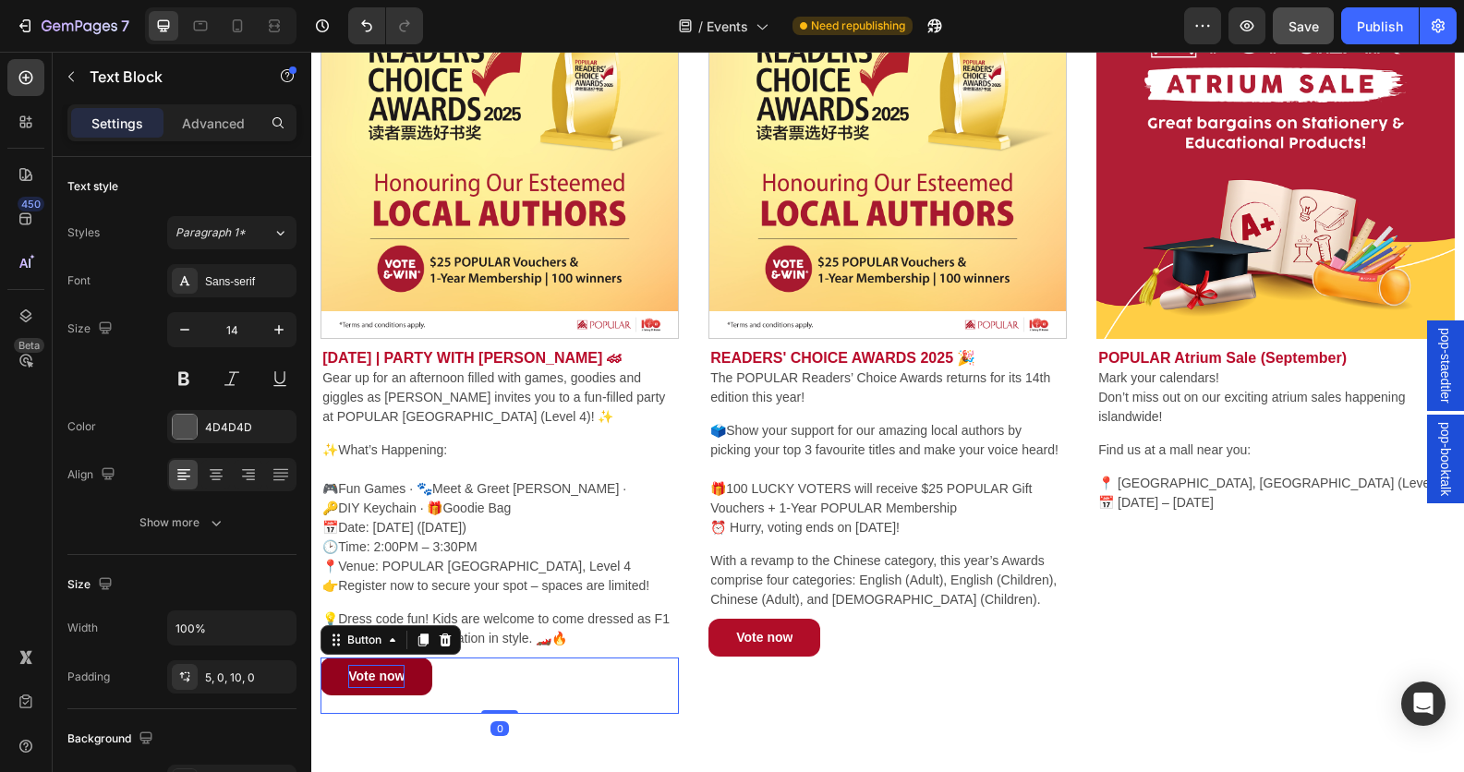
click at [383, 685] on p "Vote now" at bounding box center [376, 676] width 56 height 23
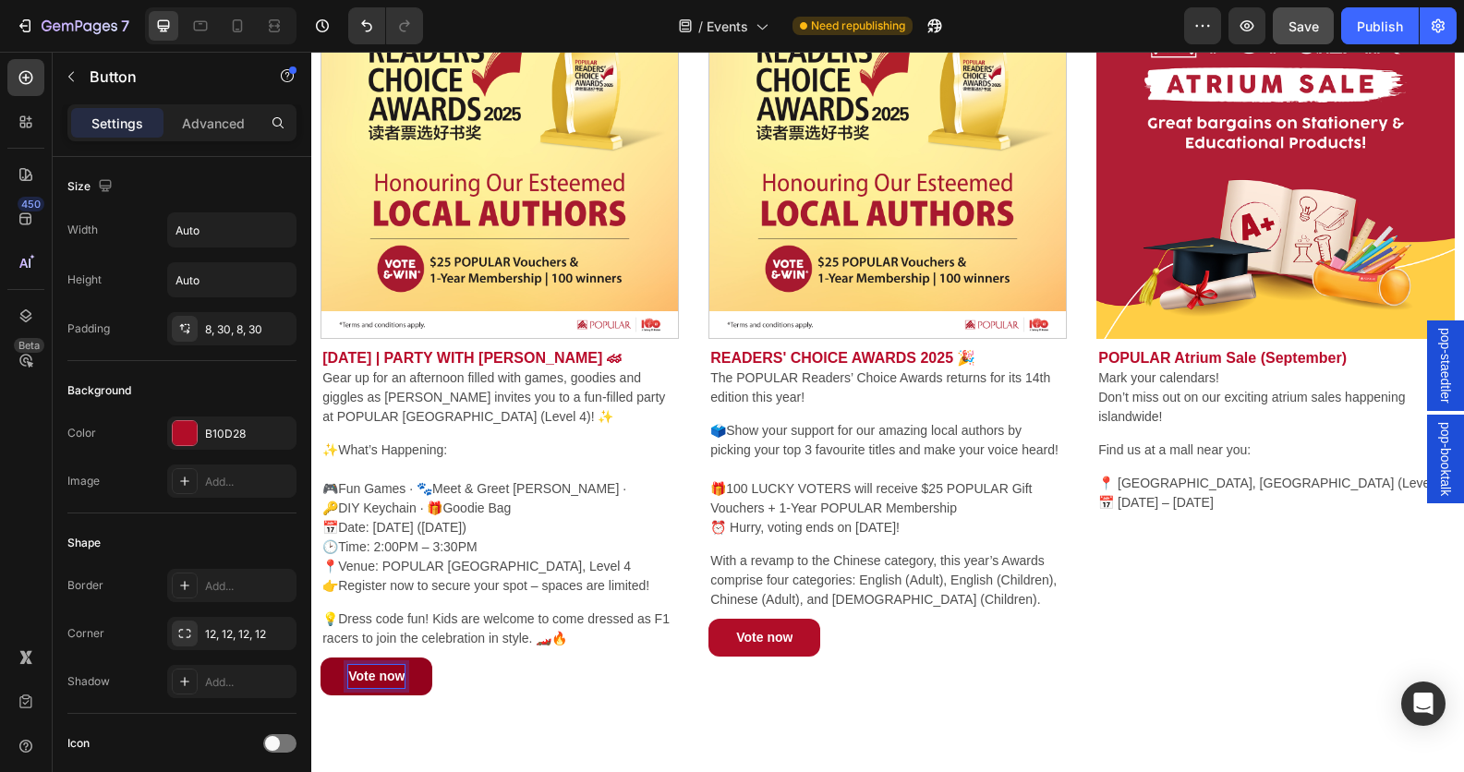
click at [372, 685] on p "Vote now" at bounding box center [376, 676] width 56 height 23
click at [375, 685] on p "Vote now" at bounding box center [376, 676] width 56 height 23
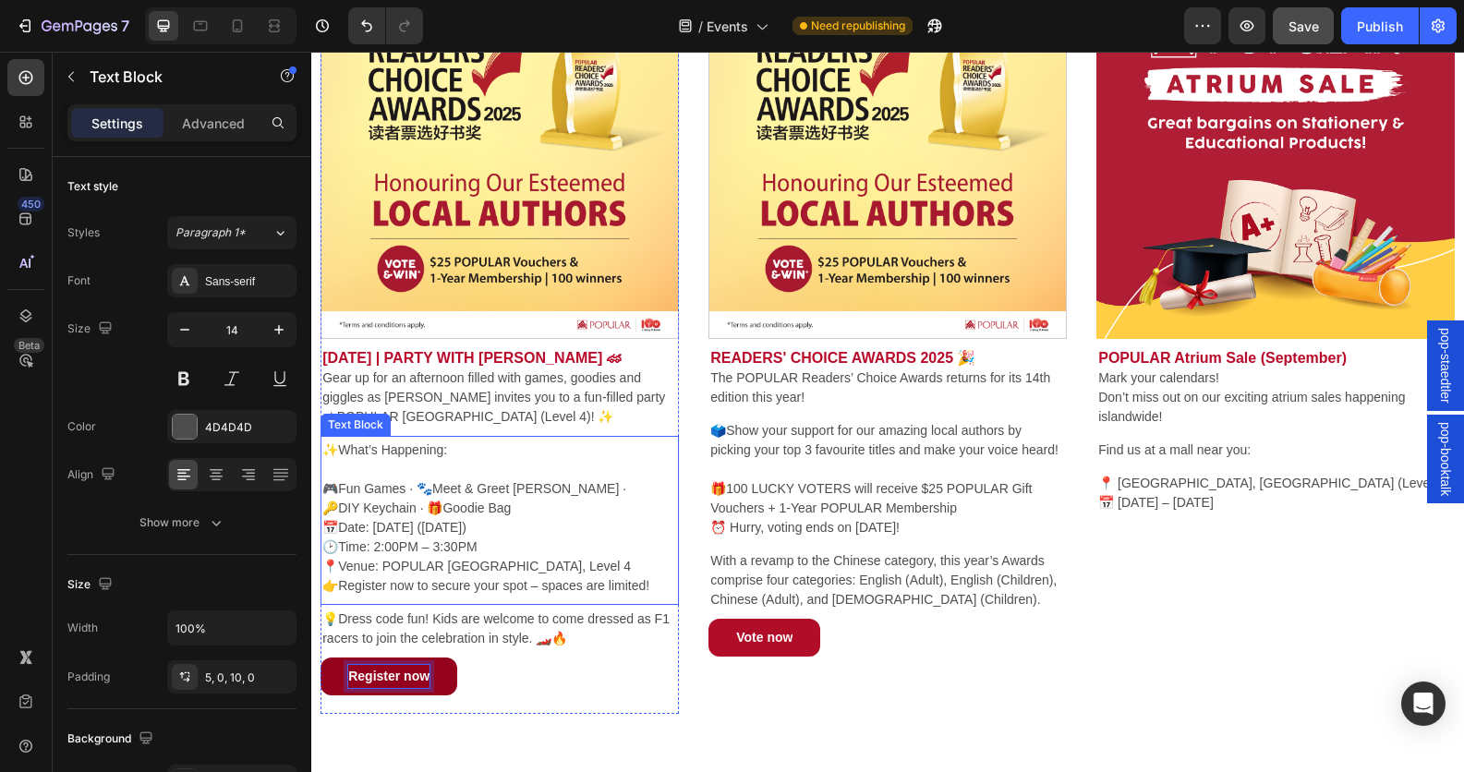
click at [569, 500] on p "🎮Fun Games · 🐾Meet & Greet Zhong [PERSON_NAME] · 🔑DIY Keychain · 🎁Goodie Bag 📅D…" at bounding box center [499, 528] width 355 height 136
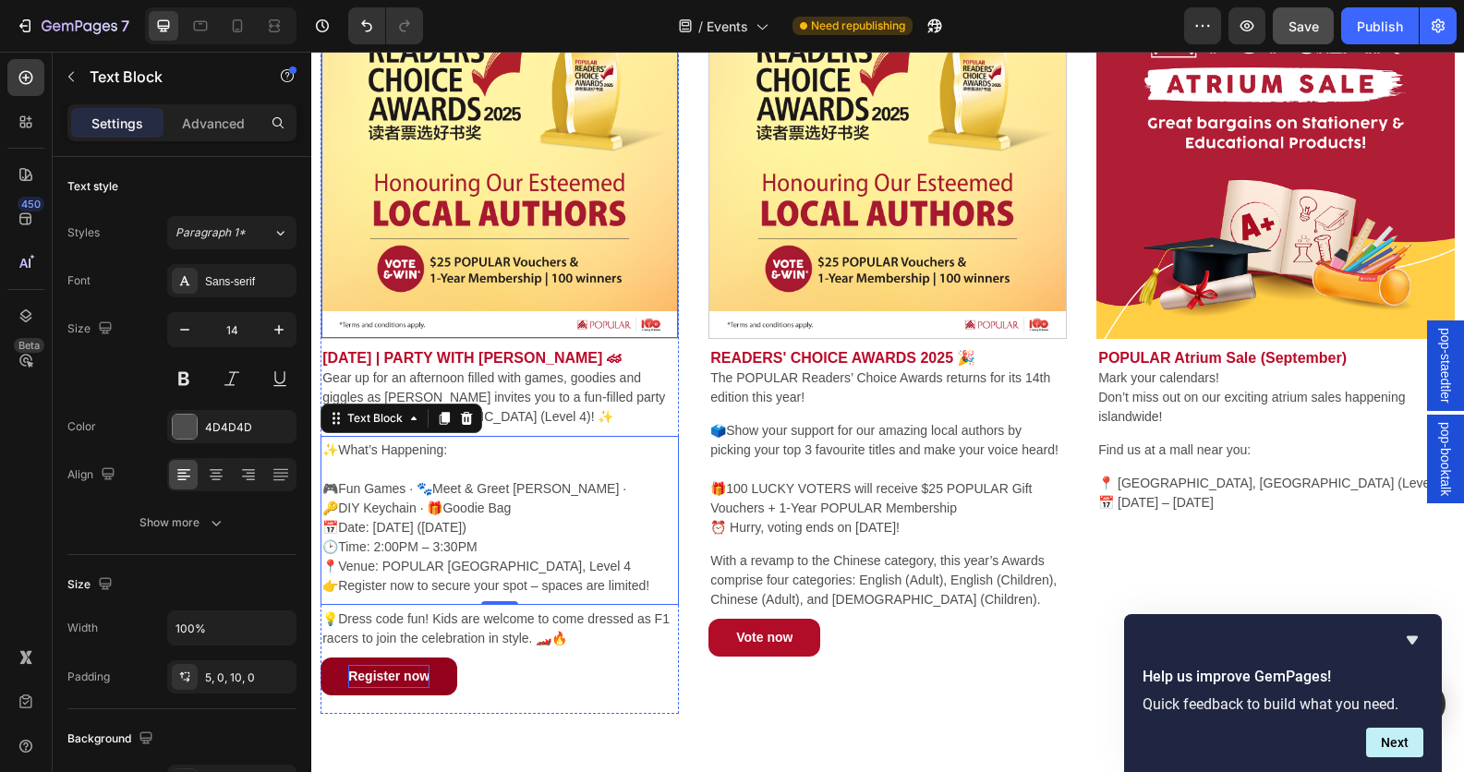
scroll to position [150, 0]
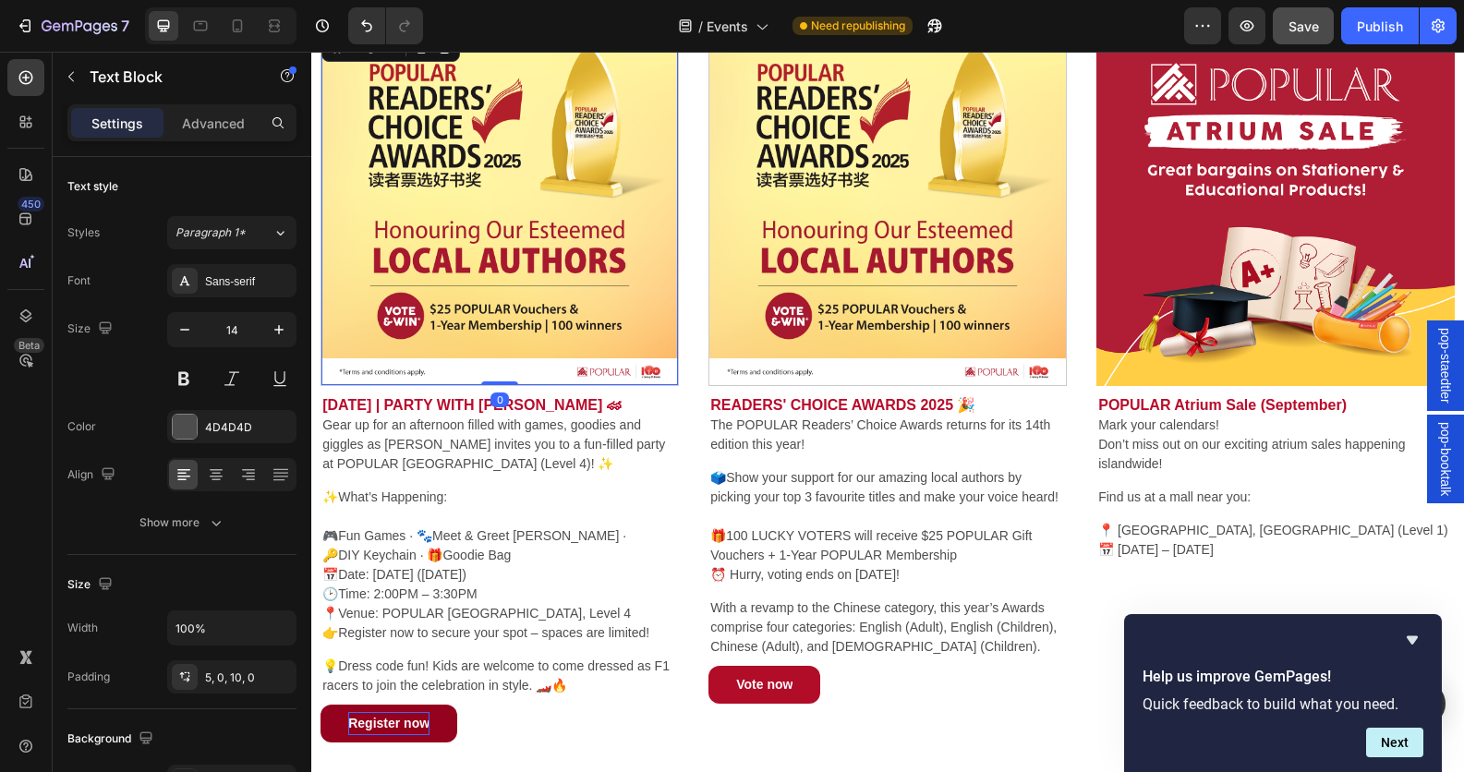
click at [490, 282] on img at bounding box center [499, 207] width 357 height 357
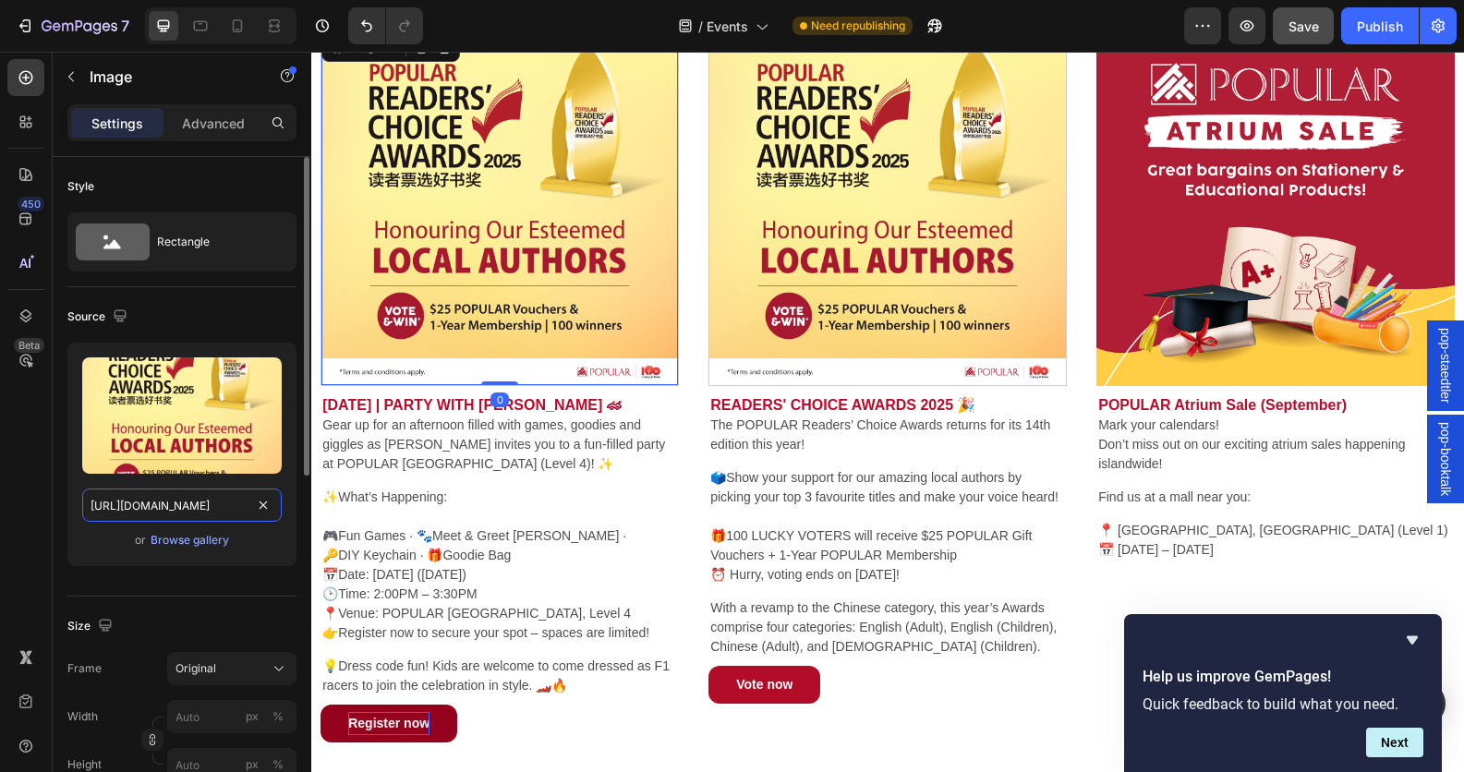
click at [206, 514] on input "[URL][DOMAIN_NAME]" at bounding box center [182, 505] width 200 height 33
paste input "zbbraceFB"
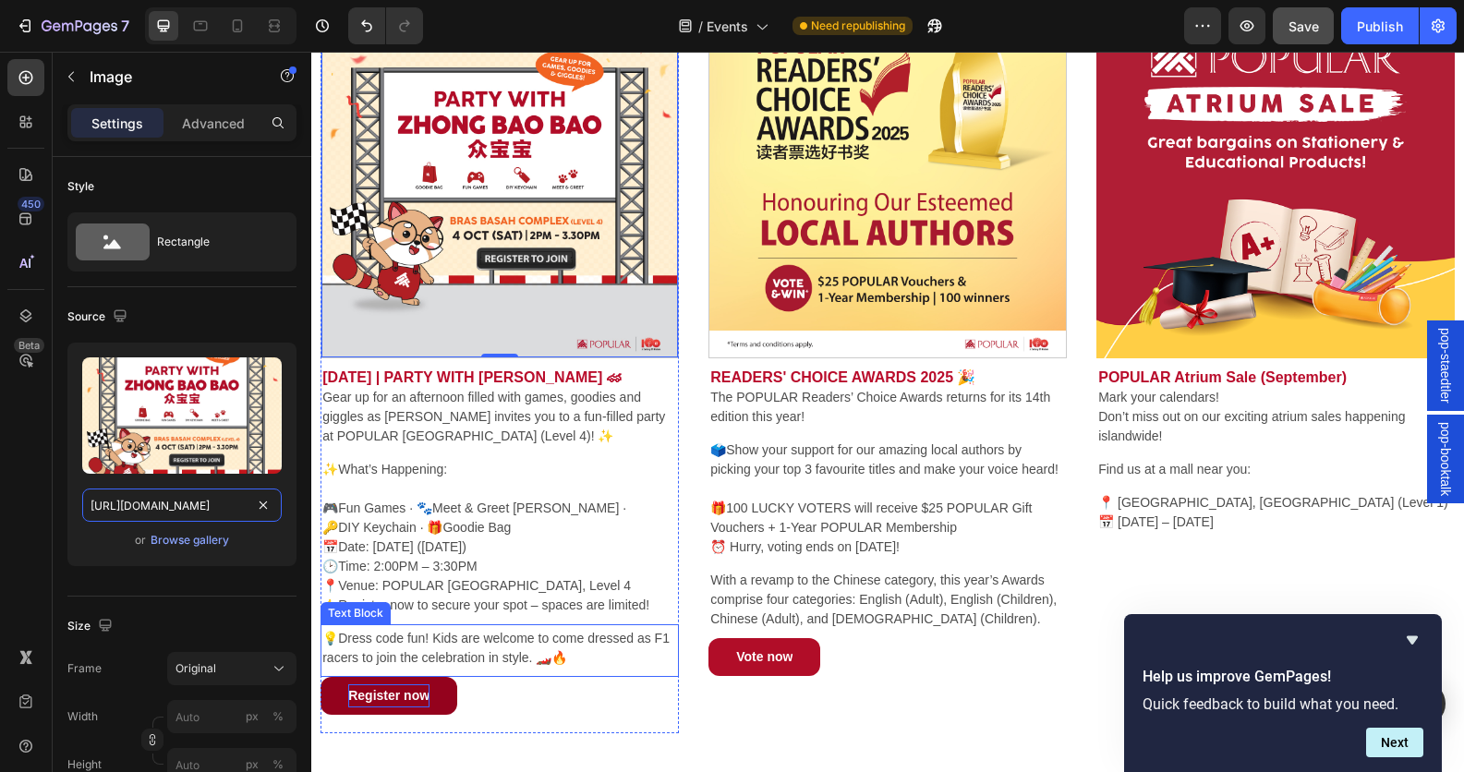
scroll to position [181, 0]
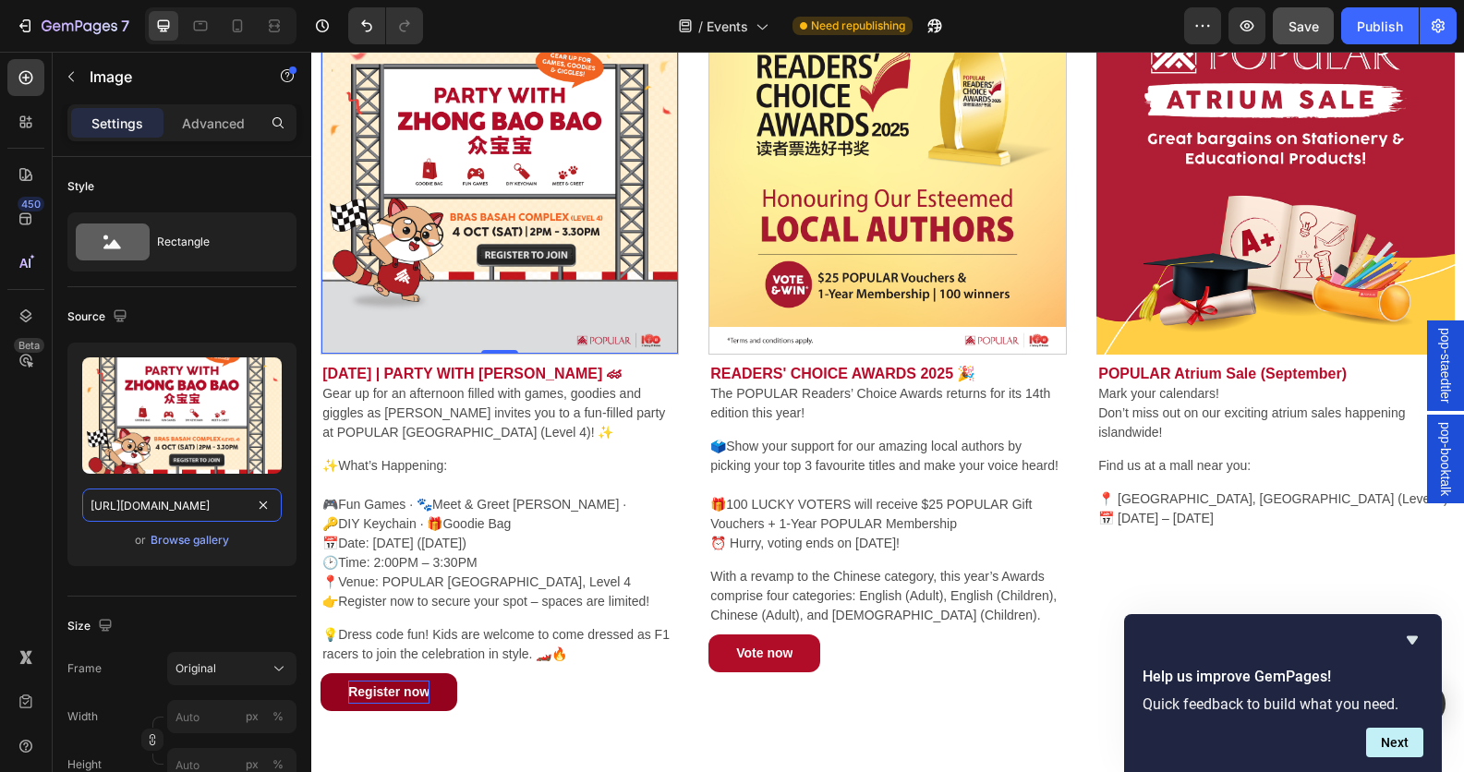
type input "[URL][DOMAIN_NAME]"
click at [484, 221] on img at bounding box center [499, 175] width 357 height 357
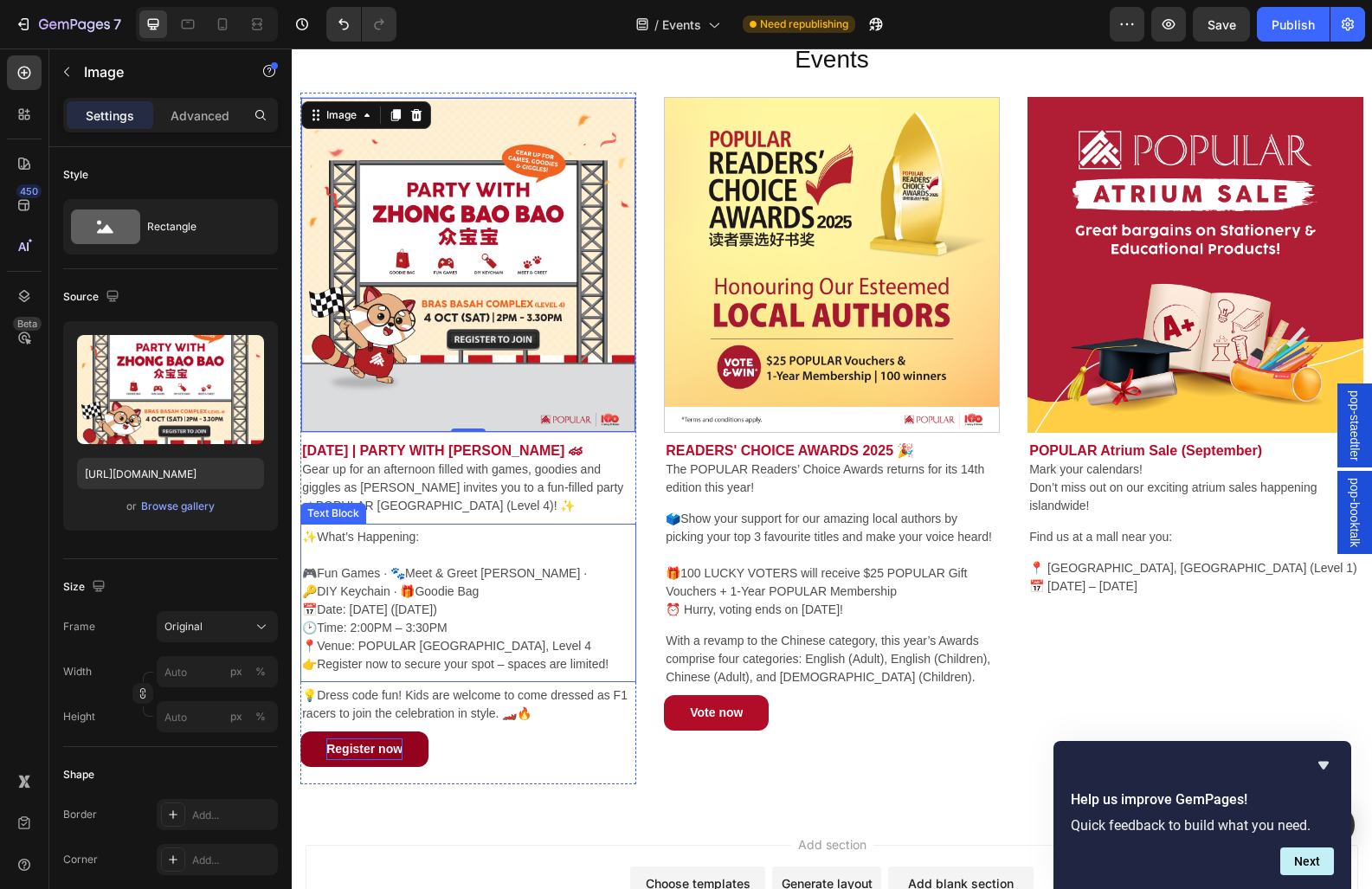
scroll to position [67, 0]
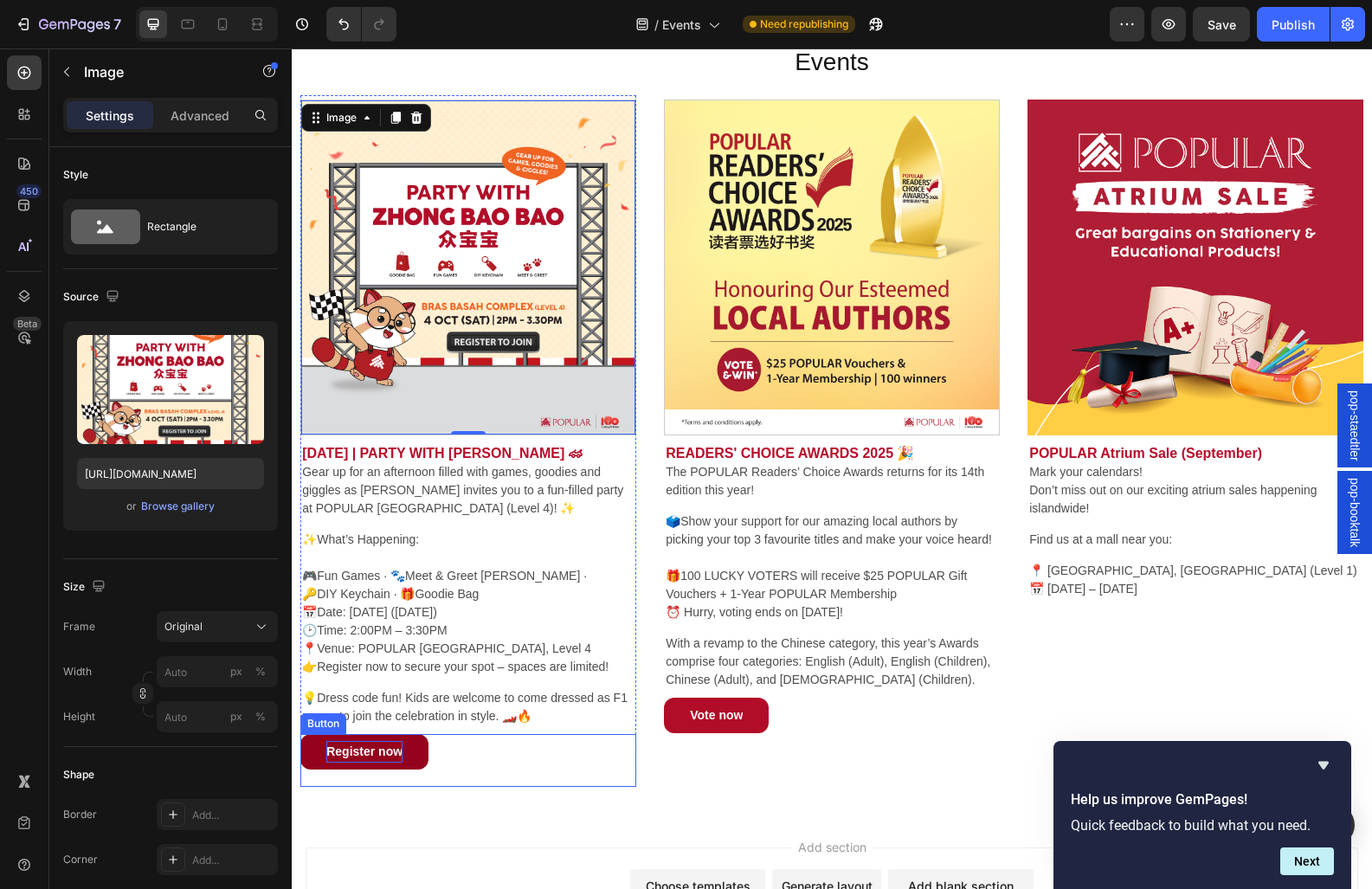
click at [410, 769] on link "Register now" at bounding box center [364, 751] width 128 height 36
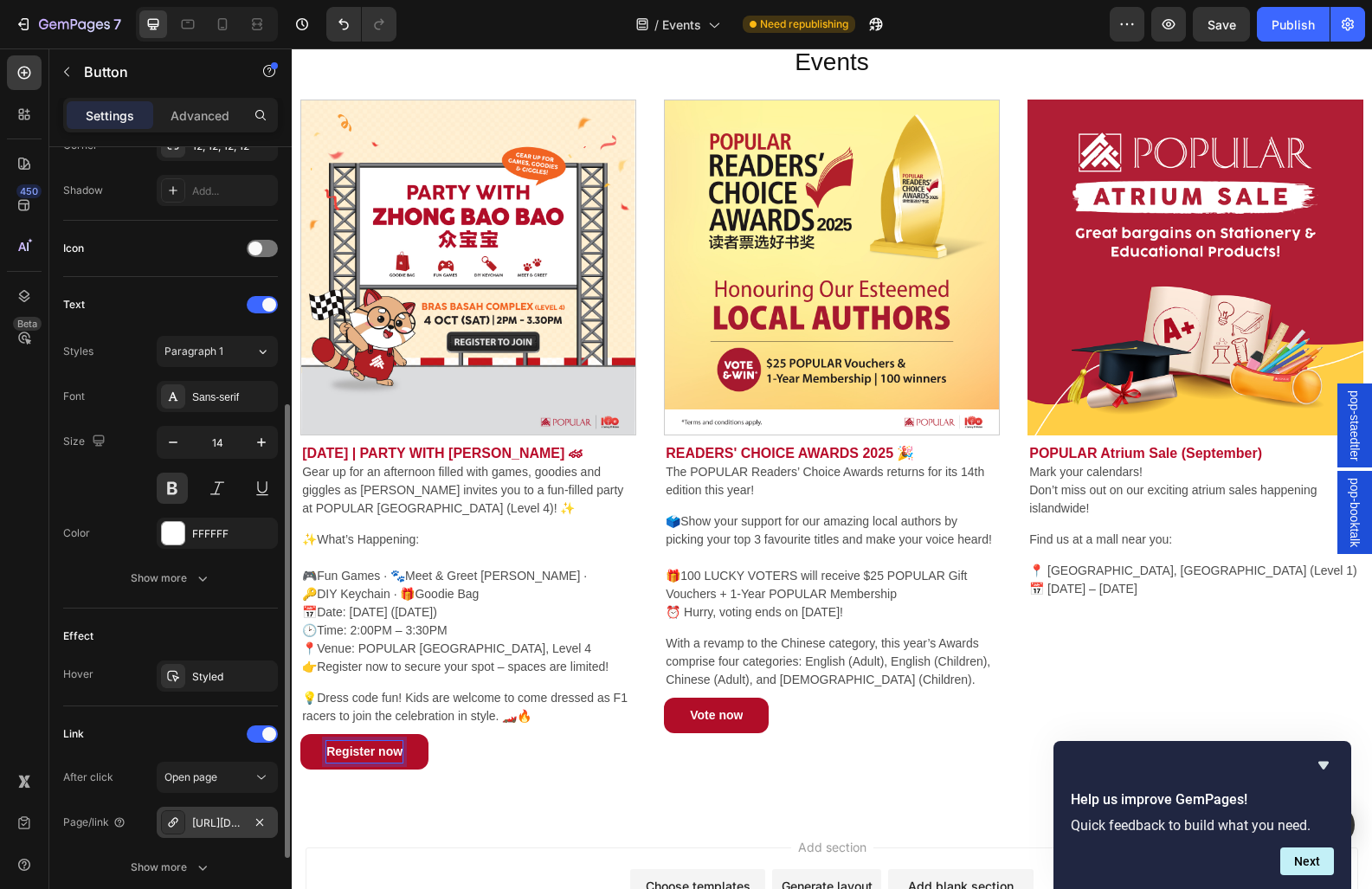
scroll to position [586, 0]
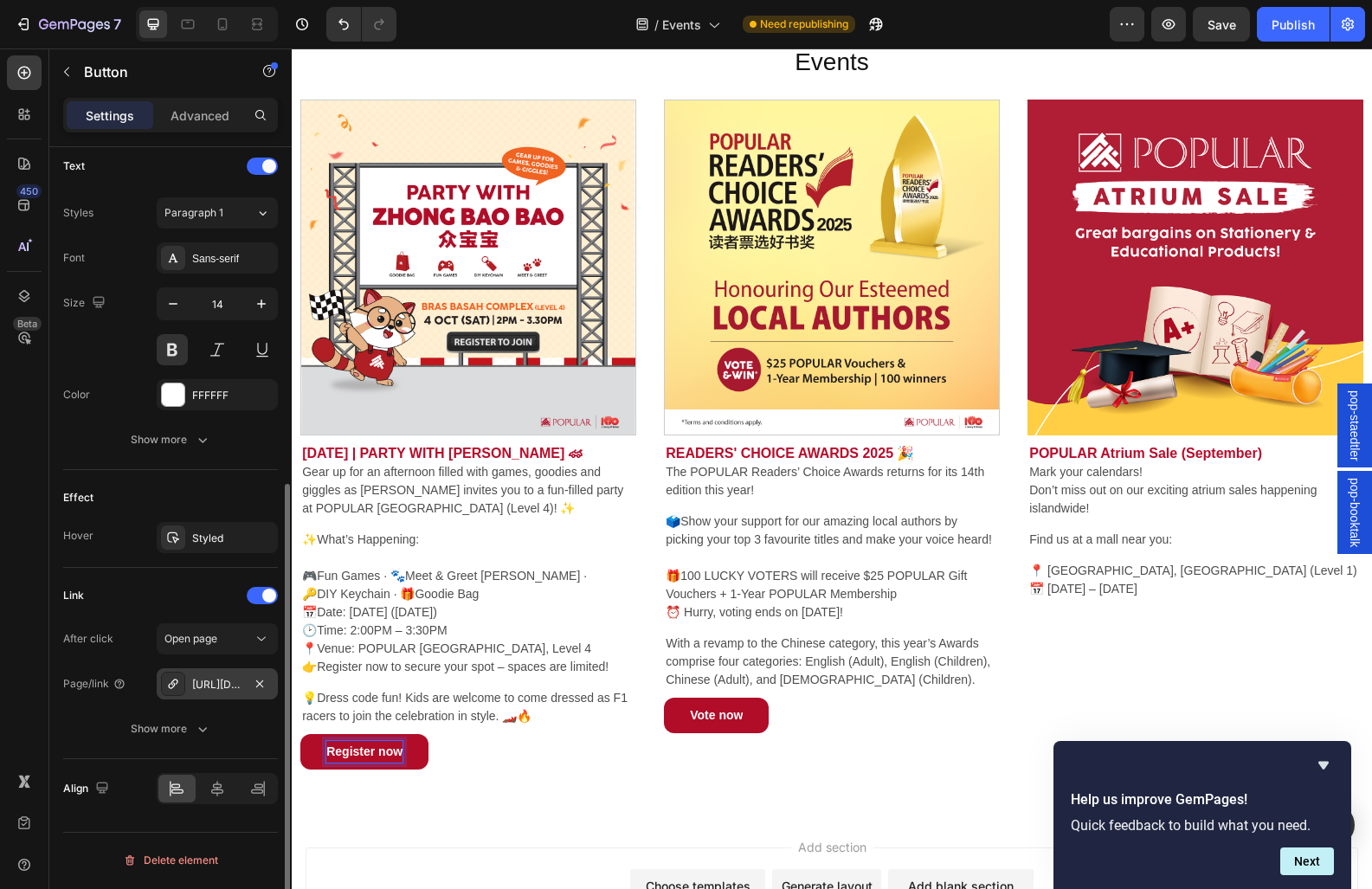
click at [223, 686] on div "[URL][DOMAIN_NAME]" at bounding box center [217, 684] width 51 height 16
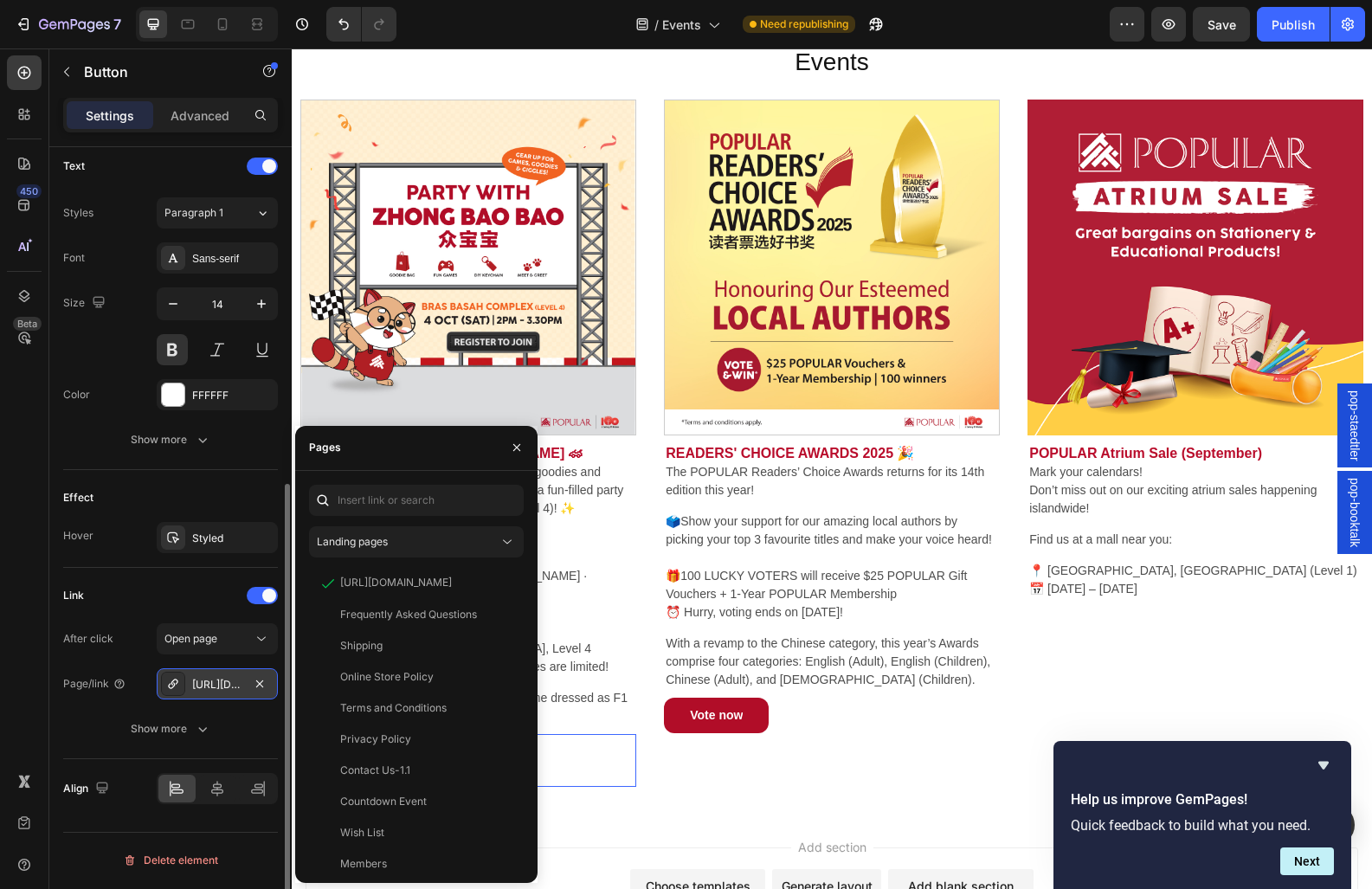
click at [227, 692] on div "[URL][DOMAIN_NAME]" at bounding box center [217, 684] width 51 height 16
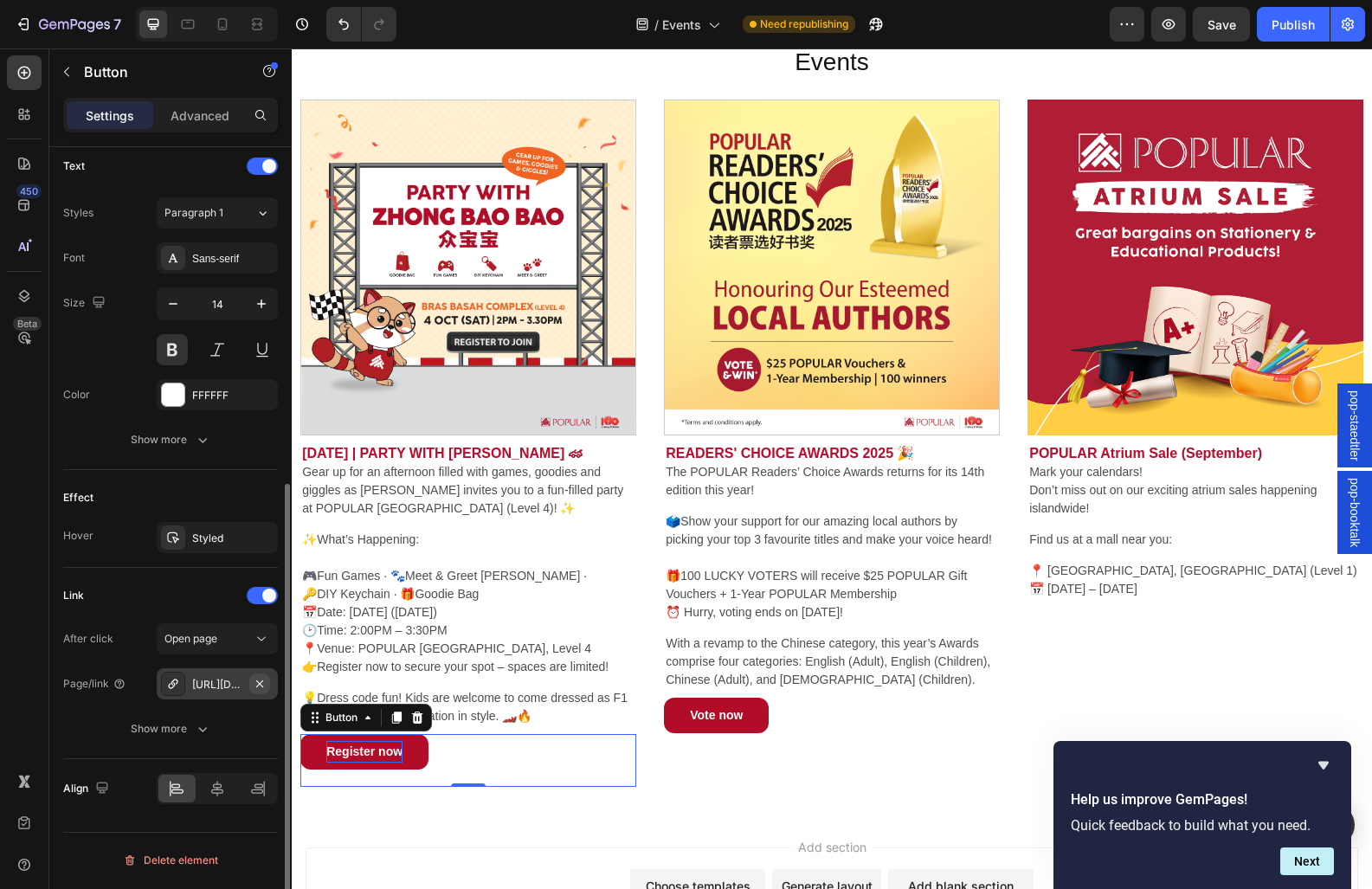
click at [259, 682] on icon "button" at bounding box center [260, 683] width 14 height 14
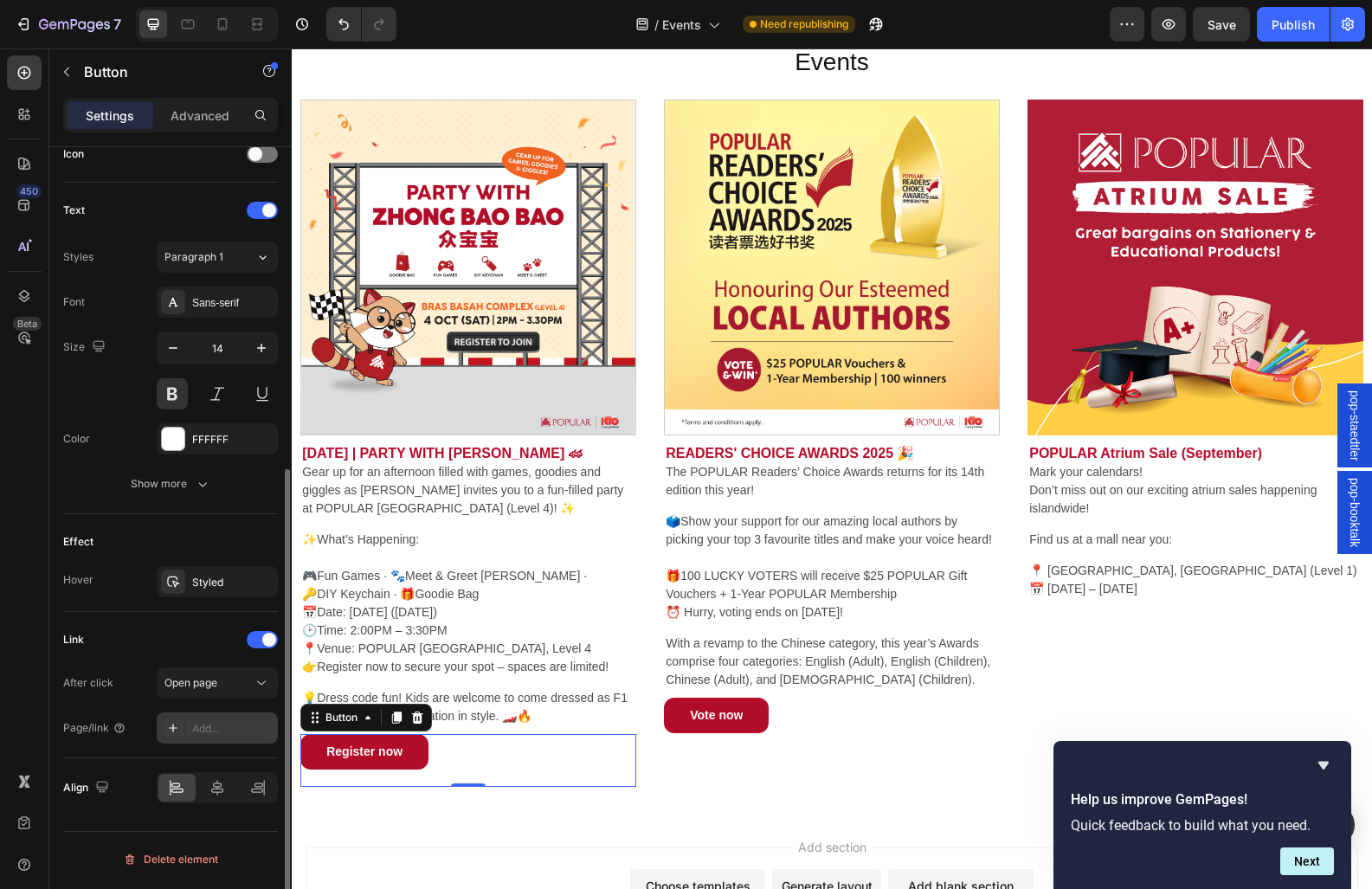
scroll to position [542, 0]
click at [213, 733] on div "Add..." at bounding box center [232, 728] width 82 height 16
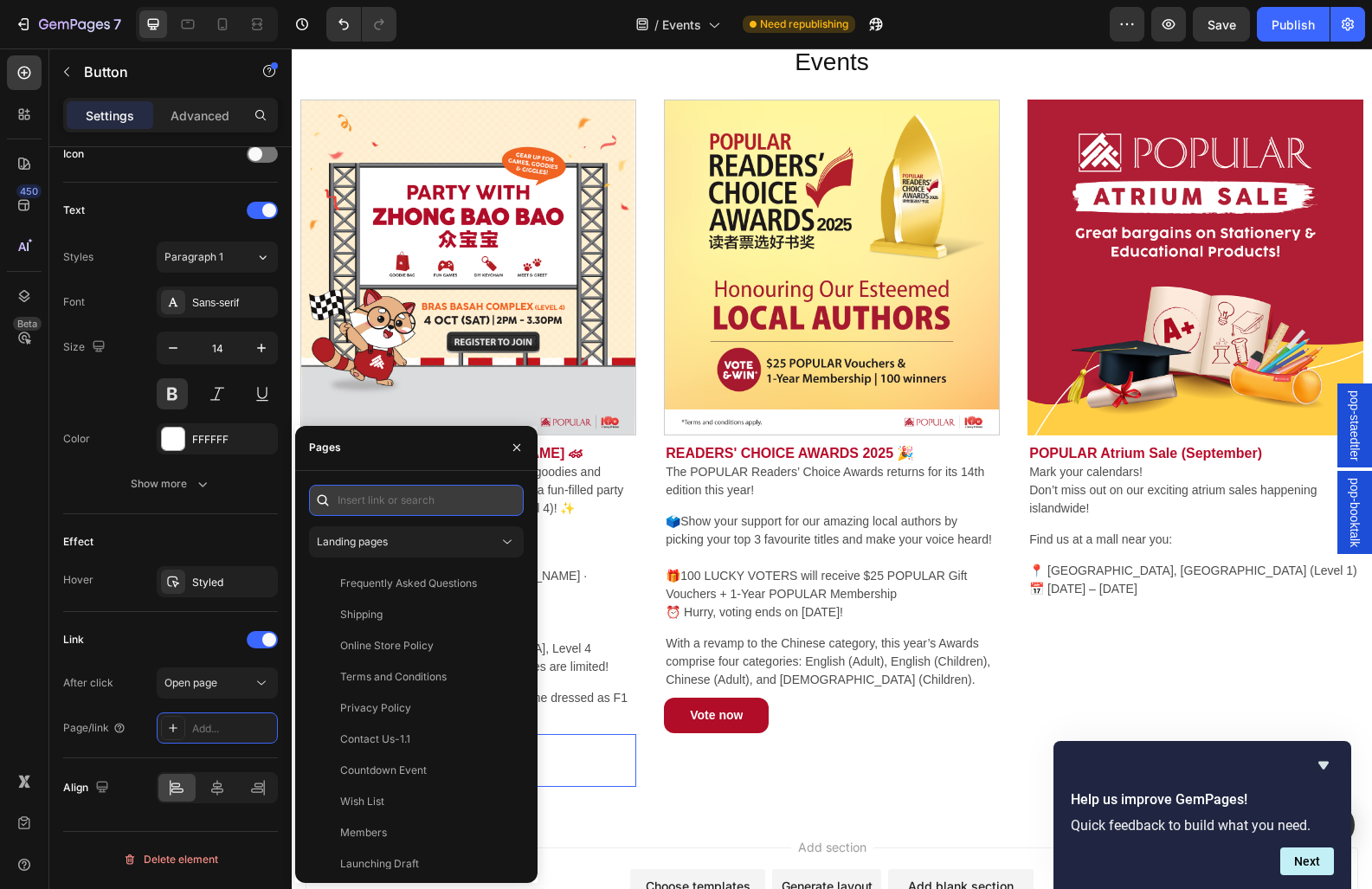
click at [380, 491] on input "text" at bounding box center [416, 499] width 215 height 31
paste input "[URL][DOMAIN_NAME]"
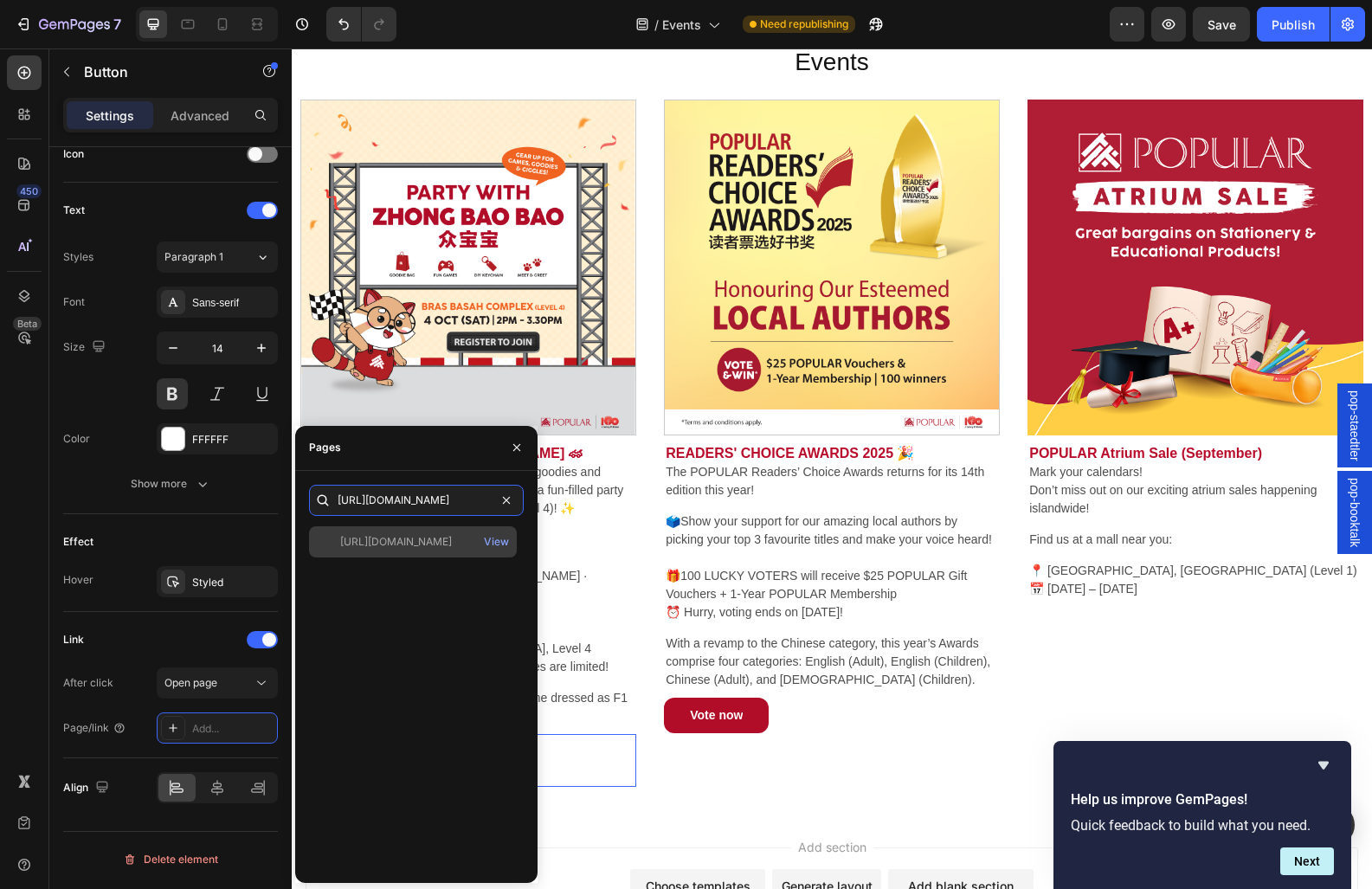
type input "[URL][DOMAIN_NAME]"
click at [419, 541] on div "[URL][DOMAIN_NAME]" at bounding box center [395, 541] width 112 height 16
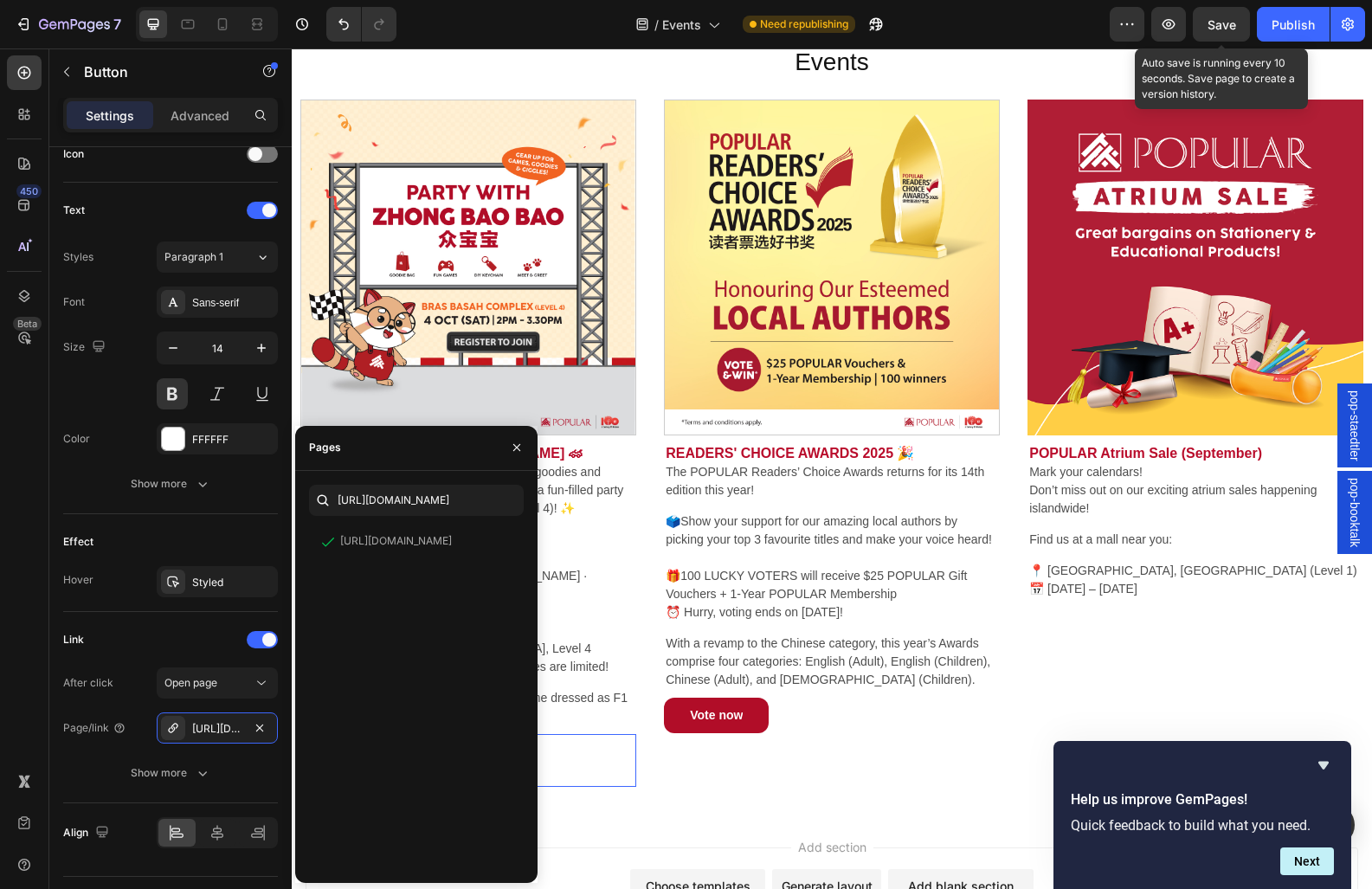
click at [1212, 26] on span "Save" at bounding box center [1221, 24] width 28 height 15
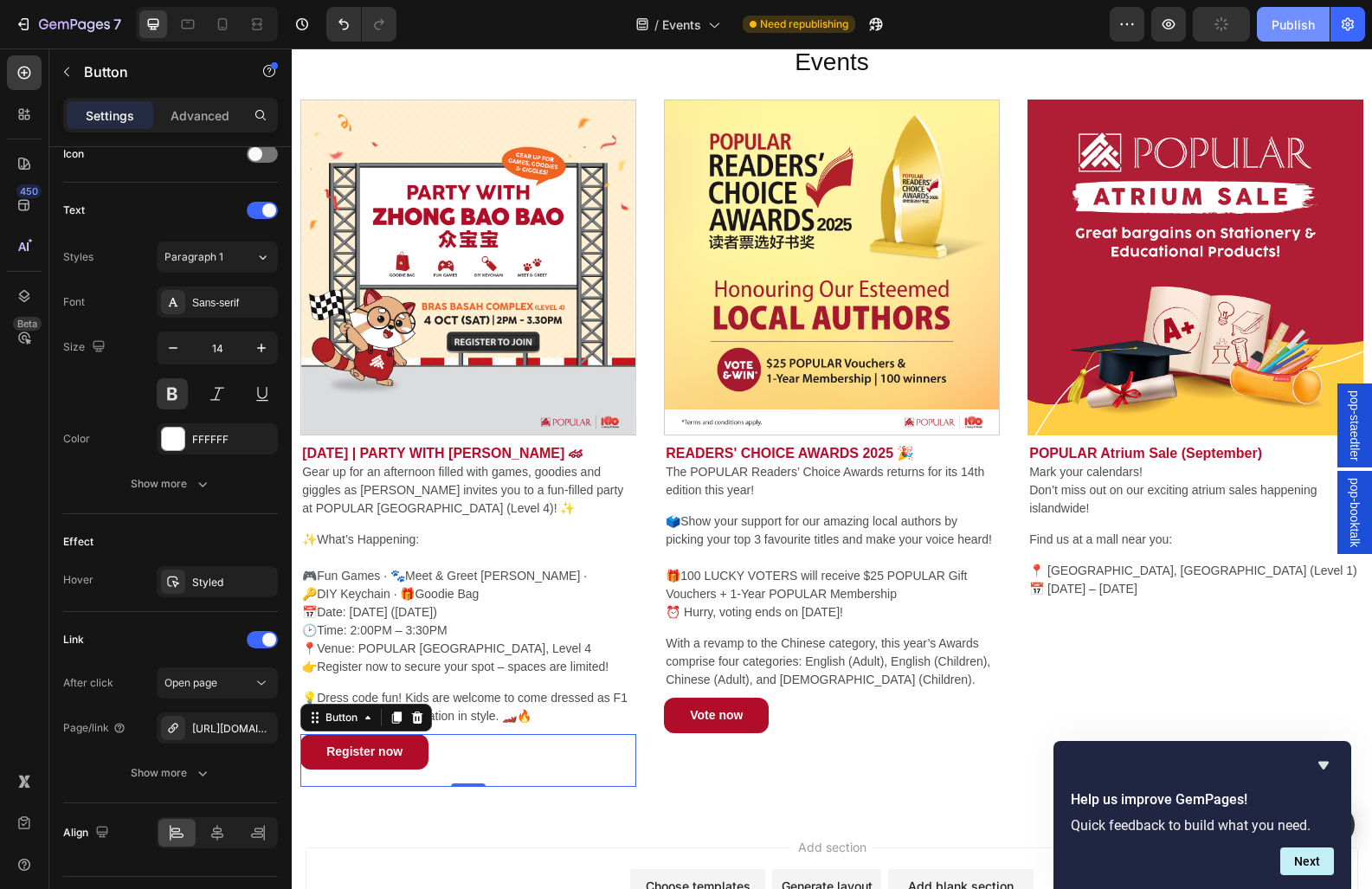
click at [1300, 22] on div "Publish" at bounding box center [1293, 24] width 43 height 18
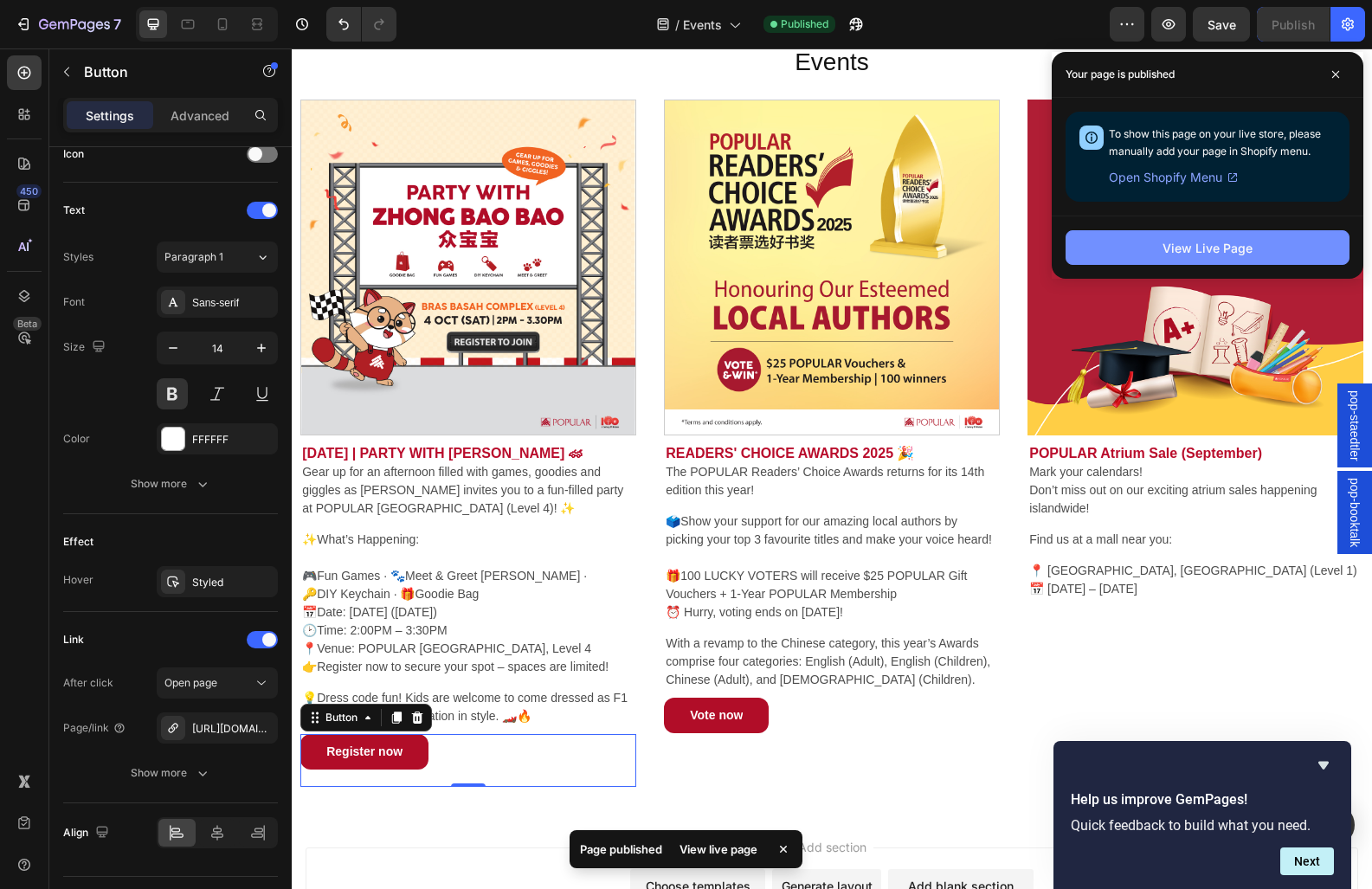
click at [1253, 259] on button "View Live Page" at bounding box center [1207, 247] width 284 height 35
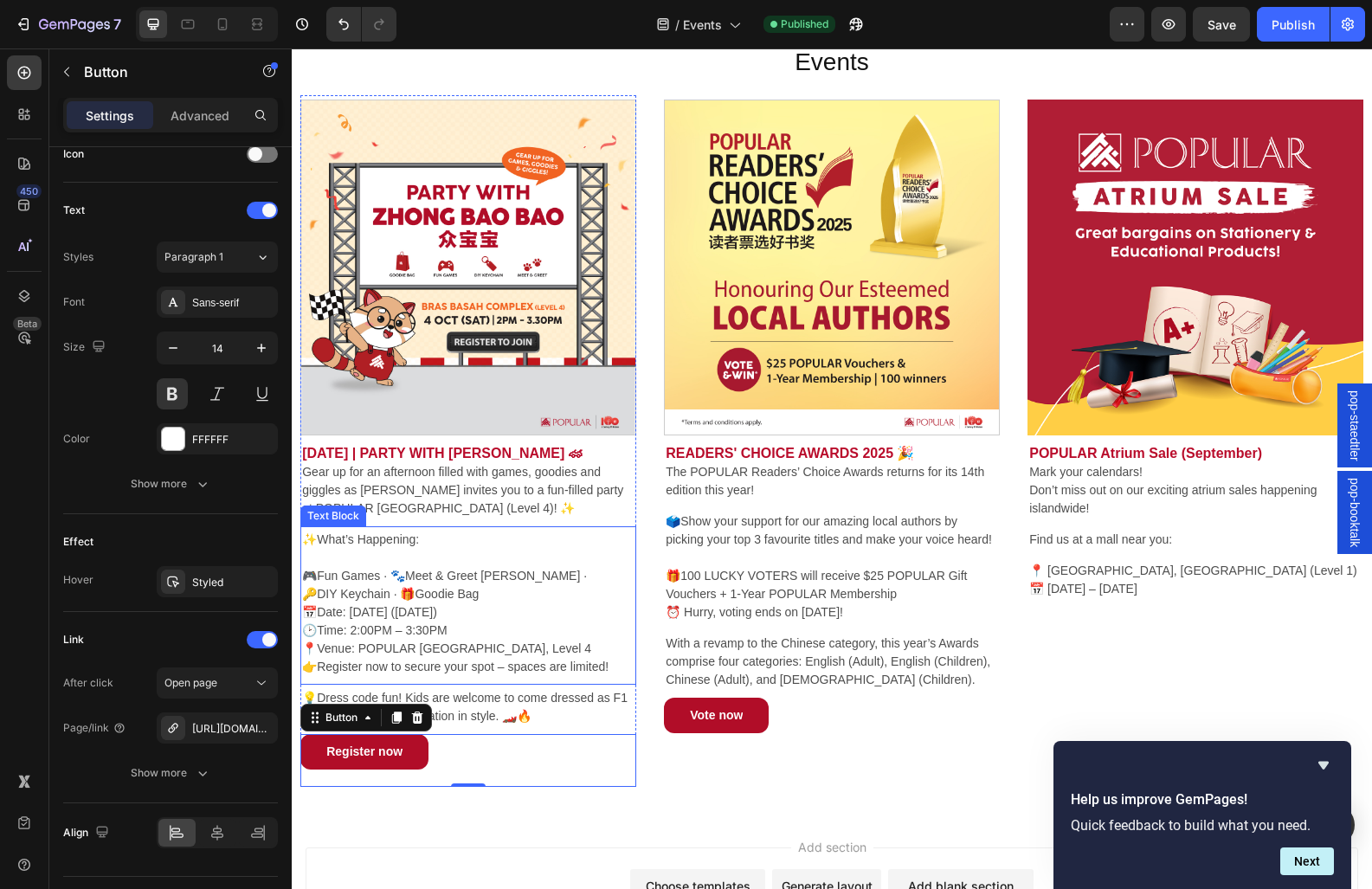
click at [428, 613] on p "🎮Fun Games · 🐾Meet & Greet Zhong [PERSON_NAME] · 🔑DIY Keychain · 🎁Goodie Bag 📅D…" at bounding box center [468, 613] width 333 height 127
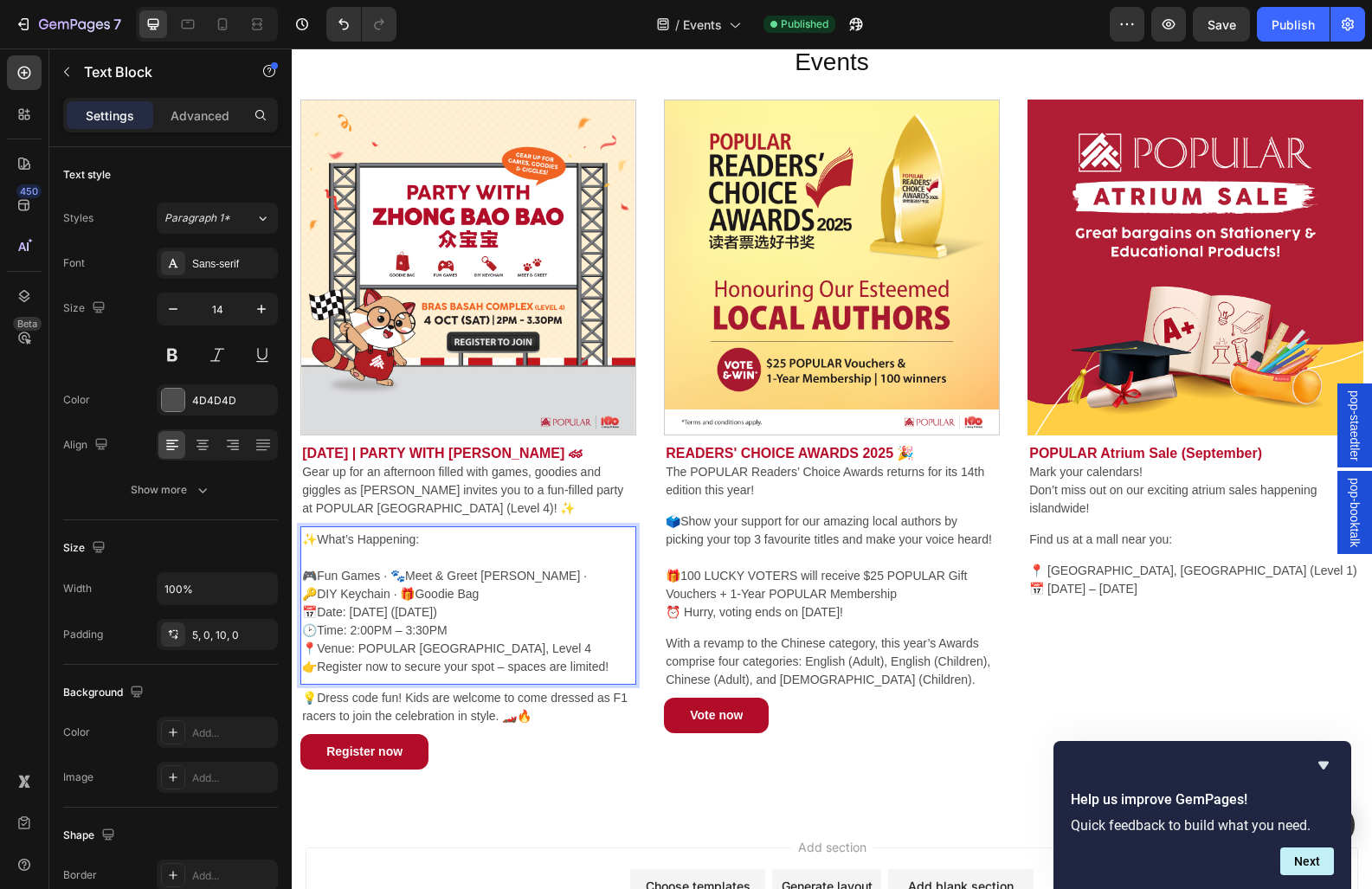
click at [390, 585] on p "🎮Fun Games · 🐾Meet & Greet Zhong [PERSON_NAME] · 🔑DIY Keychain · 🎁Goodie Bag 📅D…" at bounding box center [468, 613] width 333 height 127
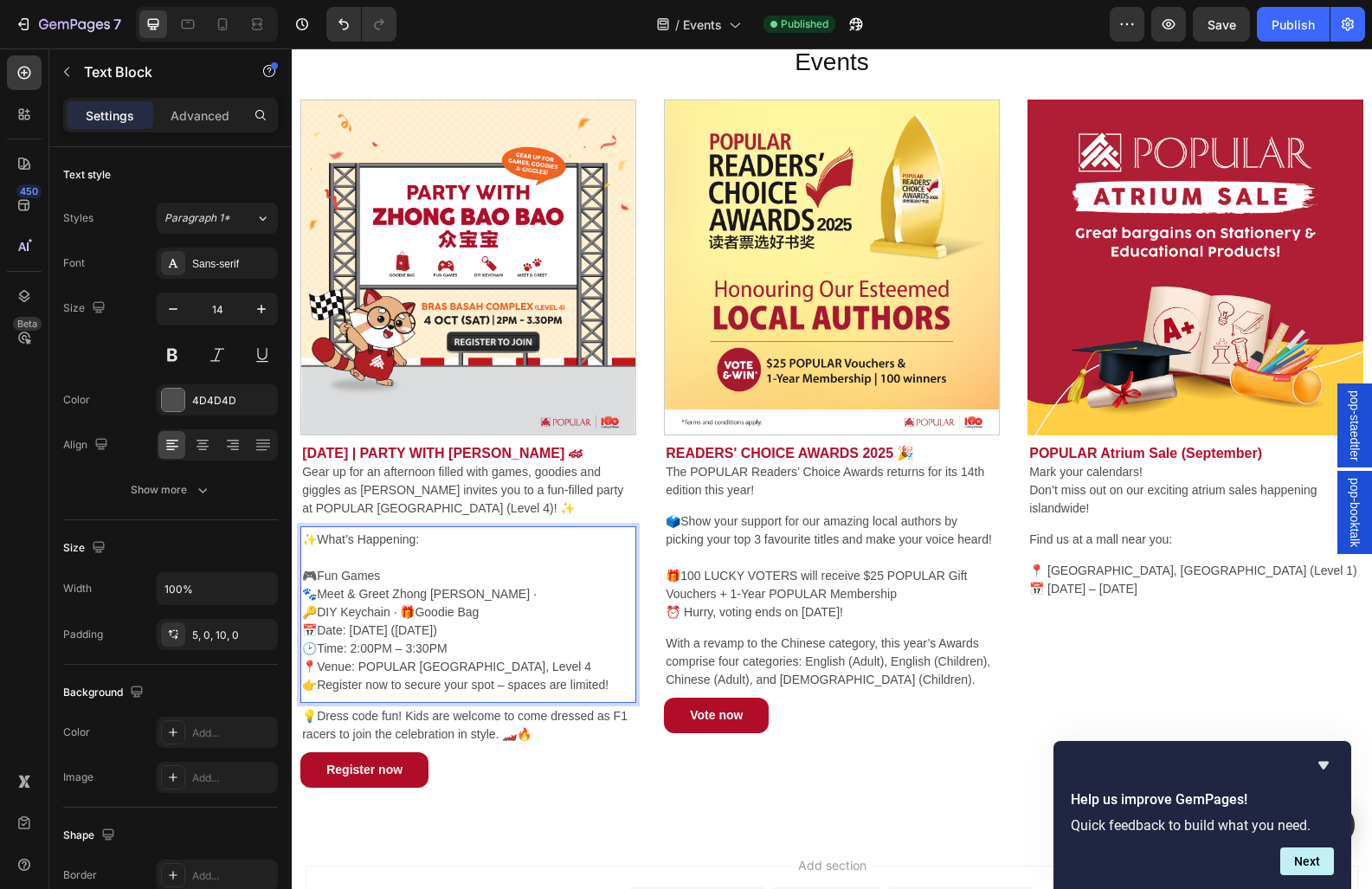
click at [481, 603] on p "🎮Fun Games 🐾Meet & Greet Zhong [PERSON_NAME] · 🔑DIY Keychain · 🎁Goodie Bag 📅Dat…" at bounding box center [468, 621] width 333 height 145
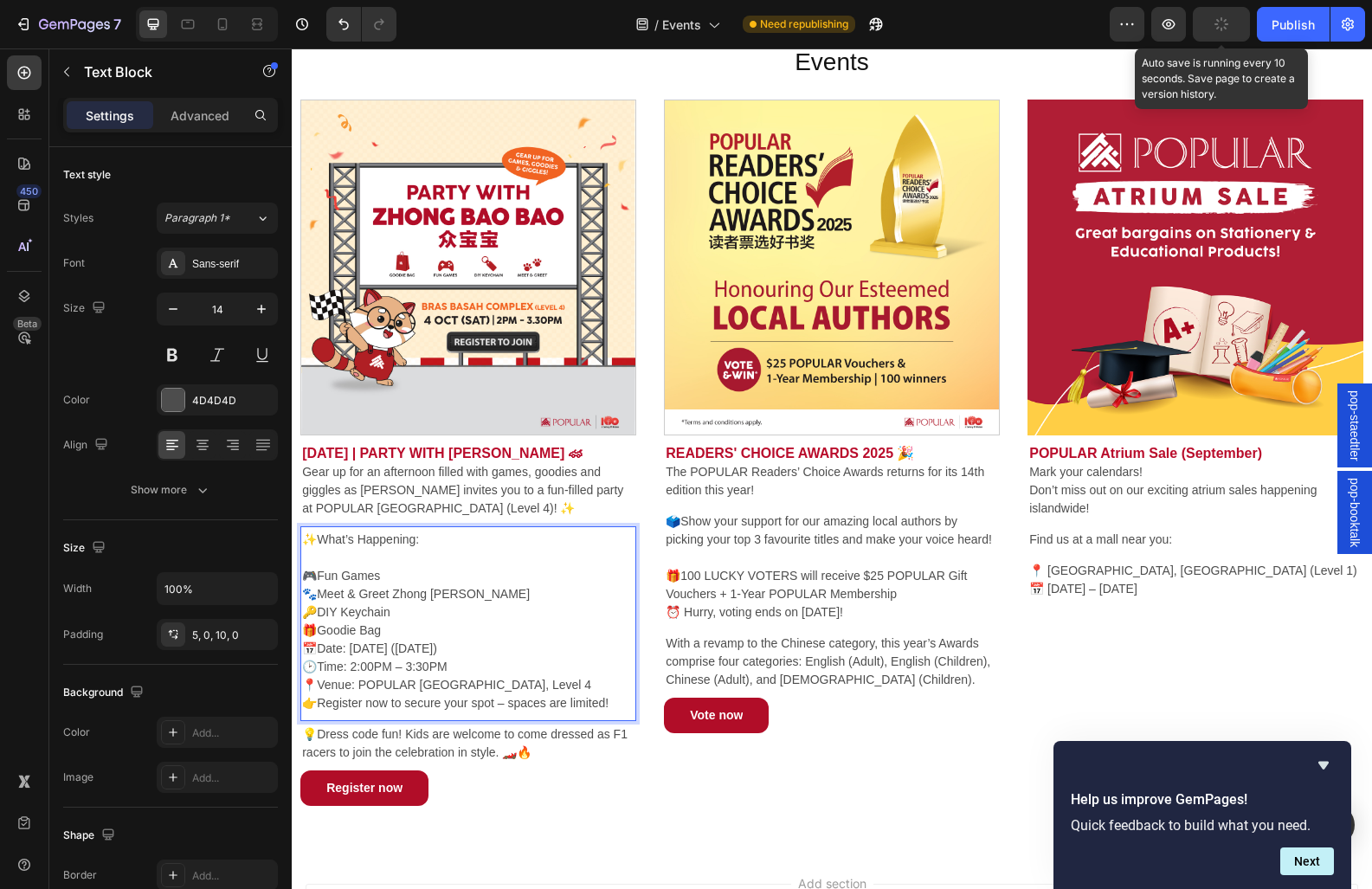
click at [1227, 21] on icon "button" at bounding box center [1221, 23] width 14 height 14
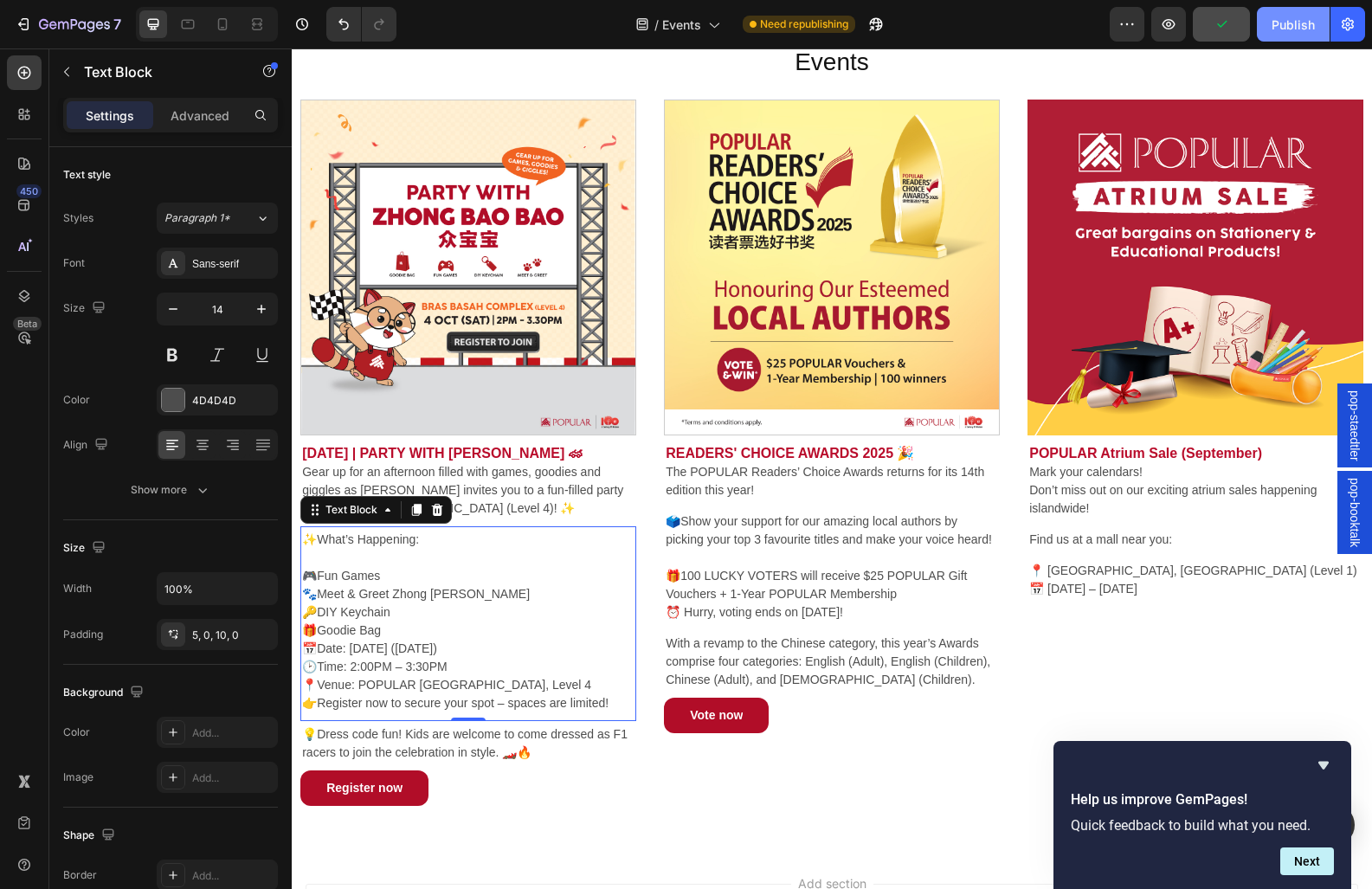
click at [1273, 20] on div "Publish" at bounding box center [1293, 24] width 43 height 18
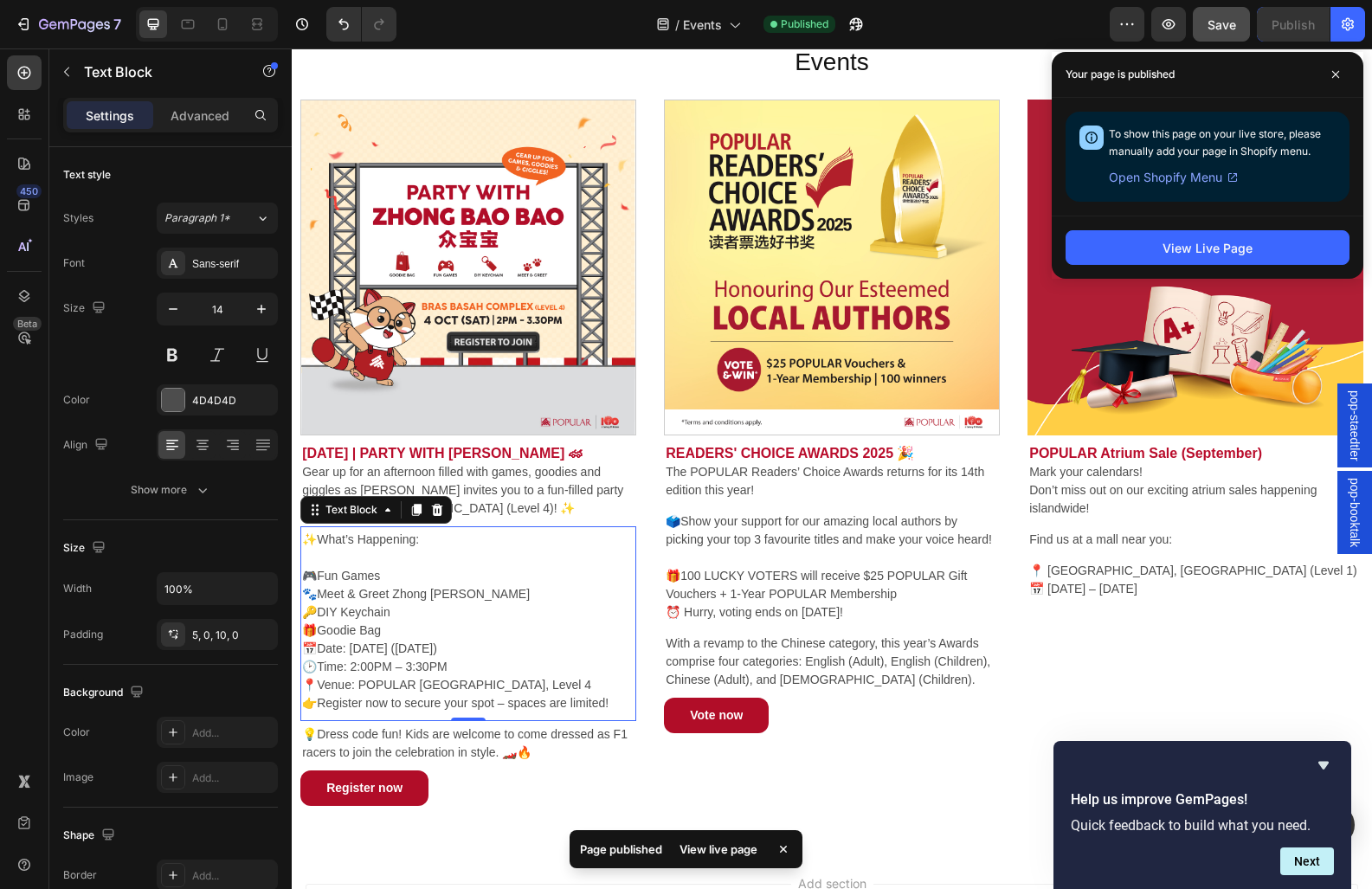
click at [1204, 215] on div "View Live Page" at bounding box center [1207, 246] width 312 height 63
click at [1210, 243] on div "View Live Page" at bounding box center [1207, 247] width 90 height 18
